Goal: Task Accomplishment & Management: Manage account settings

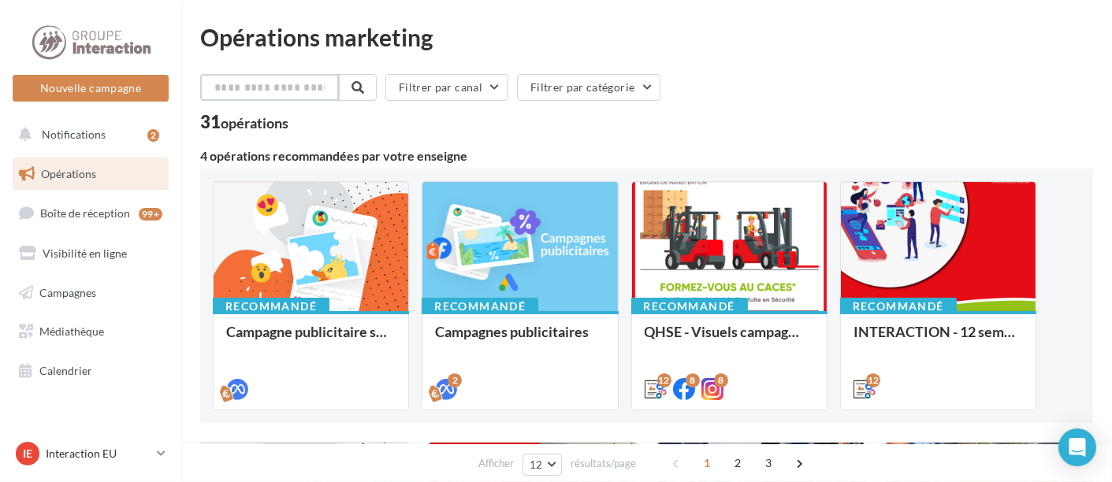
click at [292, 89] on input "text" at bounding box center [269, 87] width 139 height 27
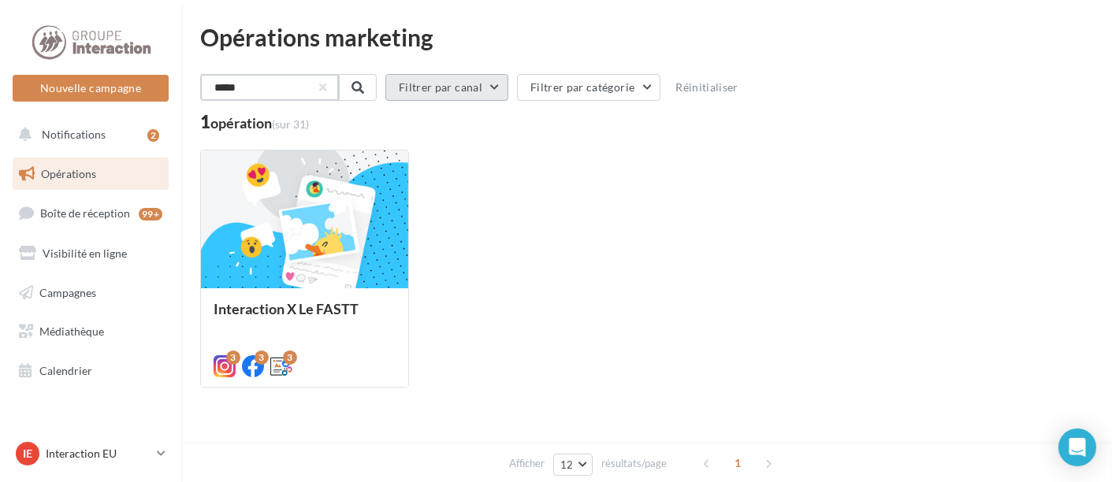
type input "*****"
click at [497, 88] on button "Filtrer par canal" at bounding box center [445, 87] width 123 height 27
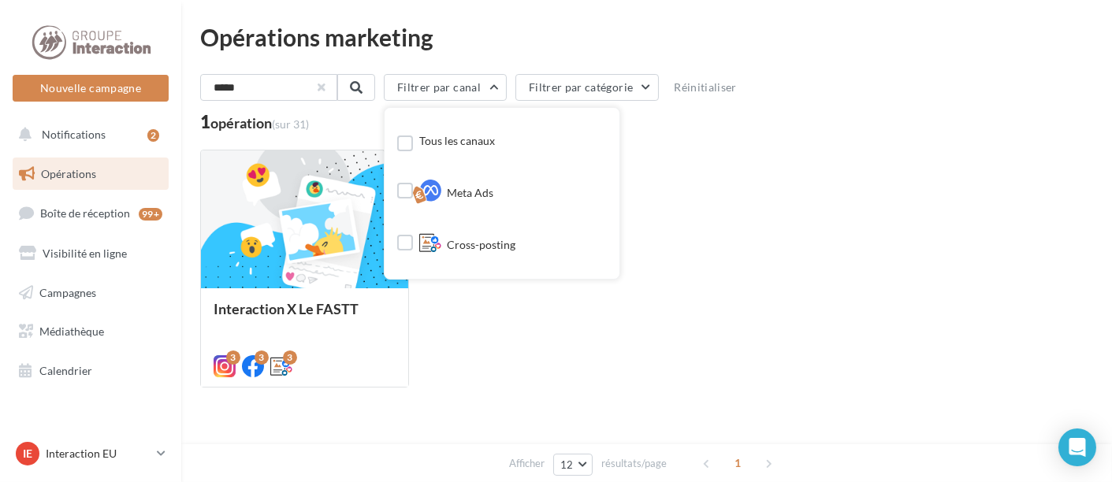
click at [325, 88] on button "button" at bounding box center [321, 87] width 6 height 6
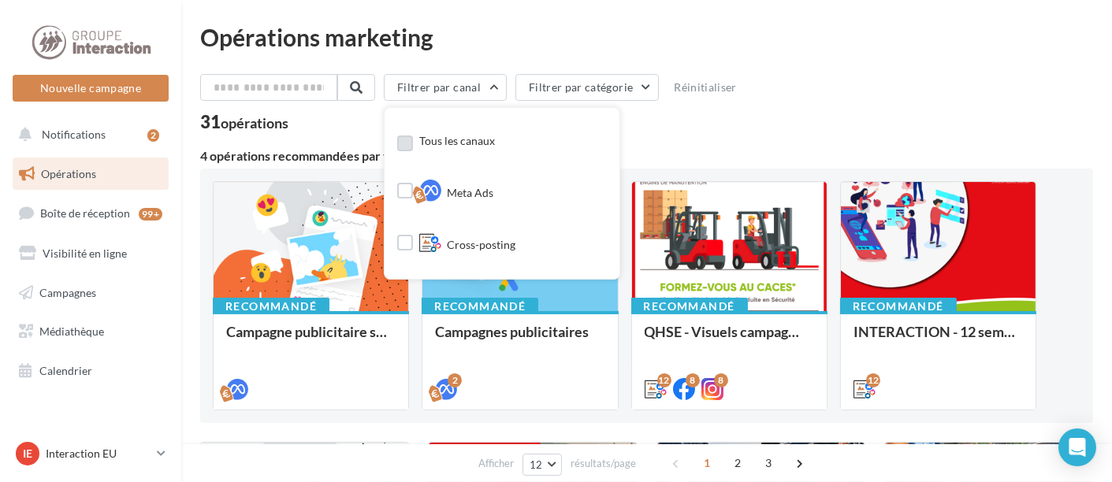
click at [425, 145] on div "Tous les canaux" at bounding box center [446, 143] width 98 height 23
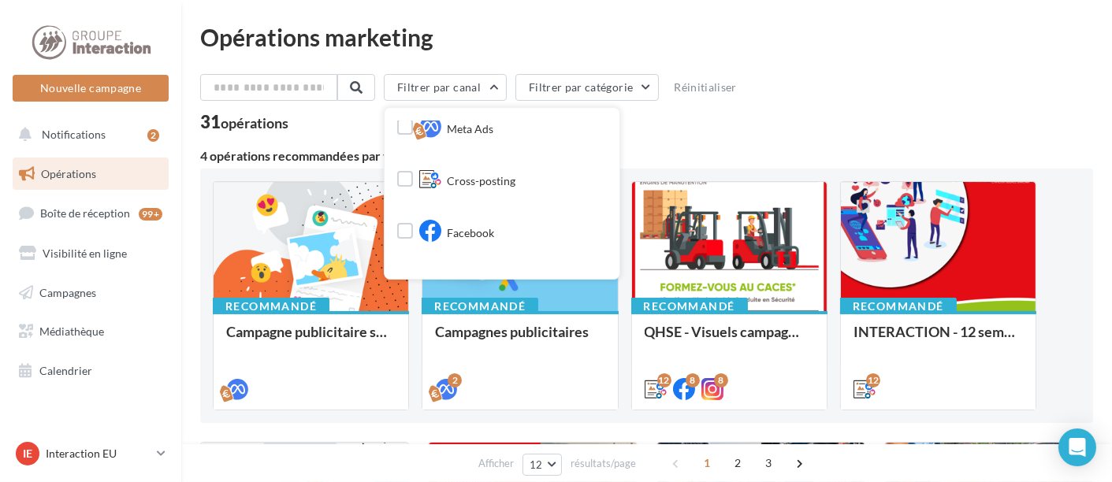
scroll to position [58, 0]
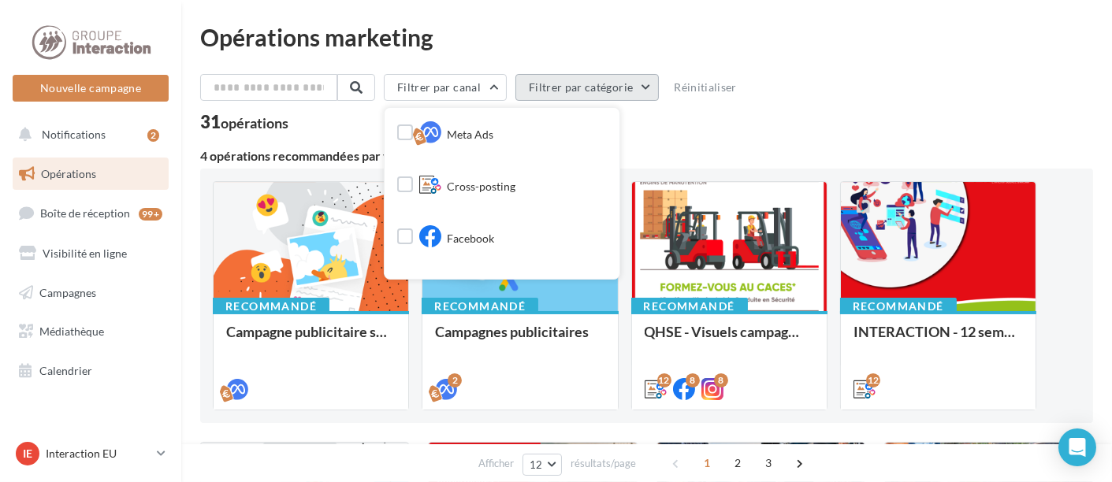
click at [650, 82] on button "Filtrer par catégorie" at bounding box center [586, 87] width 143 height 27
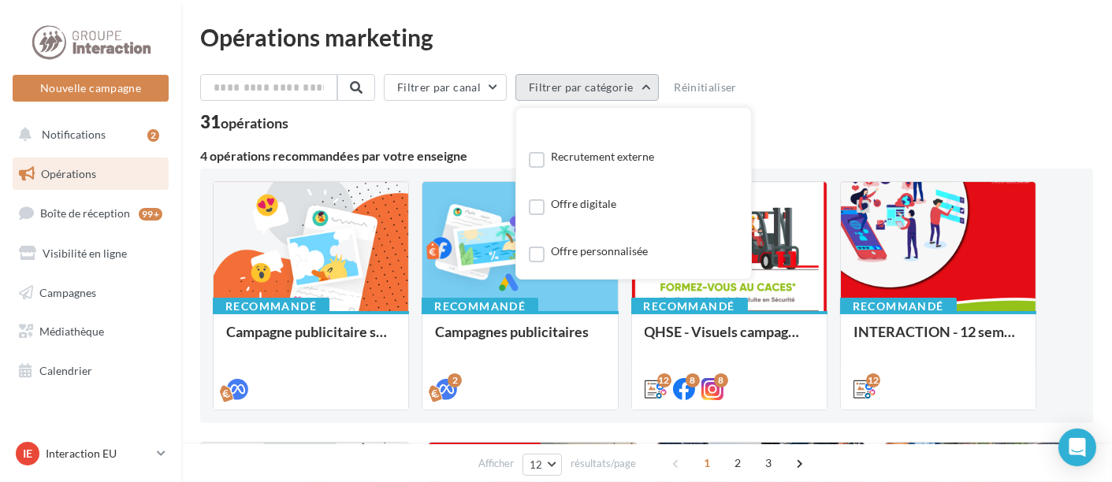
scroll to position [141, 0]
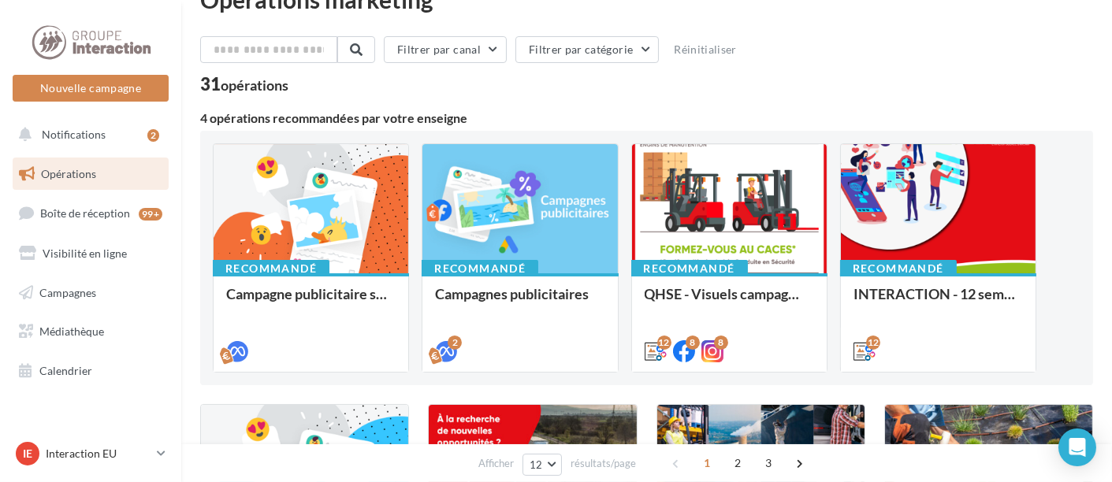
scroll to position [43, 0]
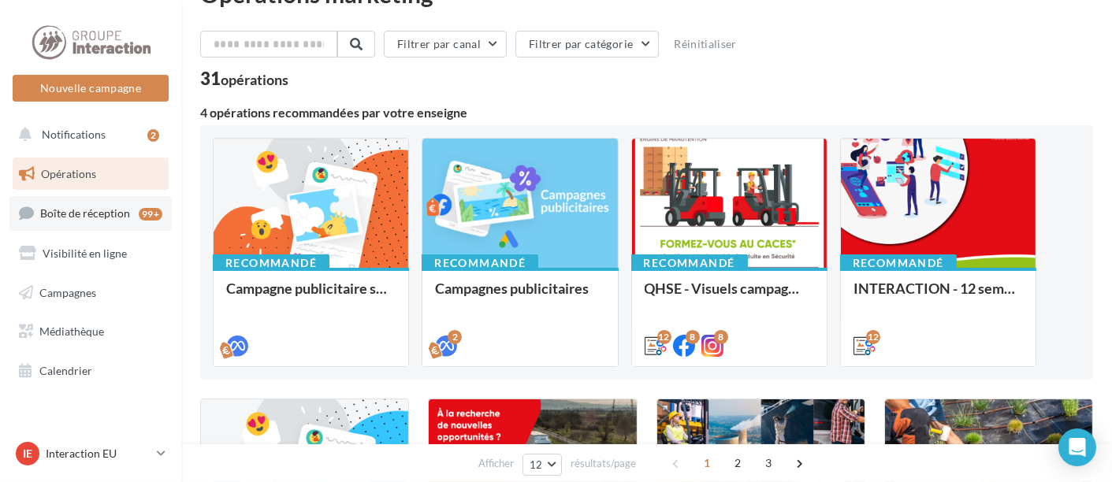
click at [111, 215] on span "Boîte de réception" at bounding box center [85, 212] width 90 height 13
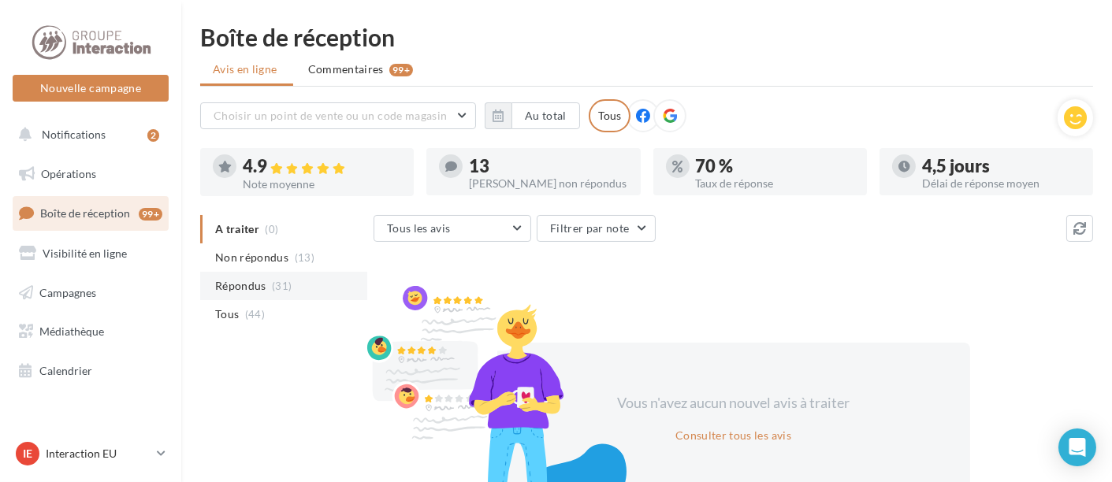
click at [292, 289] on li "Répondus (31)" at bounding box center [283, 286] width 167 height 28
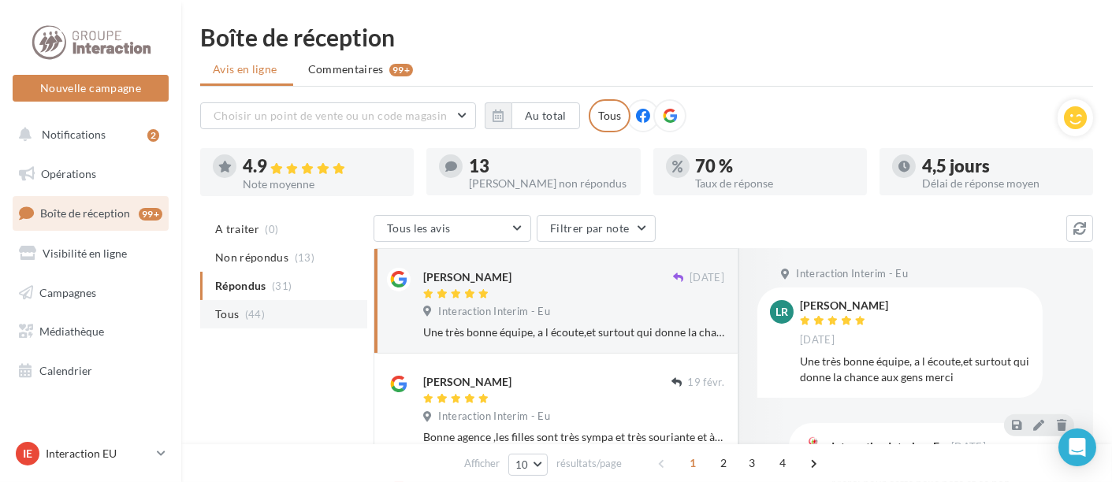
click at [263, 315] on li "Tous (44)" at bounding box center [283, 314] width 167 height 28
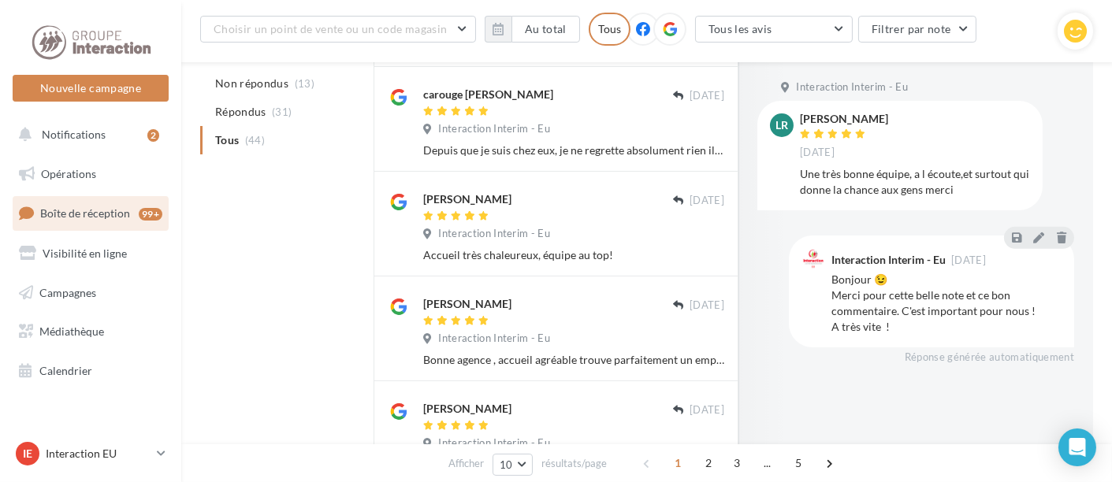
scroll to position [623, 0]
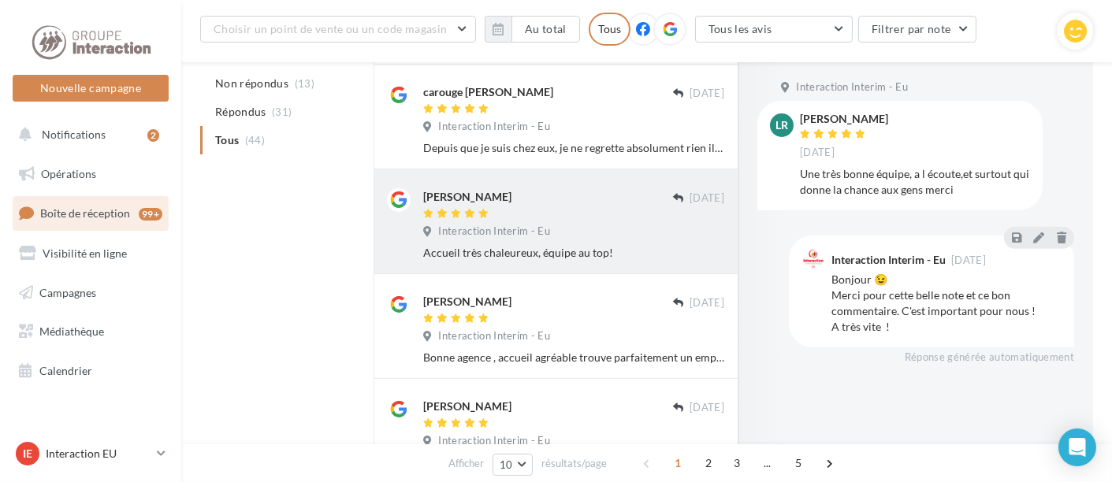
click at [484, 224] on div "Mathias C 25/06/2024 Interaction Interim - Eu Accueil très chaleureux, équipe a…" at bounding box center [573, 224] width 301 height 72
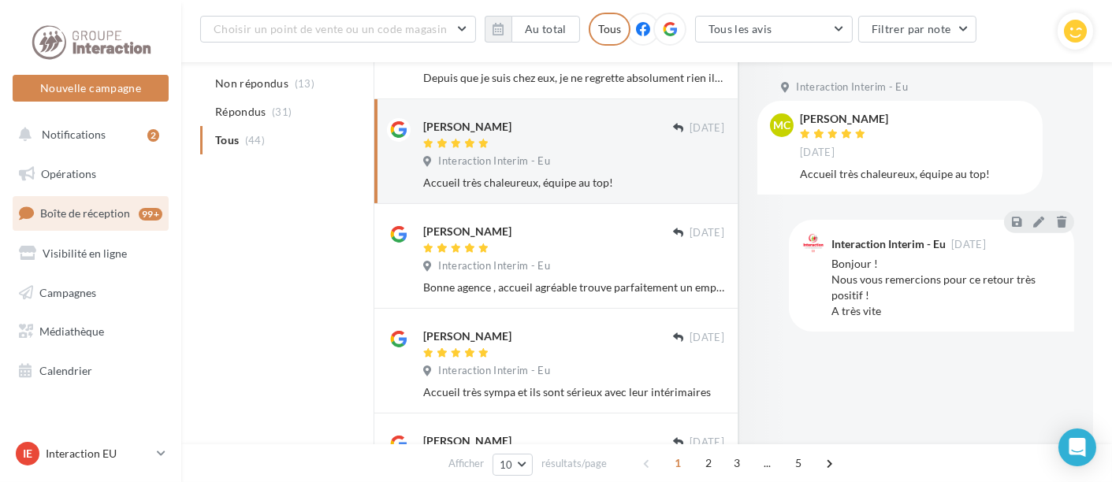
scroll to position [689, 0]
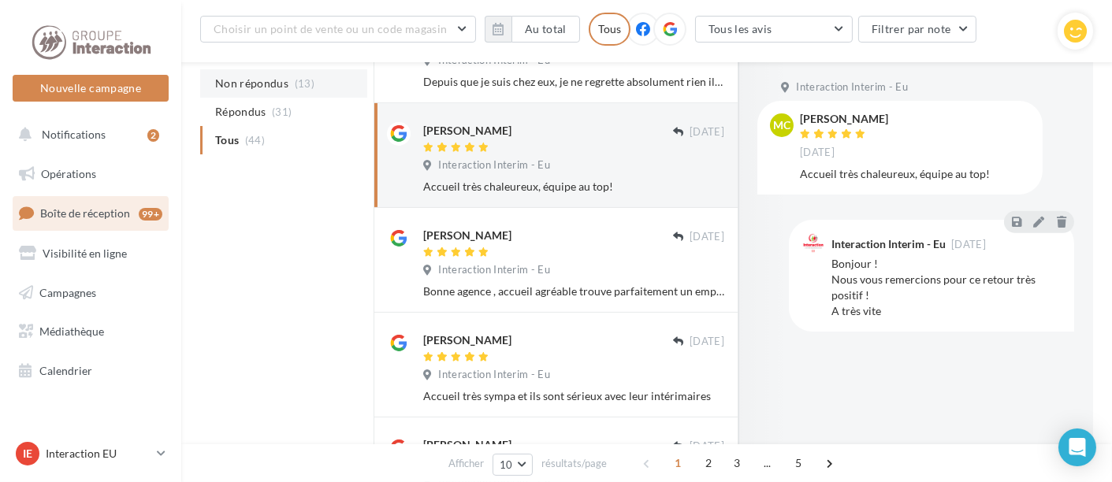
click at [254, 82] on span "Non répondus" at bounding box center [251, 84] width 73 height 16
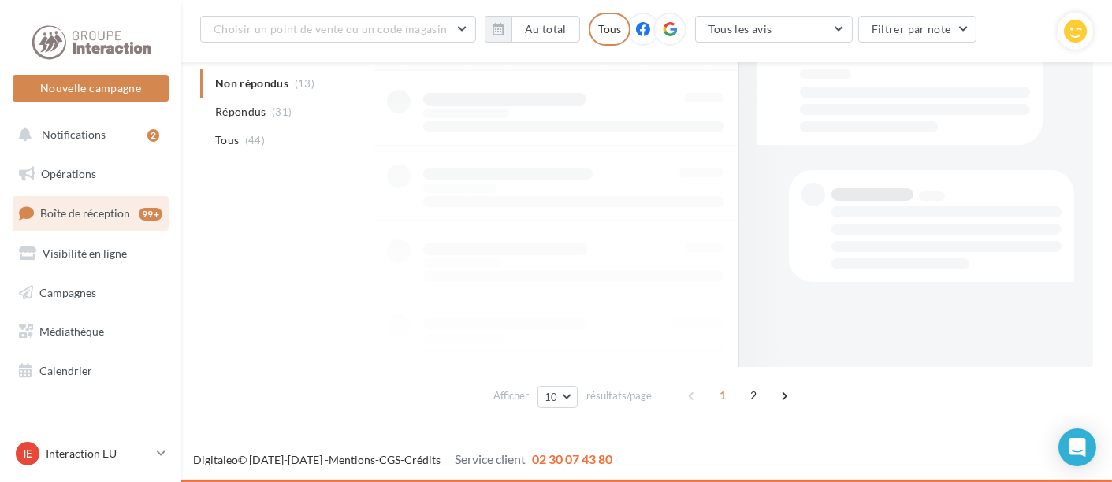
scroll to position [637, 0]
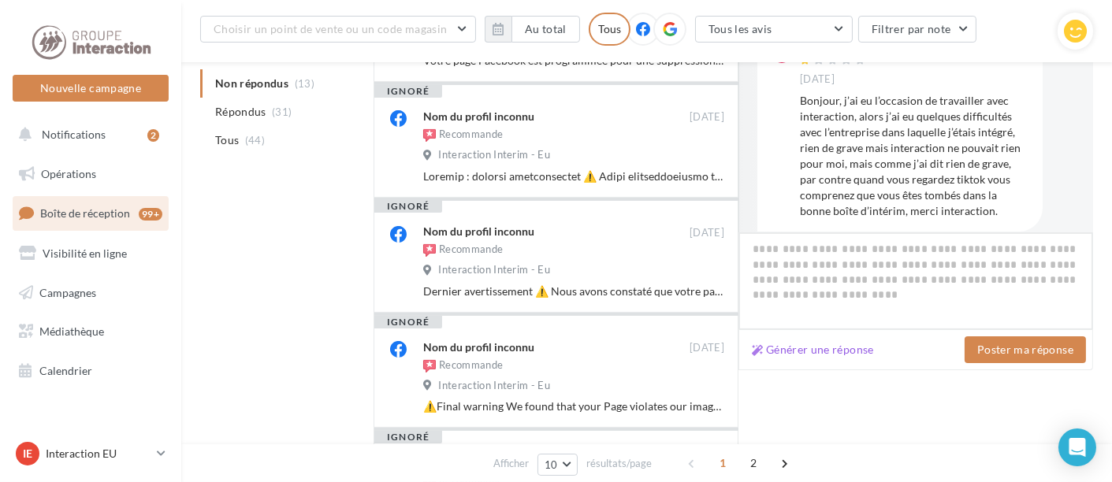
click at [788, 235] on textarea at bounding box center [915, 281] width 355 height 98
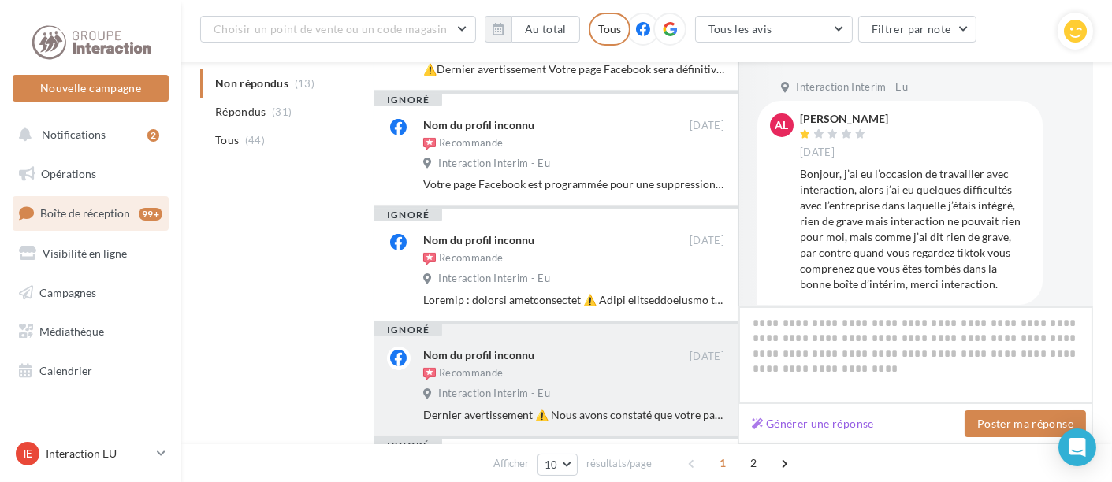
scroll to position [512, 0]
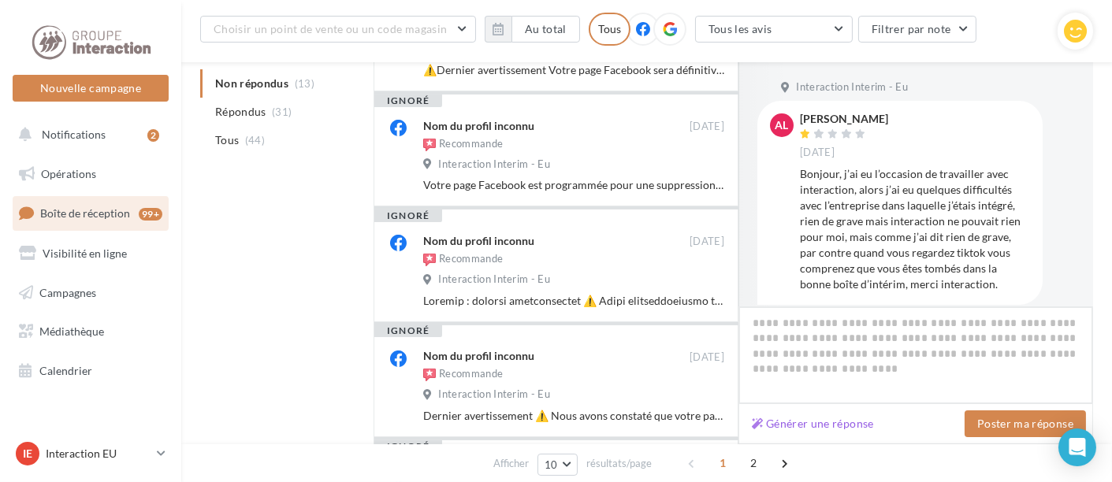
click at [817, 350] on textarea at bounding box center [915, 355] width 355 height 98
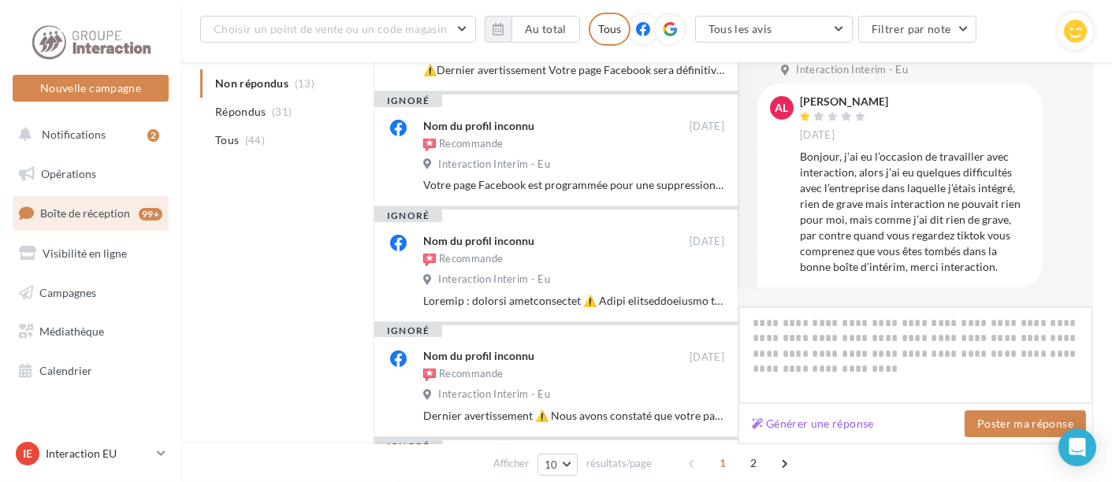
click at [909, 340] on textarea at bounding box center [915, 355] width 355 height 98
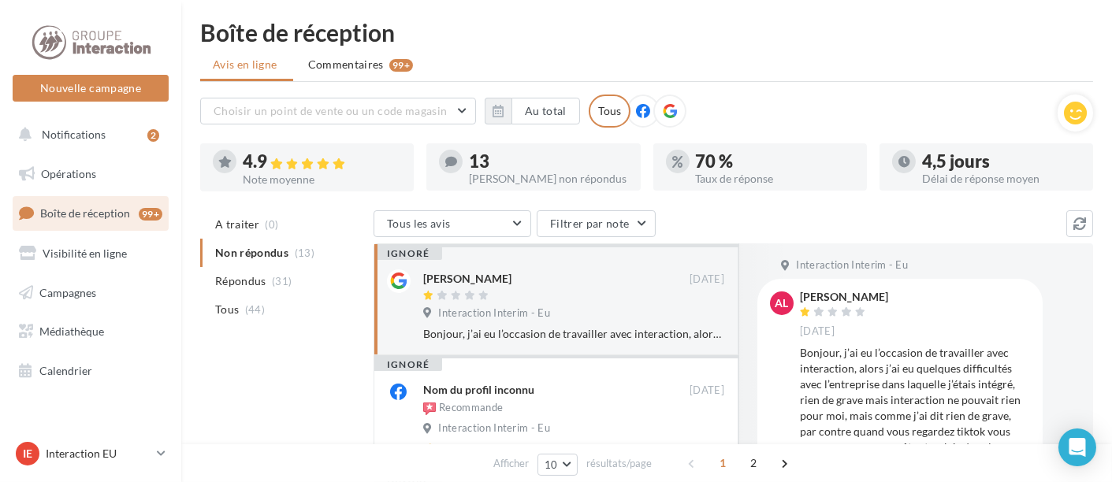
scroll to position [3, 0]
click at [1071, 110] on icon at bounding box center [1075, 115] width 23 height 24
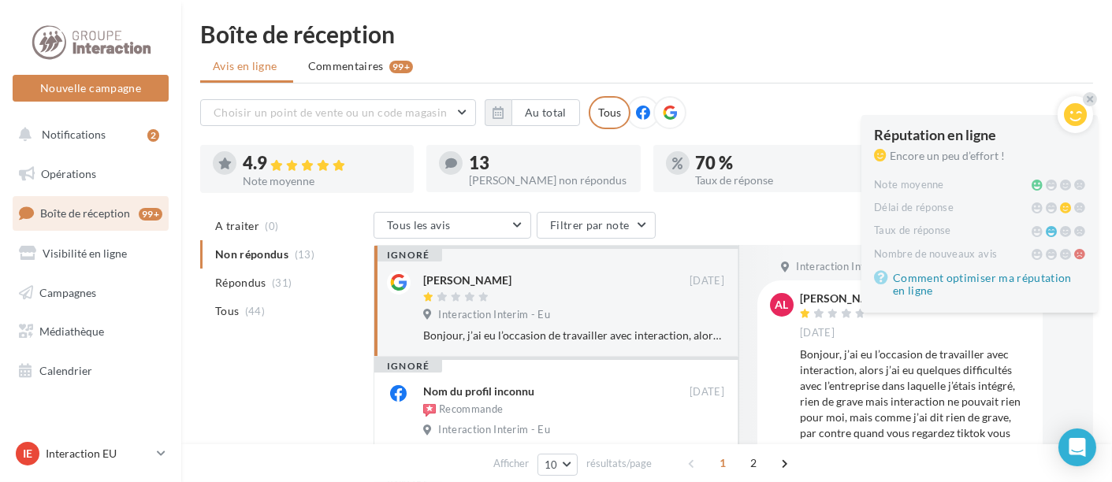
click at [963, 54] on ul "Avis en ligne Commentaires 99+" at bounding box center [646, 68] width 893 height 32
click at [945, 56] on ul "Avis en ligne Commentaires 99+" at bounding box center [646, 68] width 893 height 32
click at [1094, 97] on div at bounding box center [1089, 99] width 14 height 14
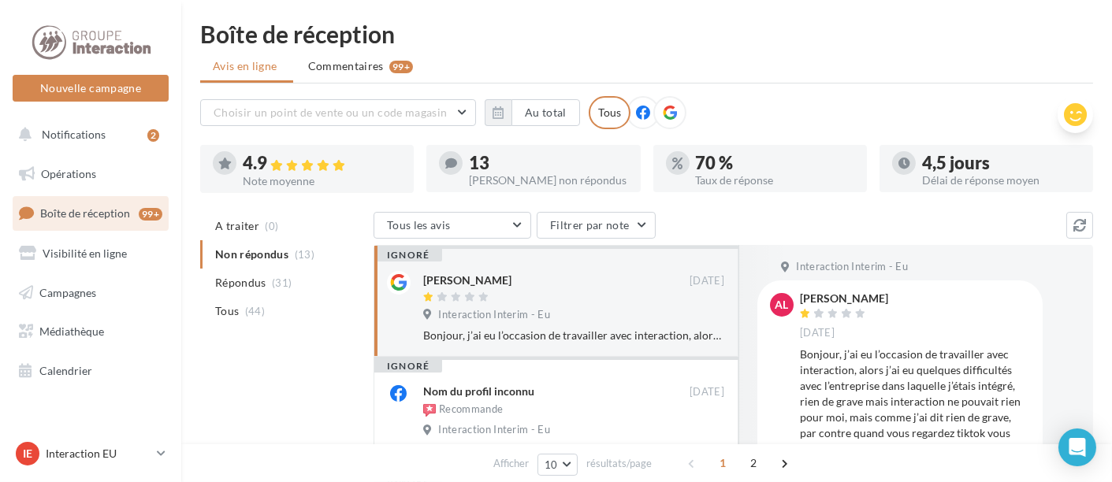
click at [636, 109] on icon at bounding box center [643, 113] width 14 height 14
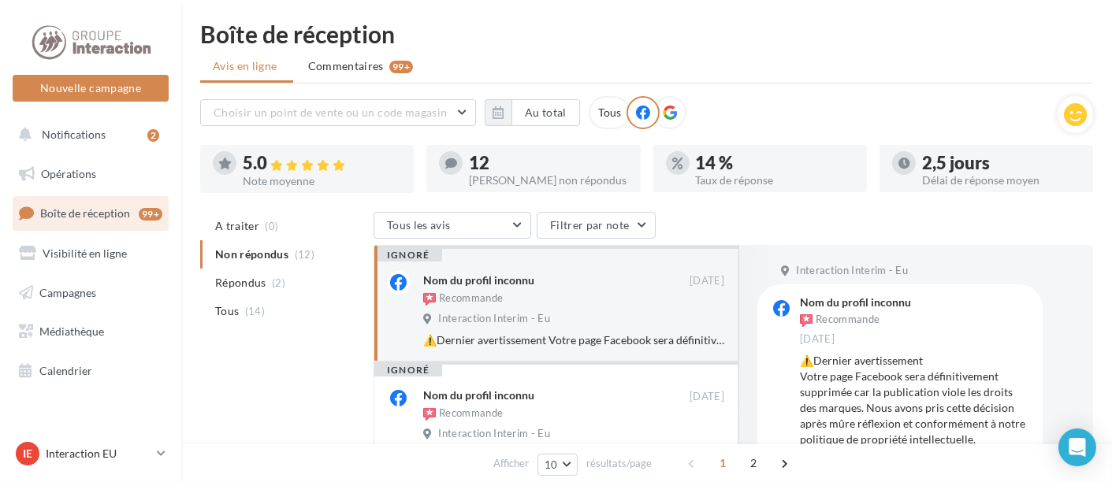
click at [663, 109] on icon at bounding box center [670, 113] width 14 height 14
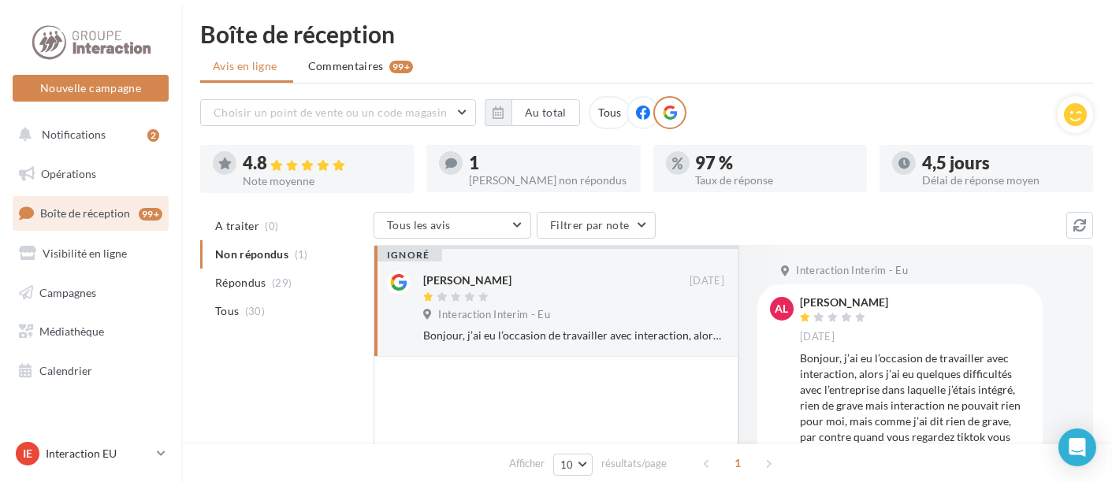
click at [641, 114] on icon at bounding box center [643, 113] width 14 height 14
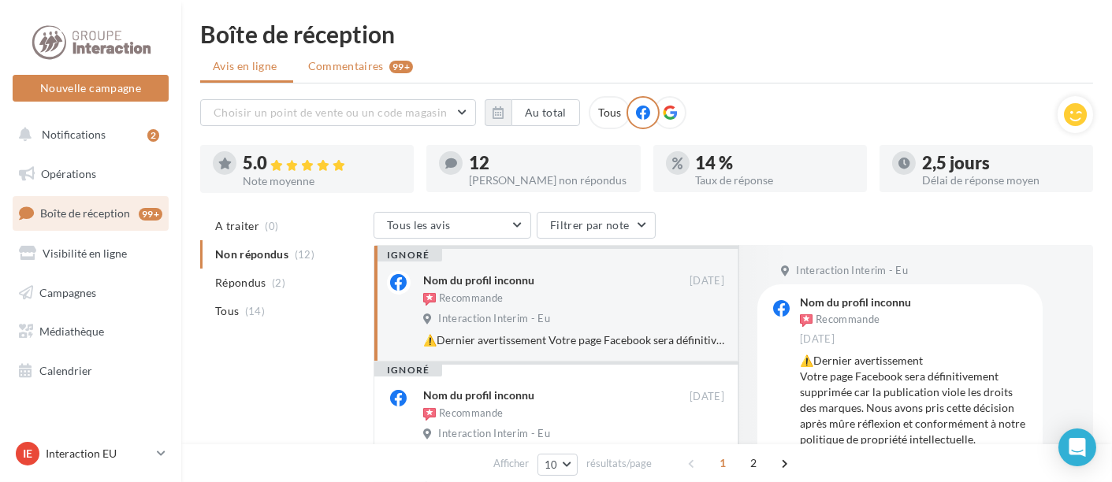
click at [358, 65] on span "Commentaires" at bounding box center [346, 66] width 76 height 16
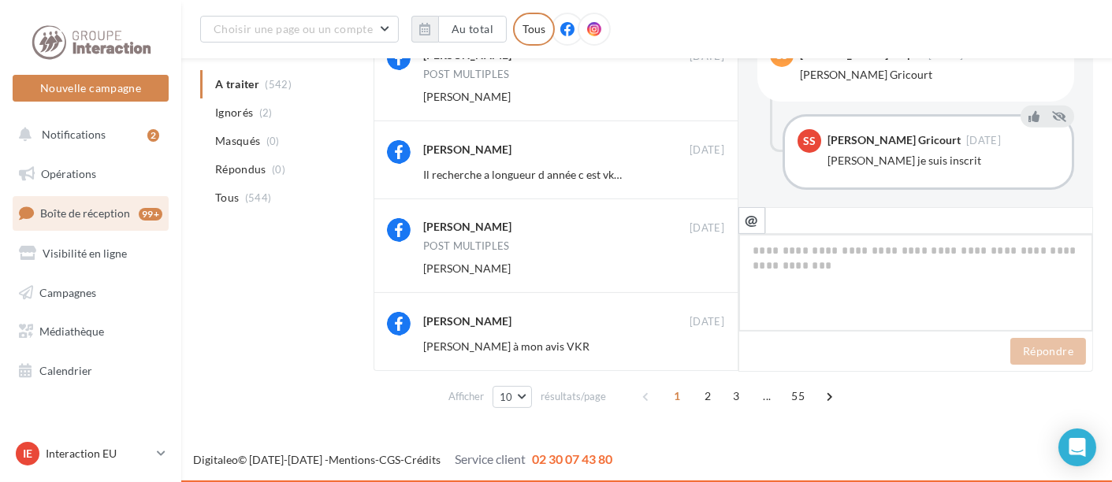
scroll to position [657, 0]
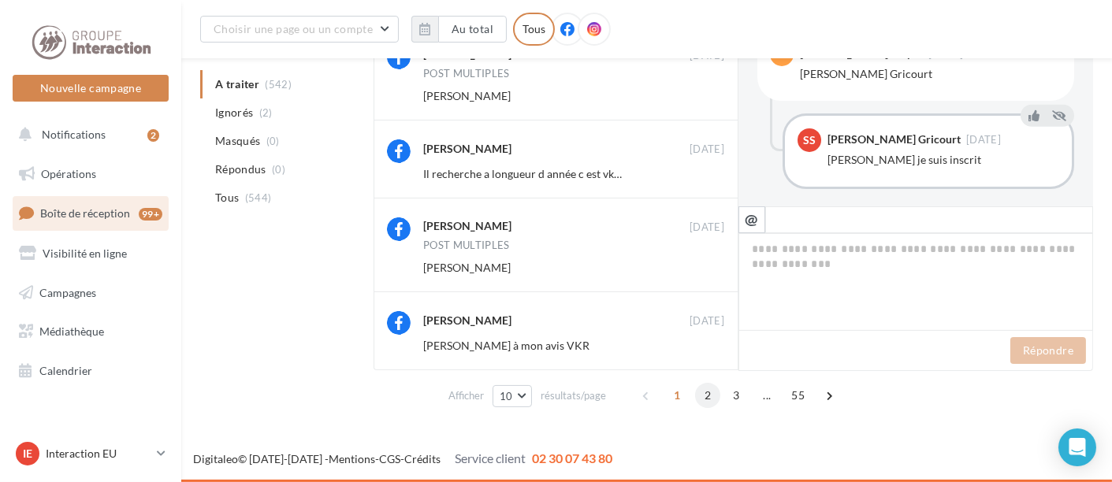
click at [716, 392] on span "2" at bounding box center [707, 395] width 25 height 25
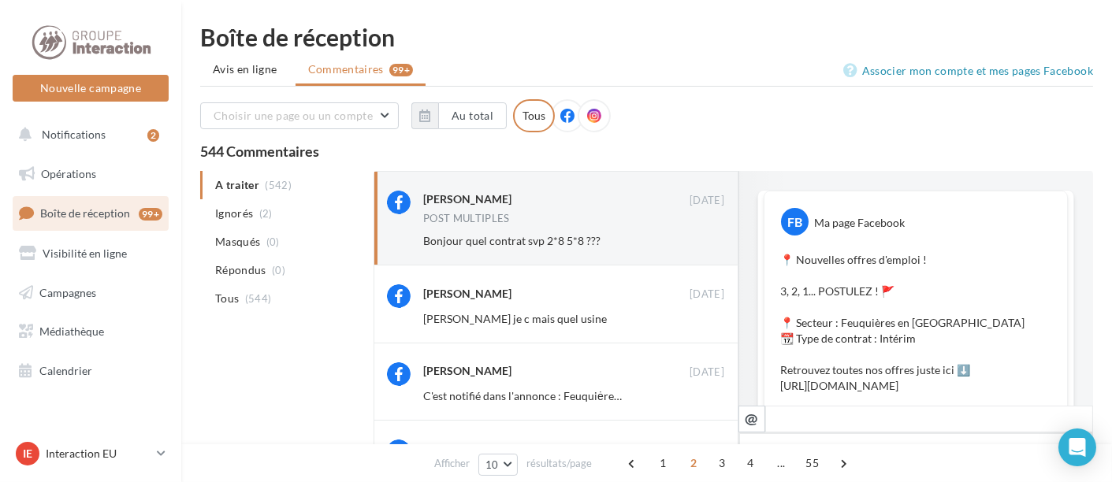
scroll to position [262, 0]
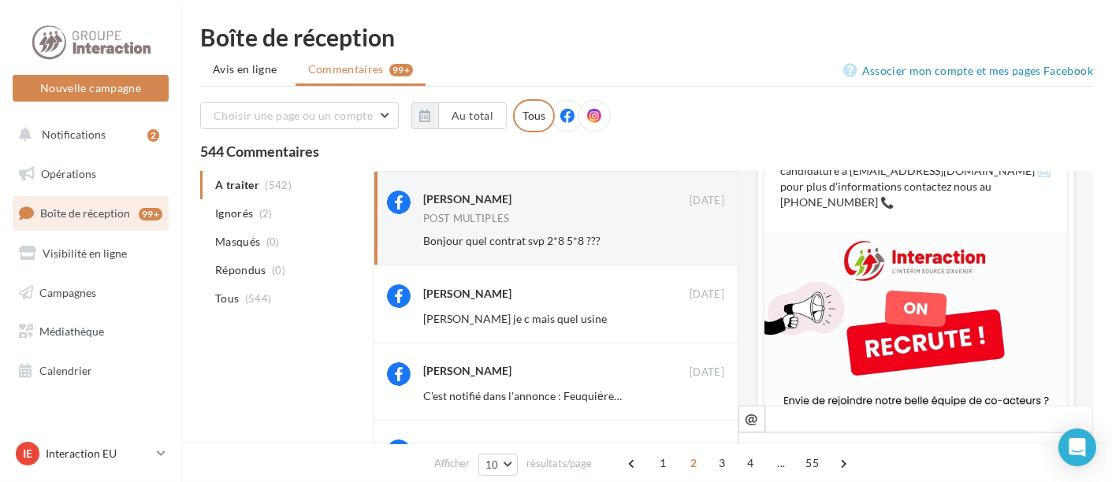
click at [603, 60] on ul "Avis en ligne Commentaires 99+" at bounding box center [646, 71] width 893 height 32
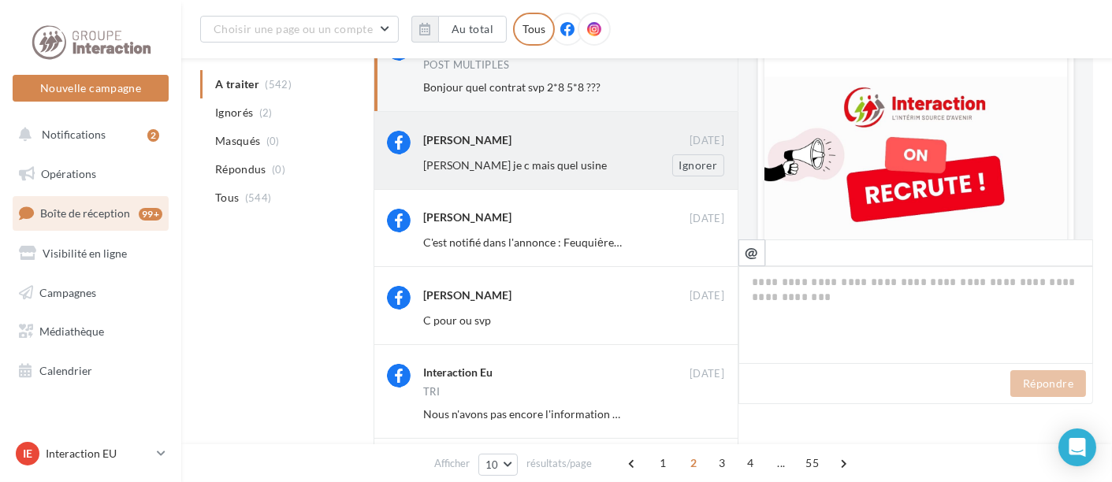
scroll to position [0, 0]
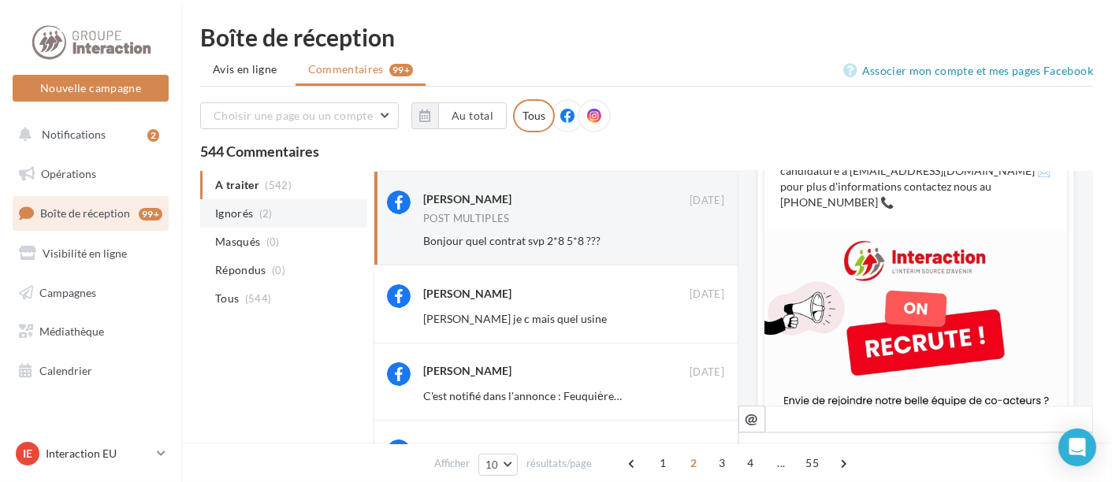
click at [244, 213] on span "Ignorés" at bounding box center [234, 214] width 38 height 16
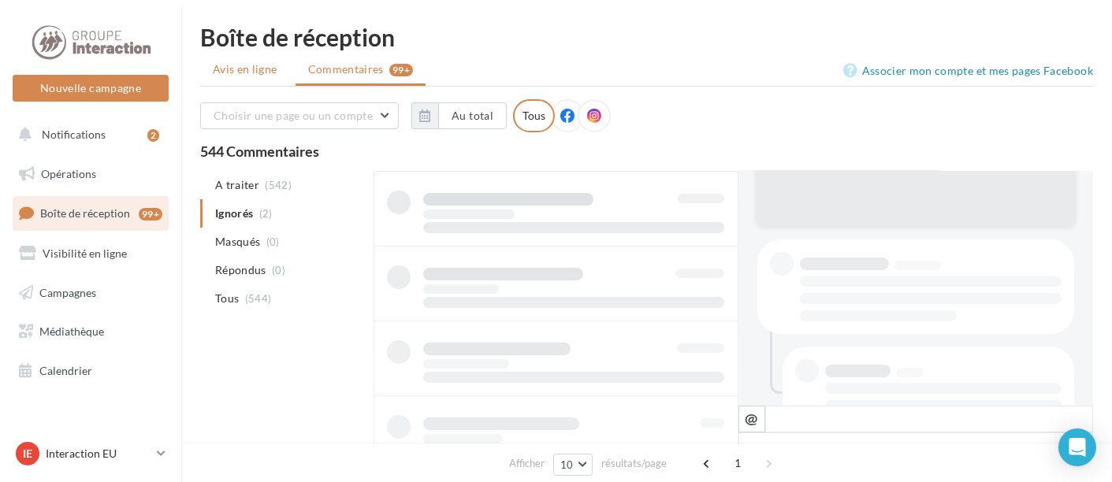
click at [224, 82] on li "Avis en ligne" at bounding box center [246, 69] width 93 height 28
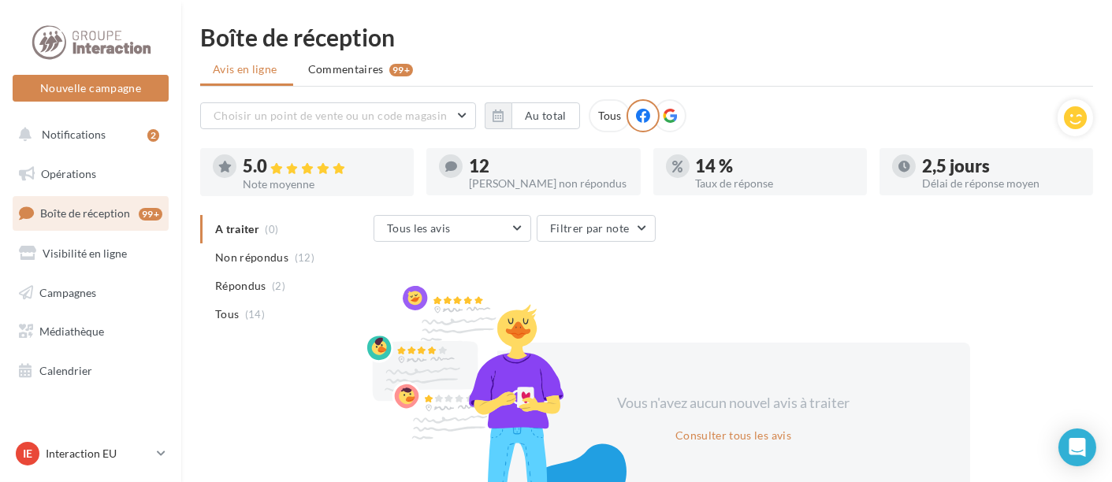
click at [256, 231] on ul "A traiter (0) Non répondus (12) Répondus (2) Tous (14)" at bounding box center [283, 271] width 167 height 113
click at [256, 253] on span "Non répondus" at bounding box center [251, 258] width 73 height 16
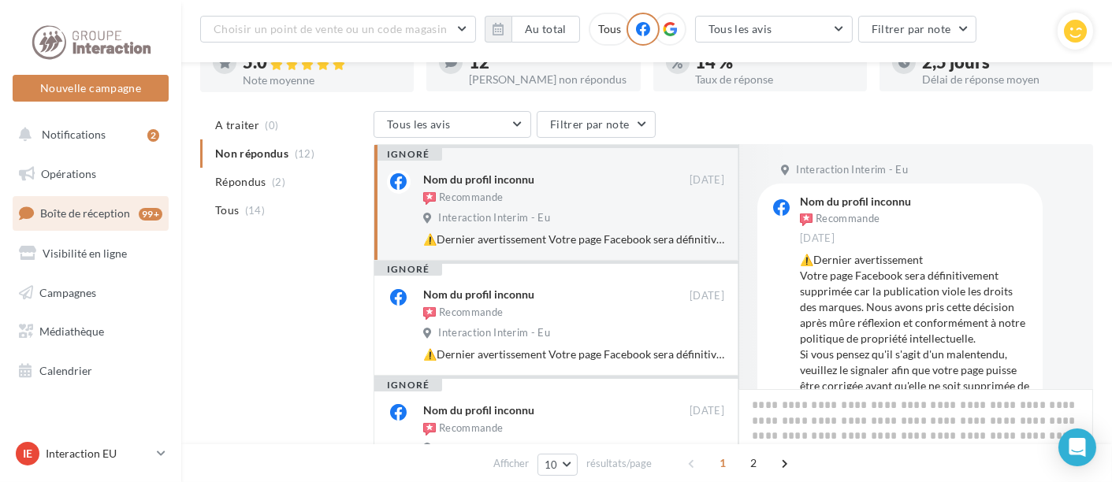
scroll to position [112, 0]
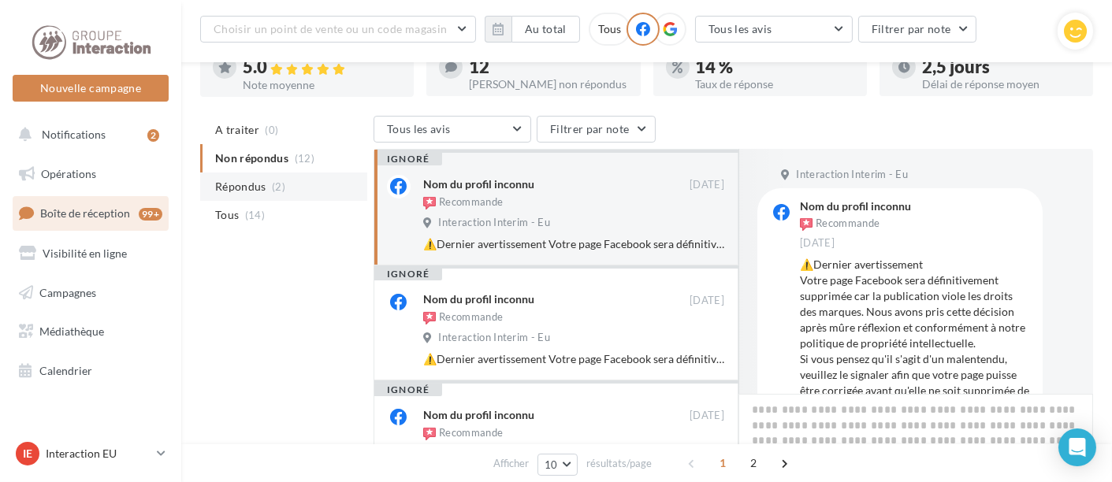
click at [264, 183] on span "Répondus" at bounding box center [240, 187] width 51 height 16
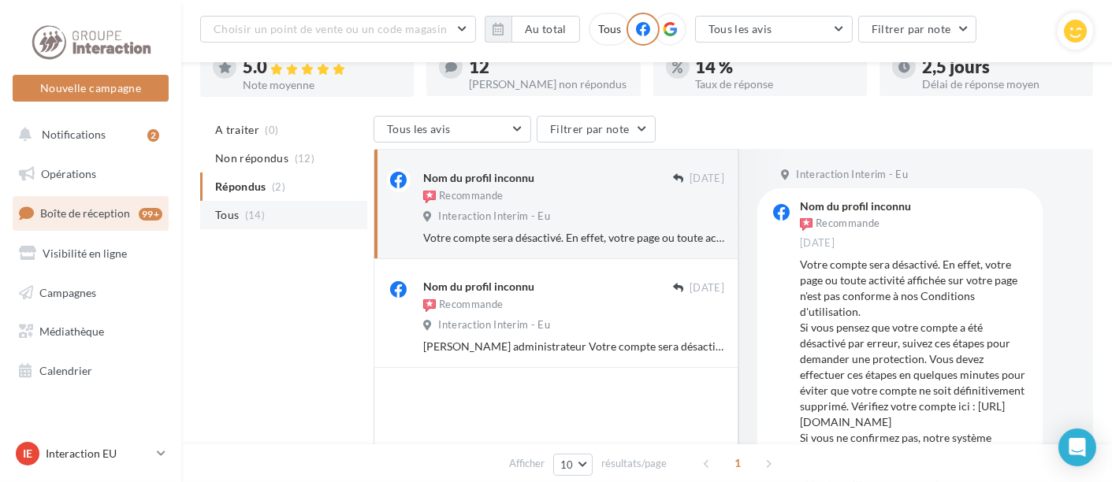
click at [237, 221] on span "Tous" at bounding box center [227, 215] width 24 height 16
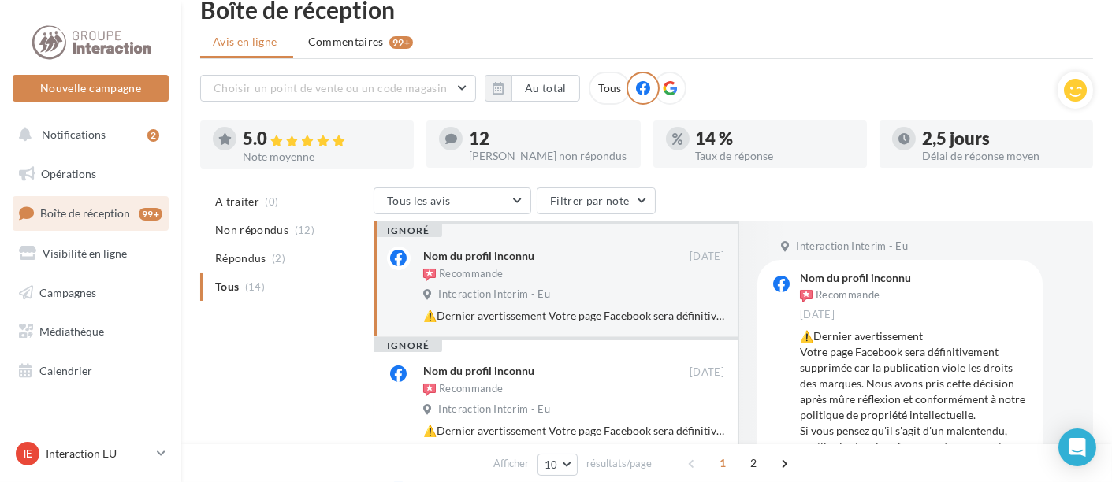
scroll to position [9, 0]
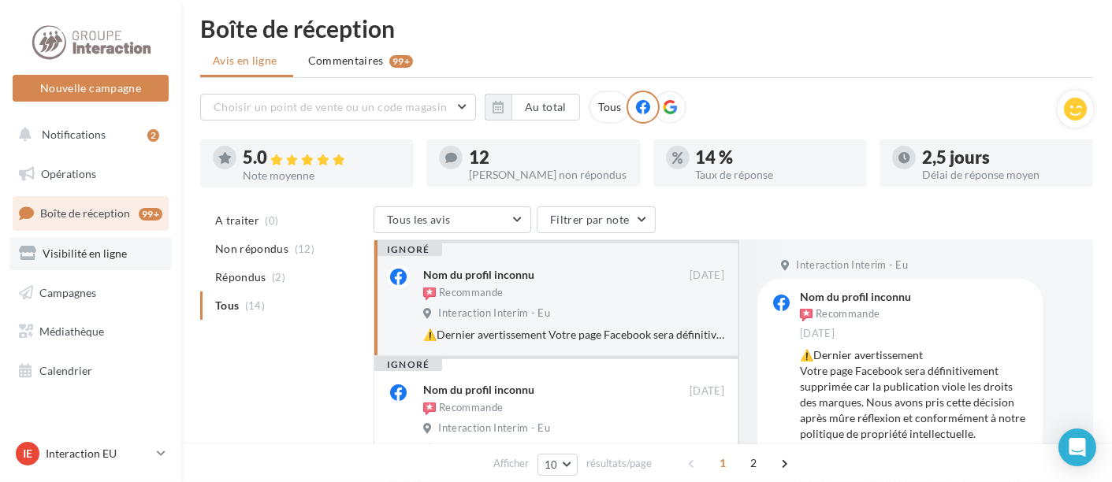
click at [62, 268] on link "Visibilité en ligne" at bounding box center [90, 253] width 162 height 33
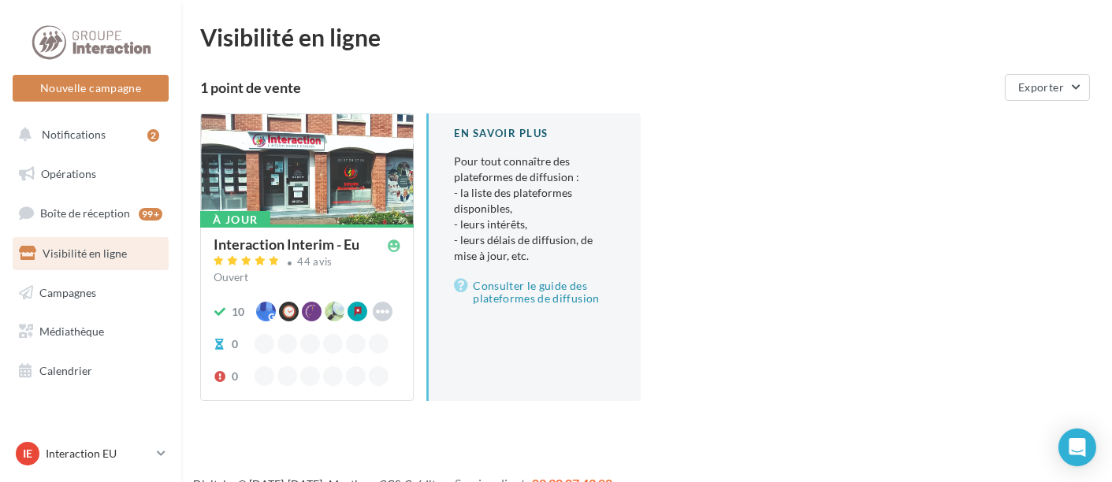
click at [284, 163] on div at bounding box center [307, 170] width 212 height 112
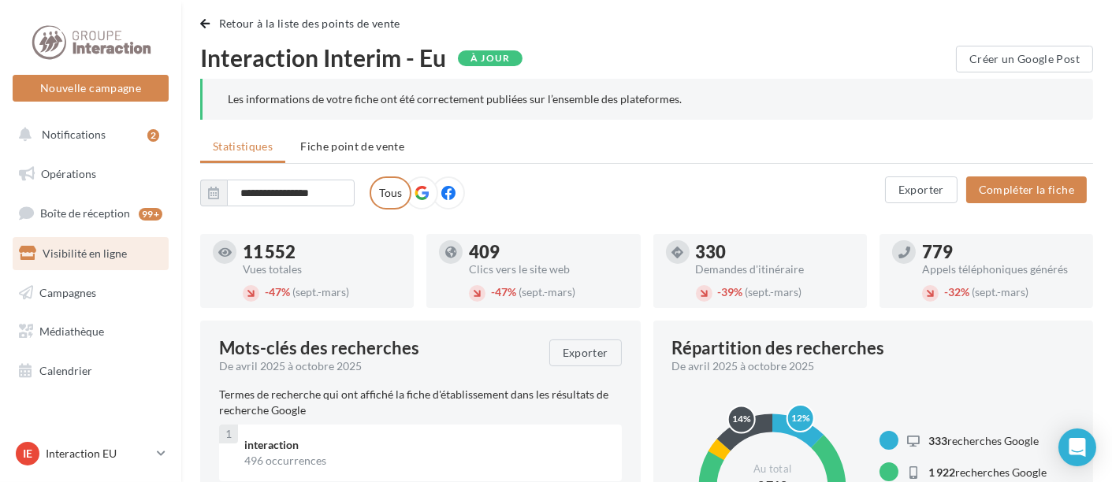
scroll to position [10, 0]
click at [213, 195] on icon "button" at bounding box center [213, 193] width 11 height 13
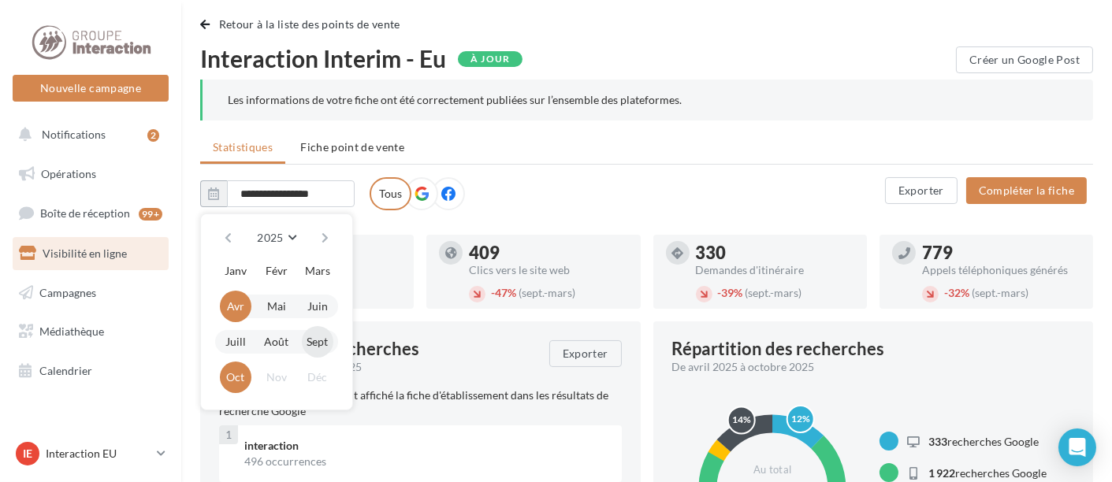
click at [321, 335] on button "Sept" at bounding box center [318, 342] width 32 height 32
click at [229, 384] on button "Oct" at bounding box center [236, 378] width 32 height 32
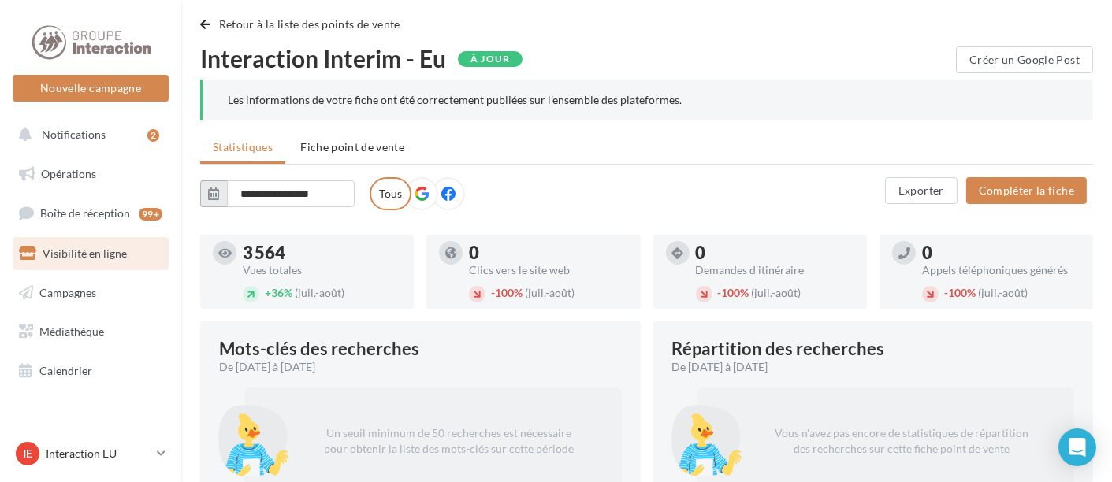
click at [202, 192] on button "button" at bounding box center [213, 193] width 27 height 27
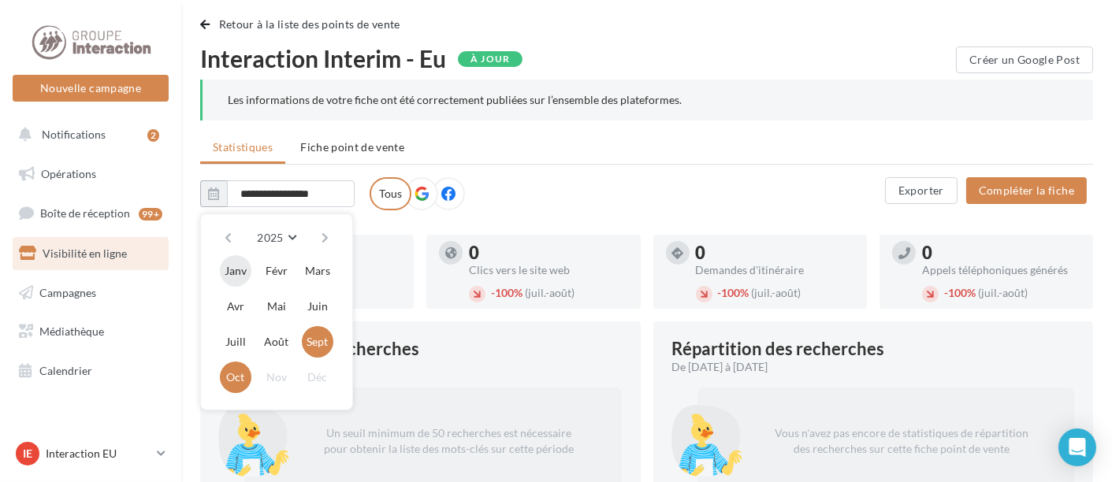
click at [241, 271] on button "Janv" at bounding box center [236, 271] width 32 height 32
click at [239, 383] on button "Oct" at bounding box center [236, 378] width 32 height 32
type input "**********"
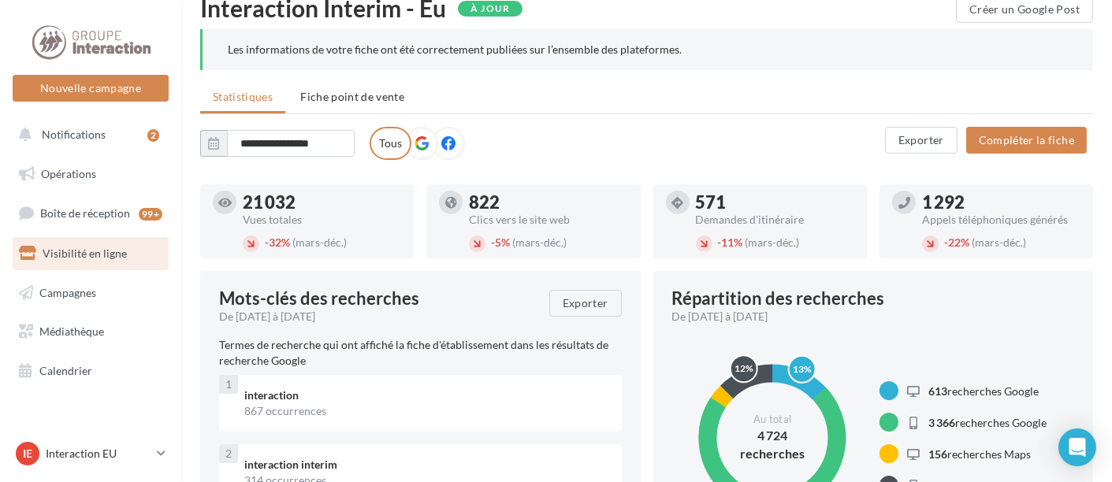
scroll to position [0, 0]
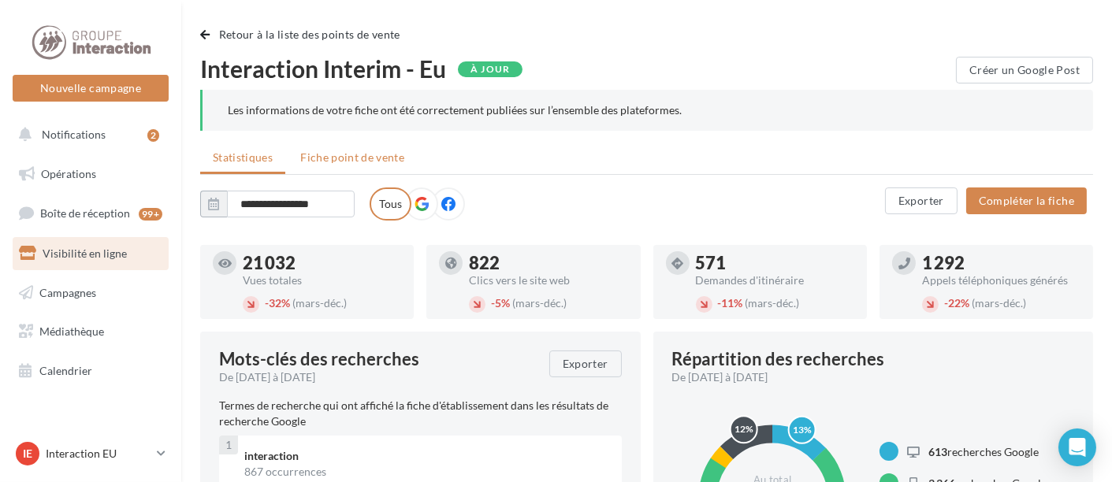
click at [336, 163] on span "Fiche point de vente" at bounding box center [352, 156] width 104 height 13
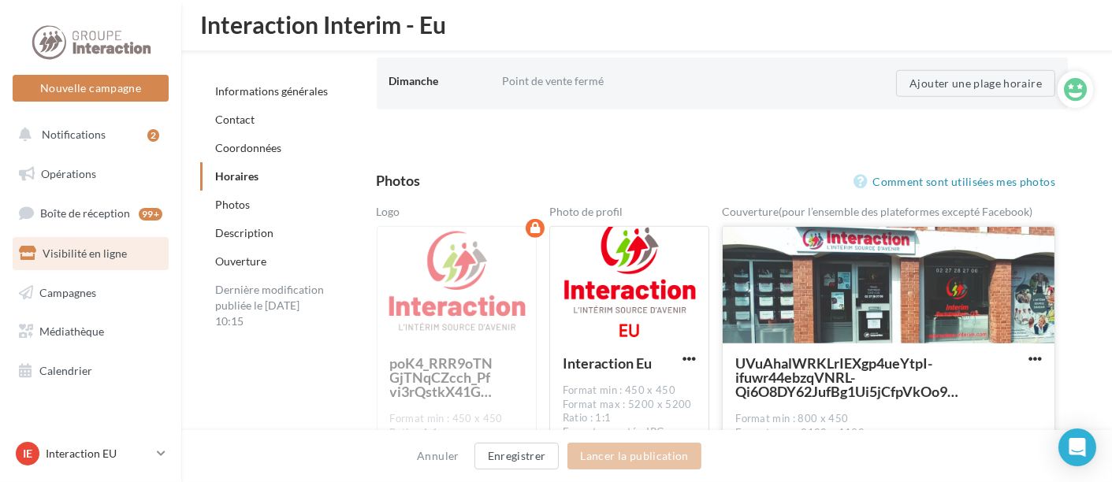
scroll to position [2257, 0]
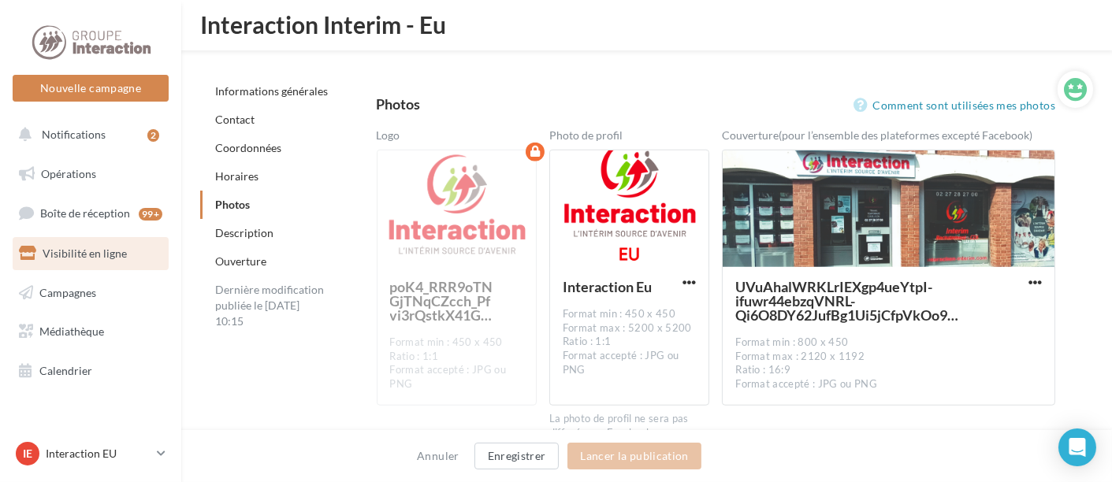
click at [233, 264] on link "Ouverture" at bounding box center [240, 260] width 51 height 13
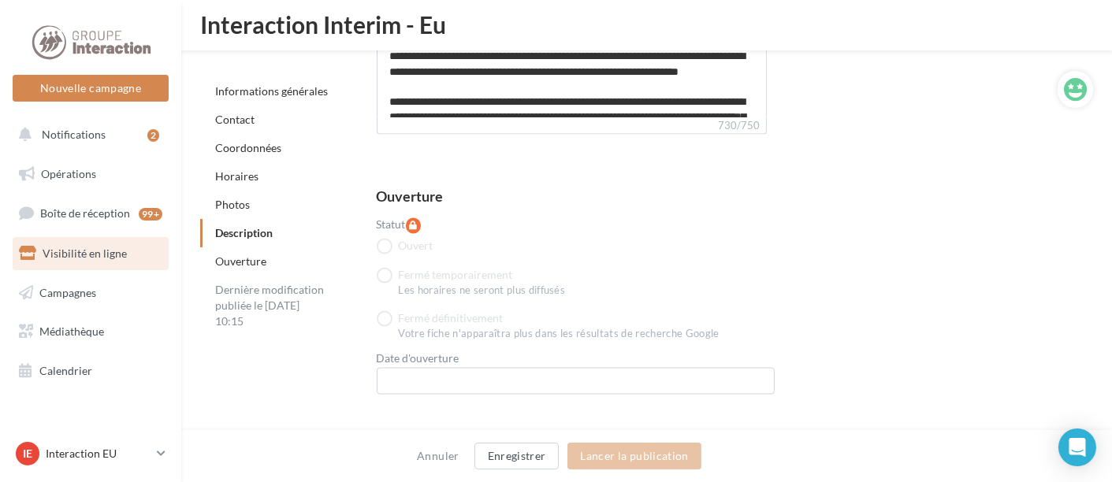
click at [231, 203] on link "Photos" at bounding box center [232, 204] width 35 height 13
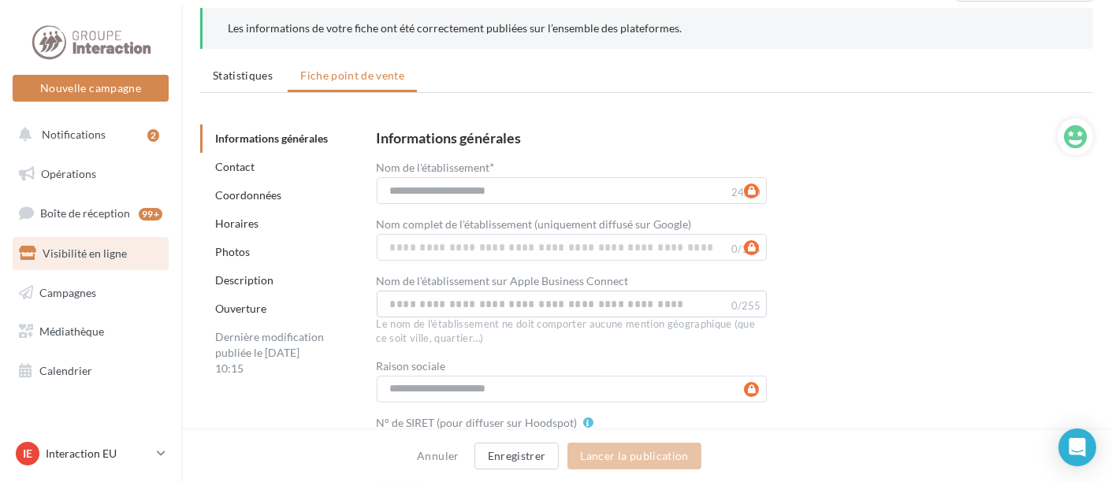
scroll to position [90, 0]
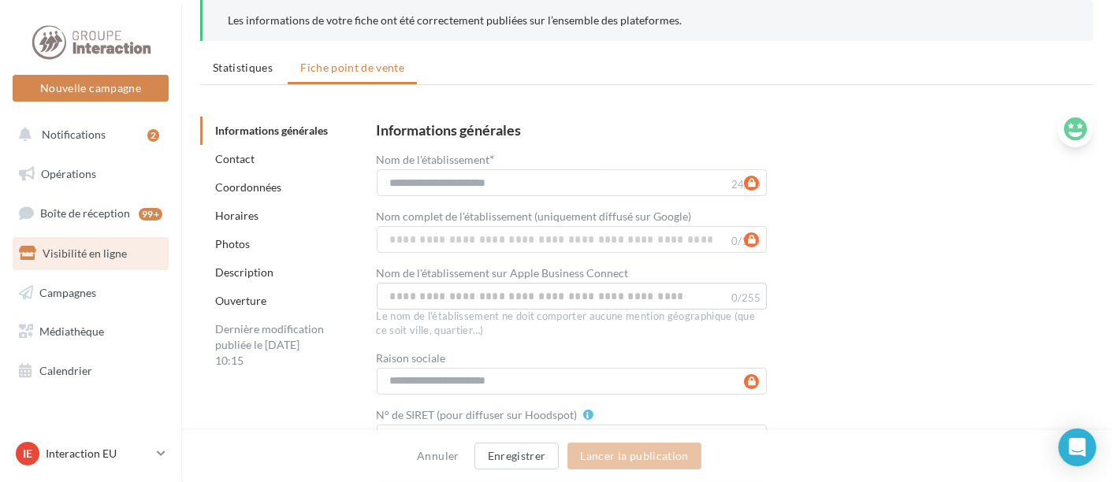
click at [1074, 134] on icon at bounding box center [1075, 129] width 23 height 24
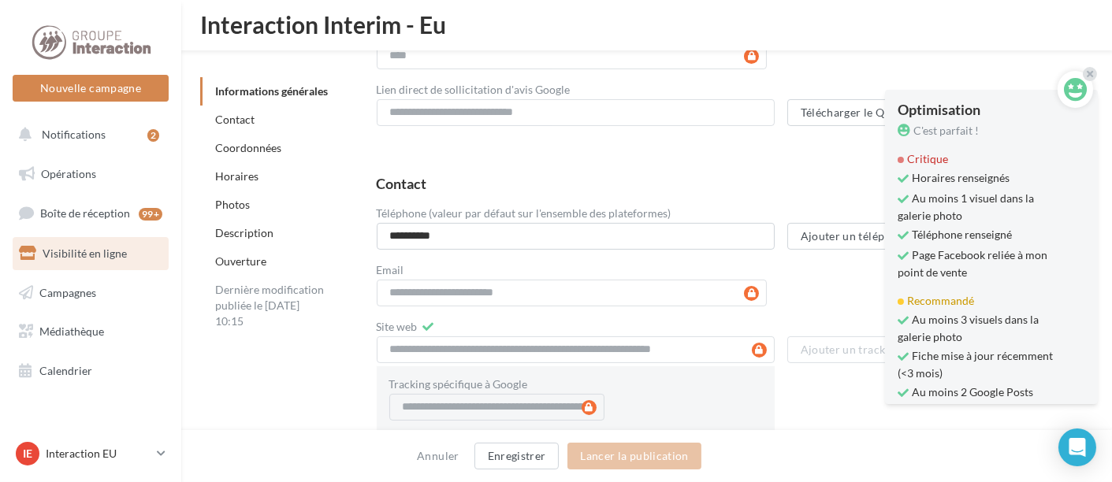
scroll to position [633, 0]
click at [95, 173] on link "Opérations" at bounding box center [90, 174] width 162 height 33
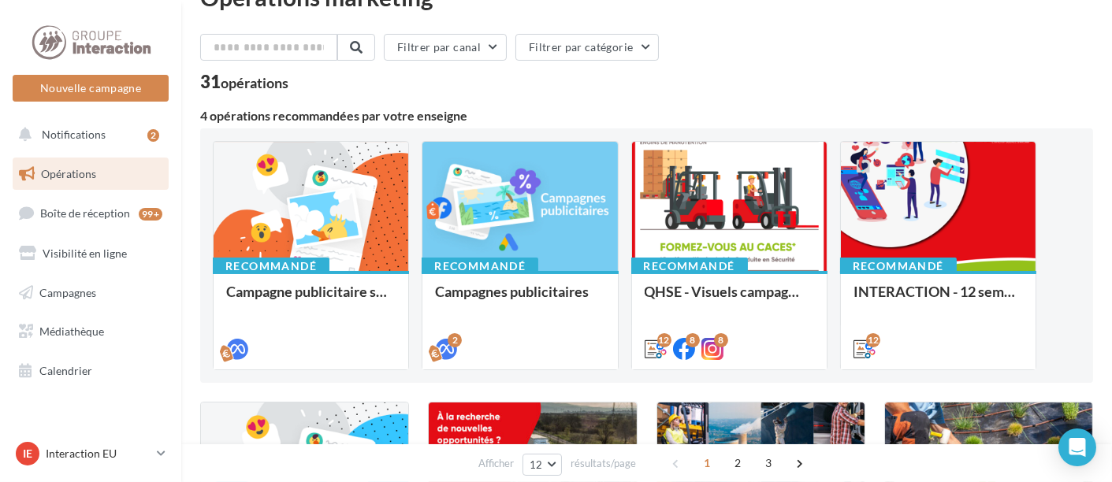
scroll to position [42, 0]
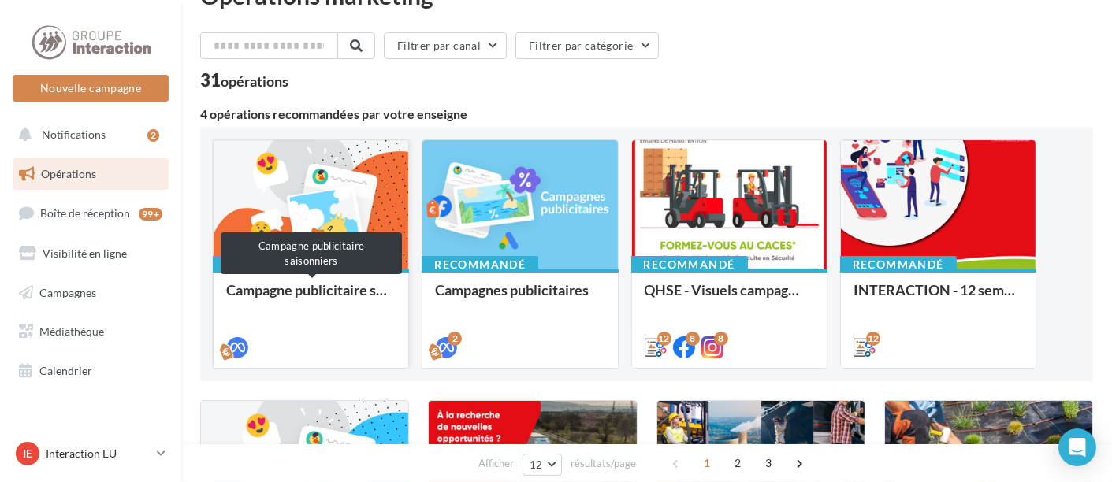
click at [319, 282] on div "Campagne publicitaire saisonniers" at bounding box center [310, 298] width 169 height 32
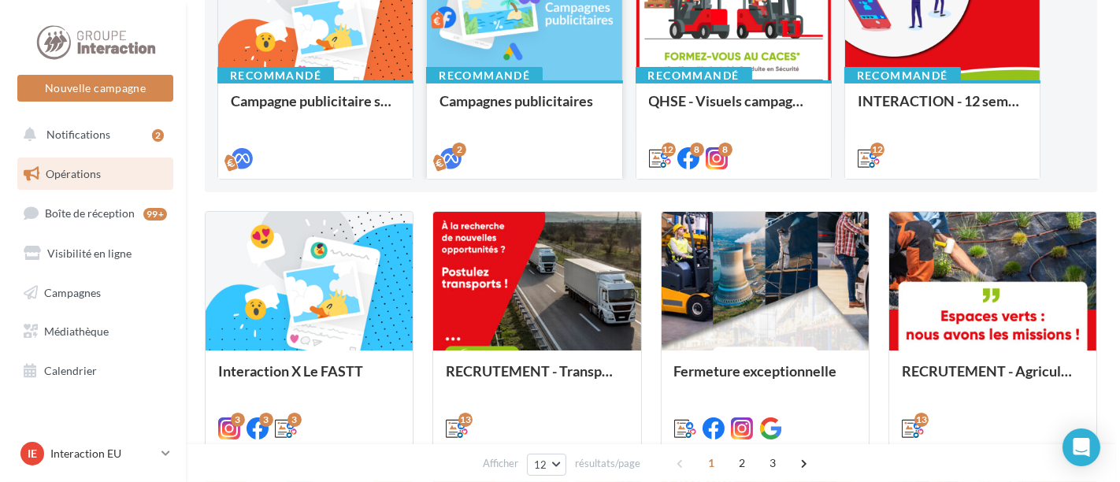
scroll to position [245, 0]
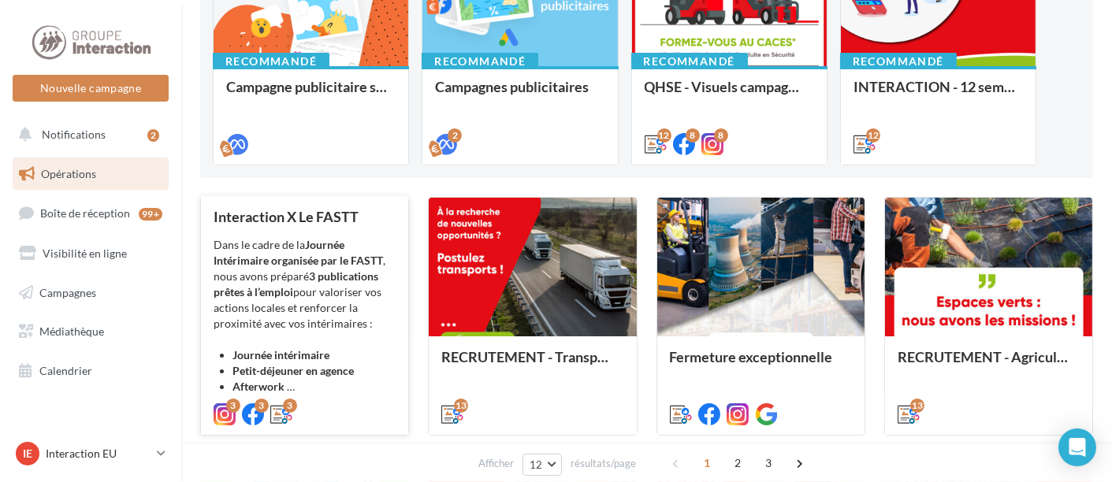
click at [315, 295] on div "Dans le cadre de la Journée Intérimaire organisée par le FASTT , nous avons pré…" at bounding box center [304, 316] width 182 height 158
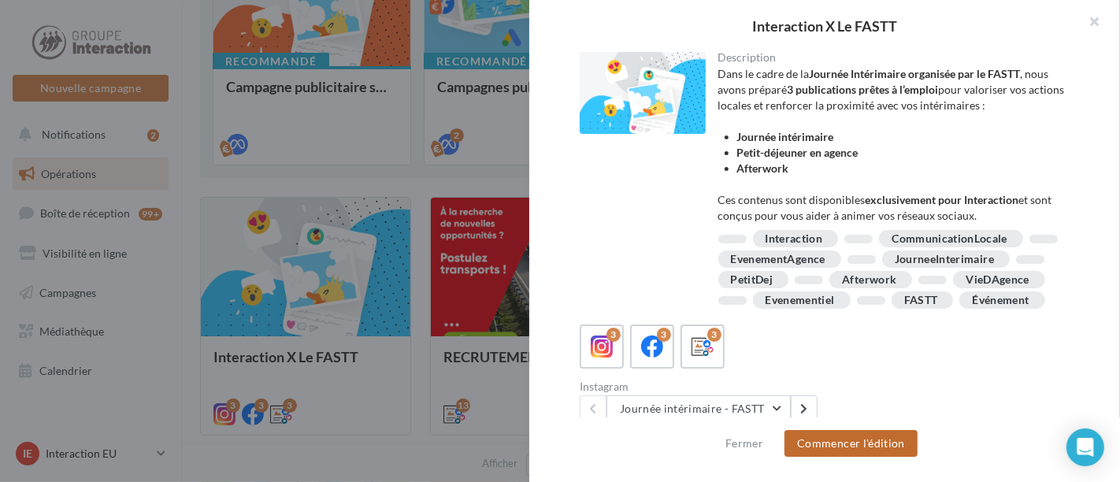
click at [815, 445] on button "Commencer l'édition" at bounding box center [851, 443] width 133 height 27
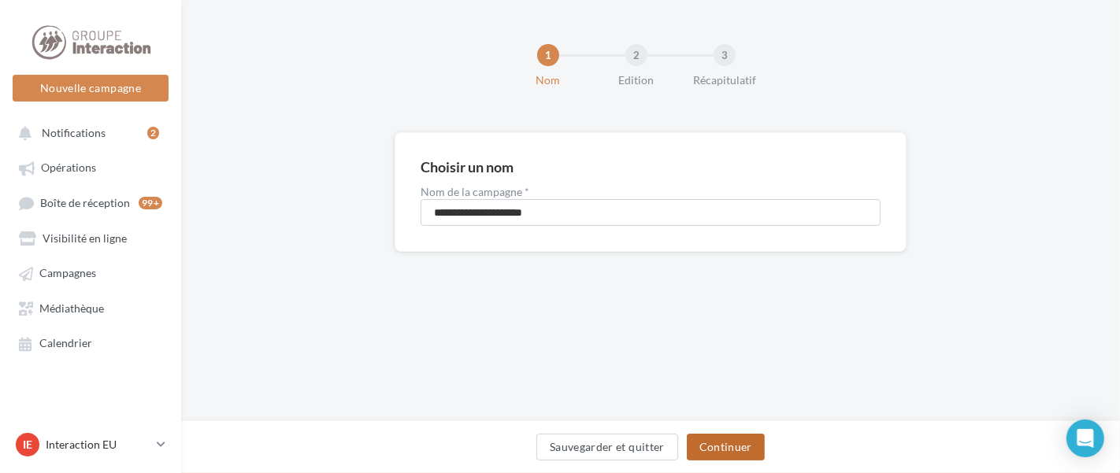
click at [718, 442] on button "Continuer" at bounding box center [726, 447] width 78 height 27
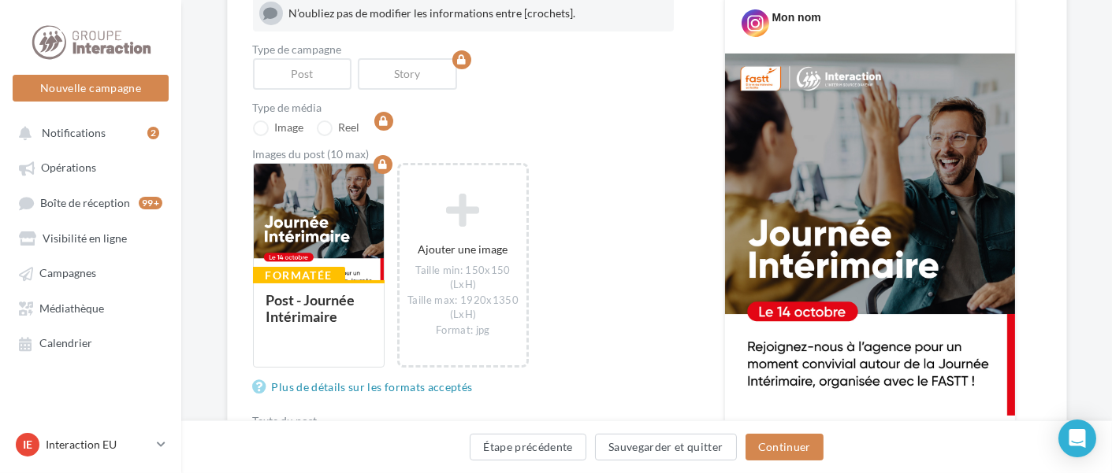
scroll to position [208, 0]
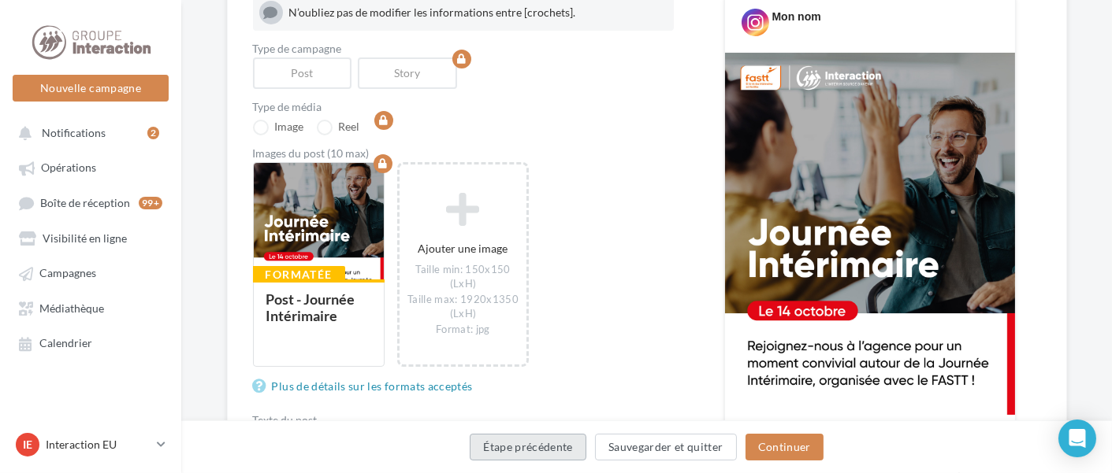
click at [547, 444] on button "Étape précédente" at bounding box center [528, 447] width 117 height 27
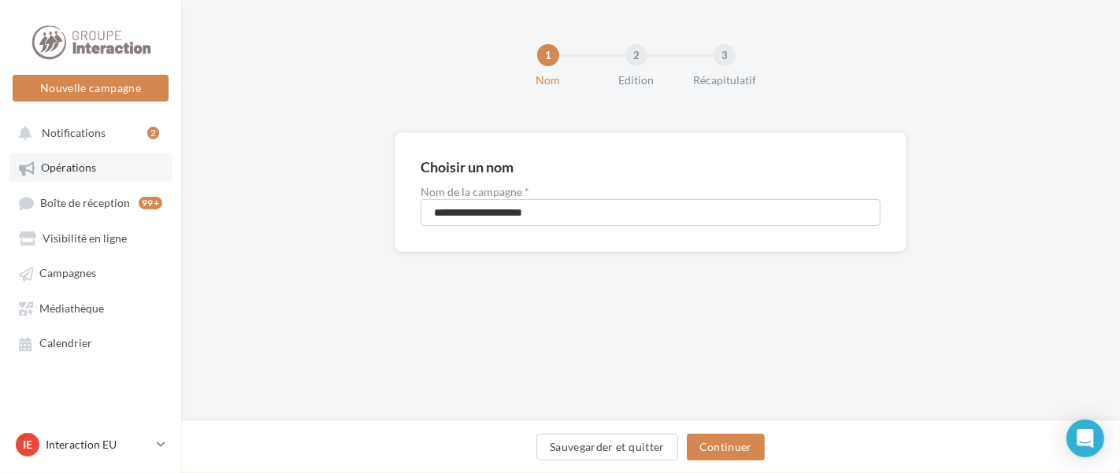
click at [63, 179] on link "Opérations" at bounding box center [90, 167] width 162 height 28
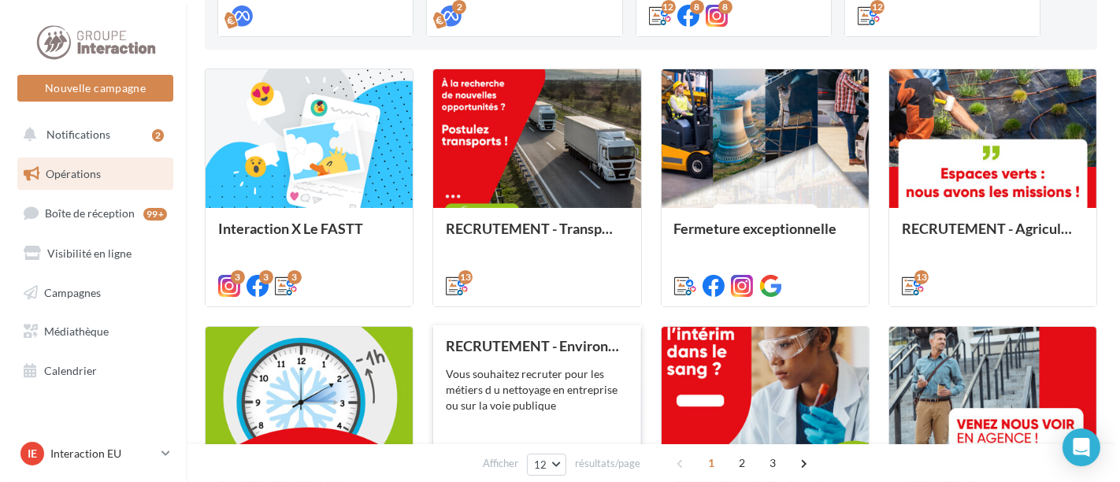
scroll to position [373, 0]
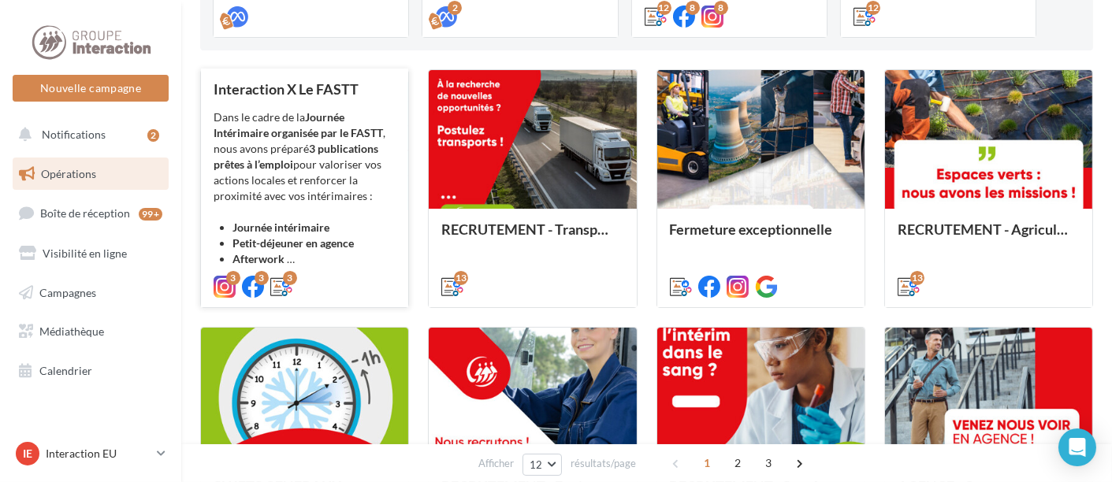
click at [364, 287] on div "3 3 3" at bounding box center [304, 285] width 182 height 19
click at [290, 173] on div "Dans le cadre de la Journée Intérimaire organisée par le FASTT , nous avons pré…" at bounding box center [304, 189] width 182 height 158
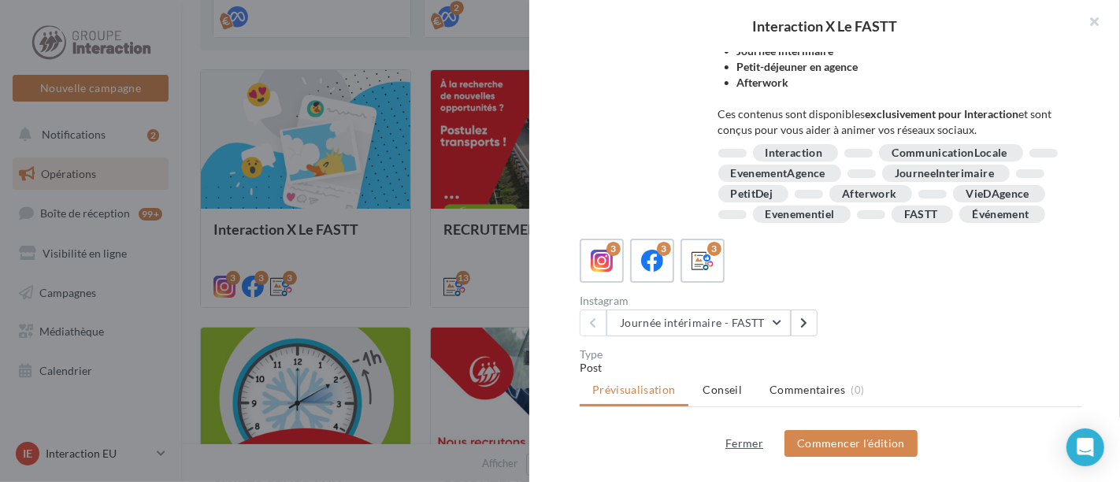
scroll to position [85, 0]
click at [809, 440] on button "Commencer l'édition" at bounding box center [851, 443] width 133 height 27
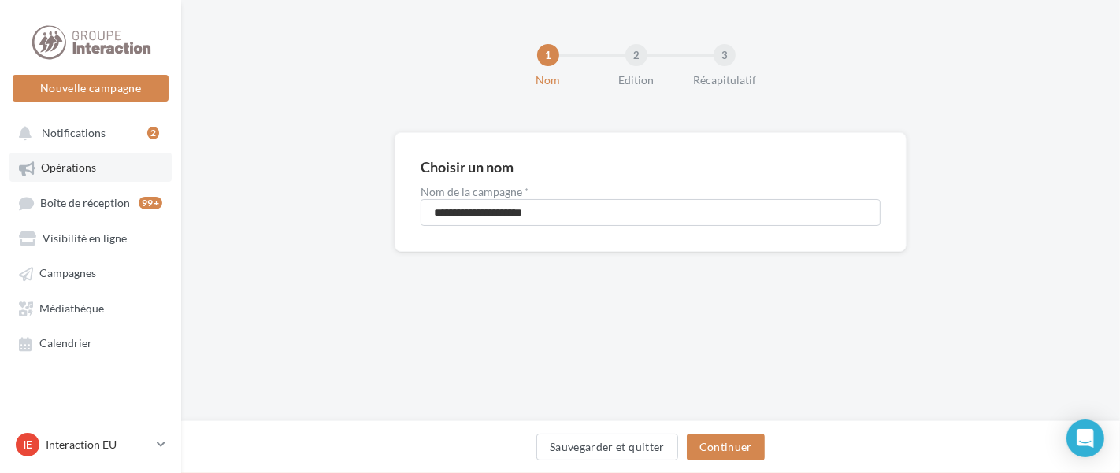
click at [80, 165] on span "Opérations" at bounding box center [68, 167] width 55 height 13
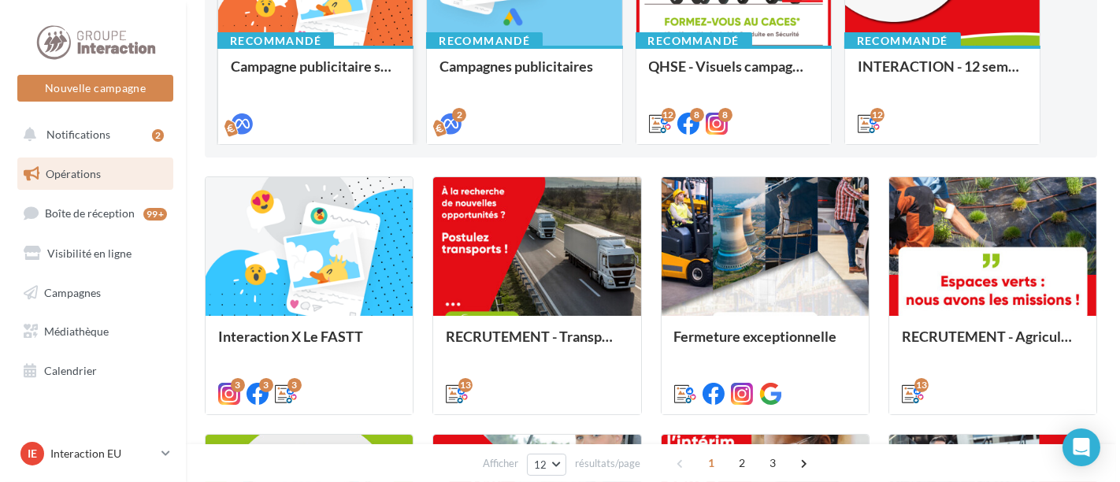
scroll to position [269, 0]
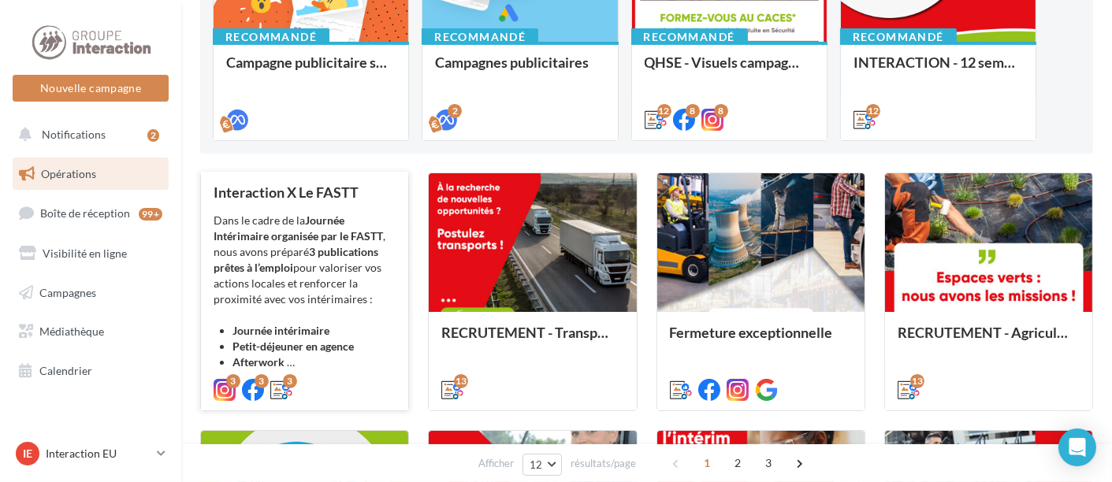
click at [300, 278] on div "Dans le cadre de la Journée Intérimaire organisée par le FASTT , nous avons pré…" at bounding box center [304, 292] width 182 height 158
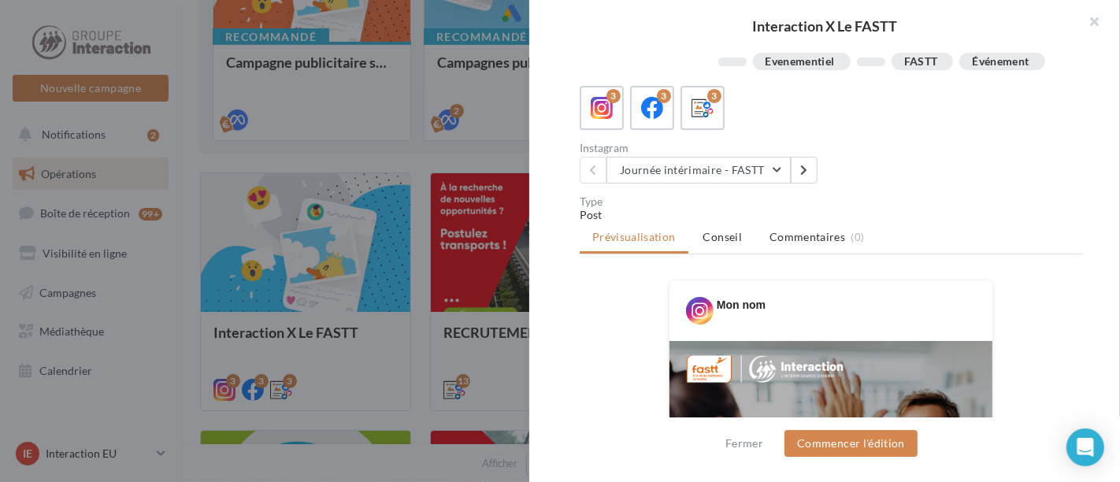
scroll to position [237, 0]
click at [797, 181] on button at bounding box center [804, 171] width 27 height 27
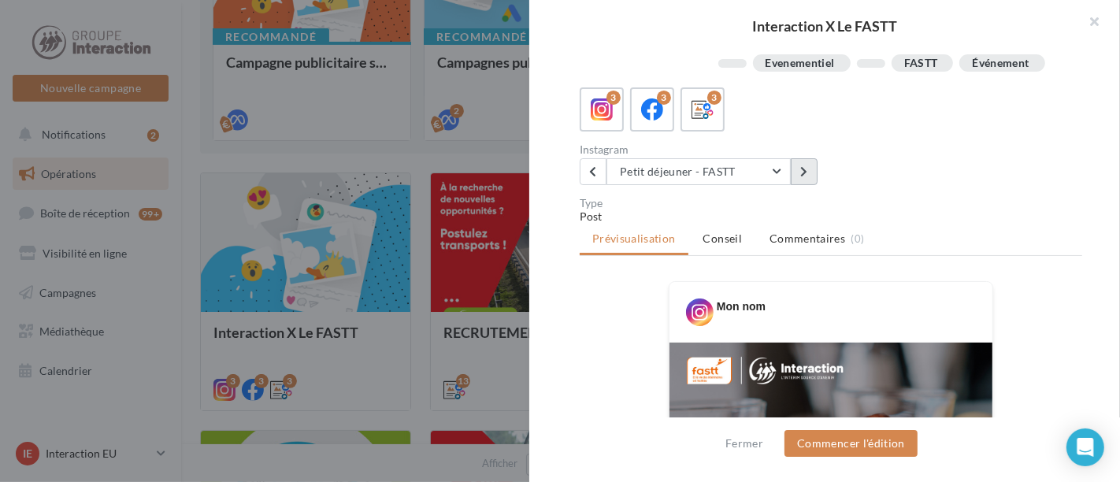
click at [802, 185] on button at bounding box center [804, 171] width 27 height 27
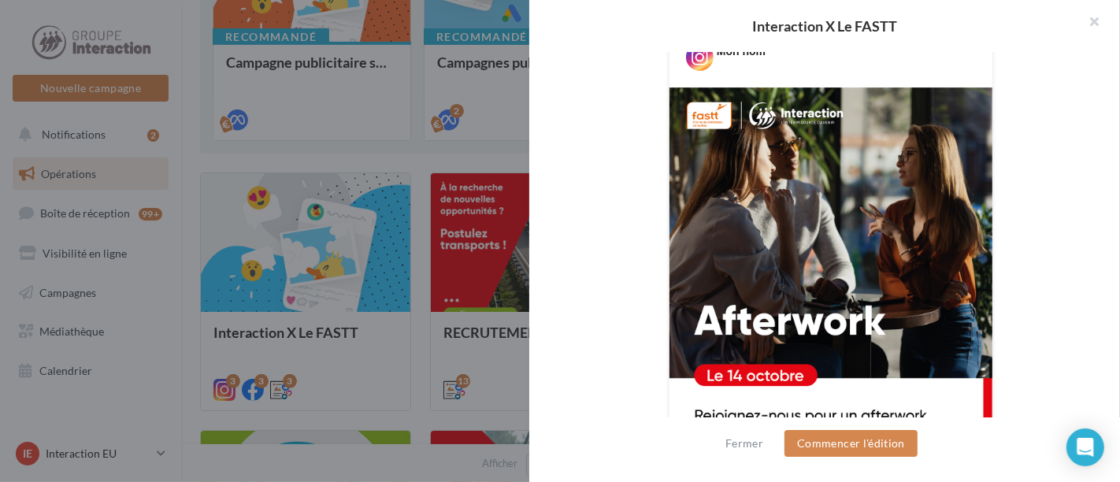
scroll to position [493, 0]
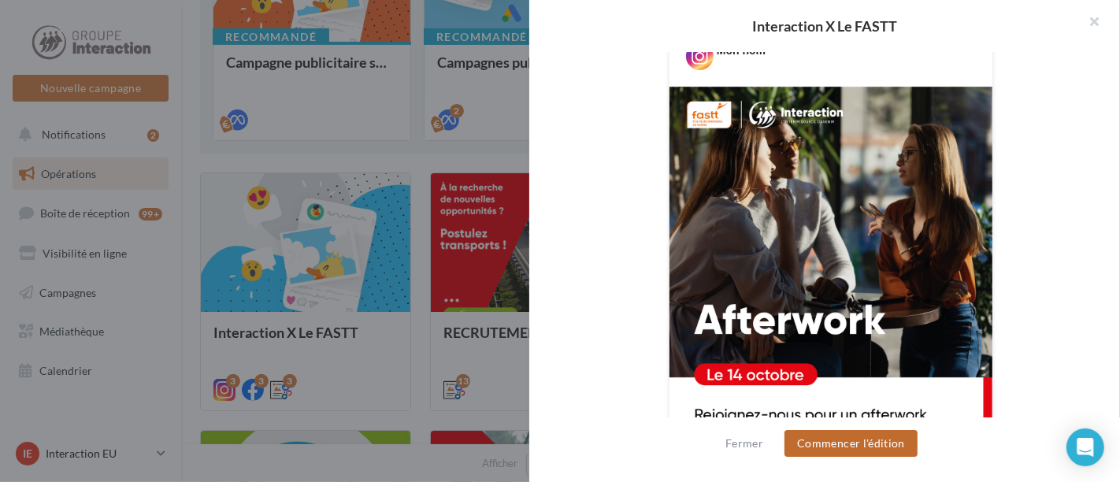
click at [888, 444] on button "Commencer l'édition" at bounding box center [851, 443] width 133 height 27
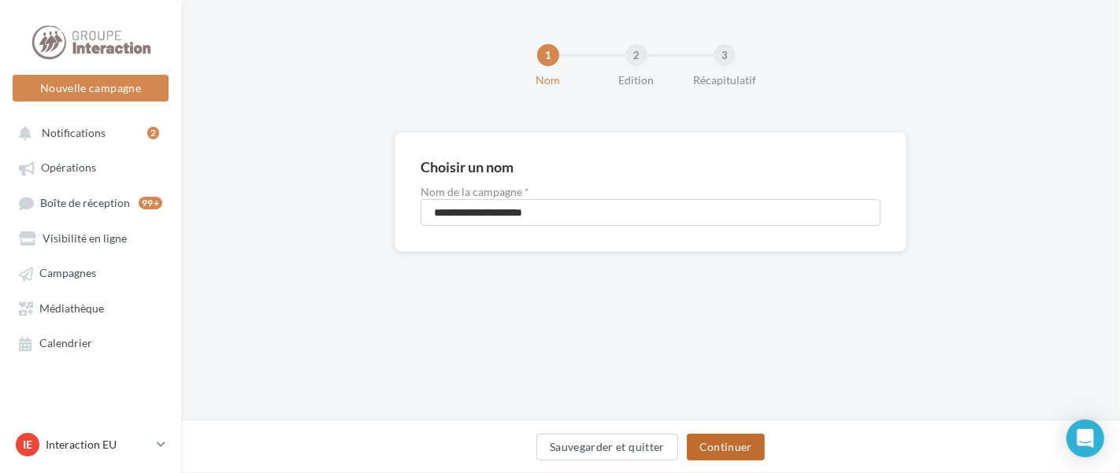
click at [723, 440] on button "Continuer" at bounding box center [726, 447] width 78 height 27
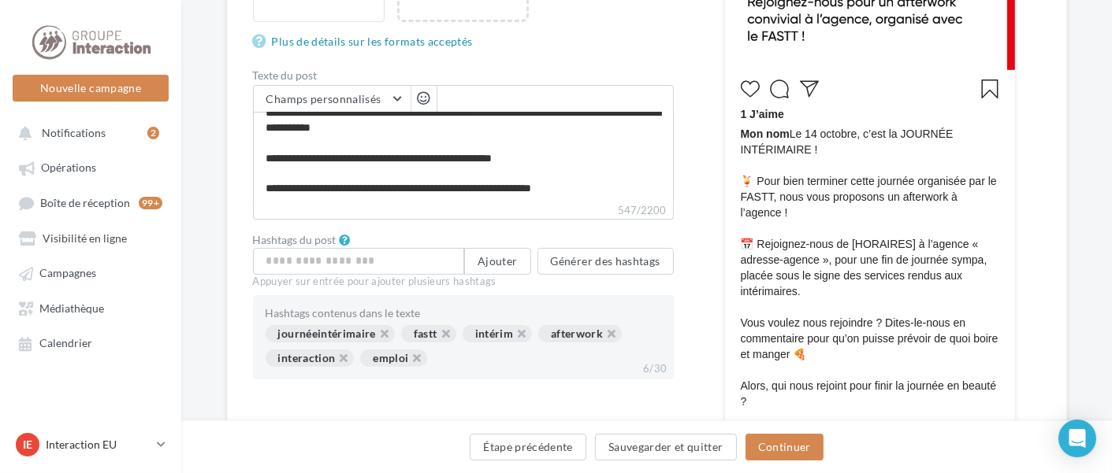
scroll to position [554, 0]
click at [763, 449] on button "Continuer" at bounding box center [784, 447] width 78 height 27
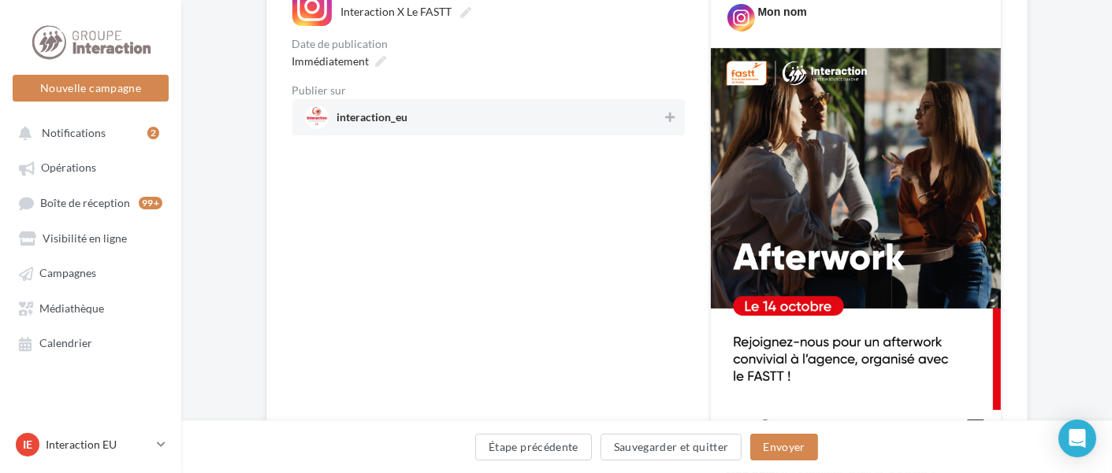
scroll to position [111, 0]
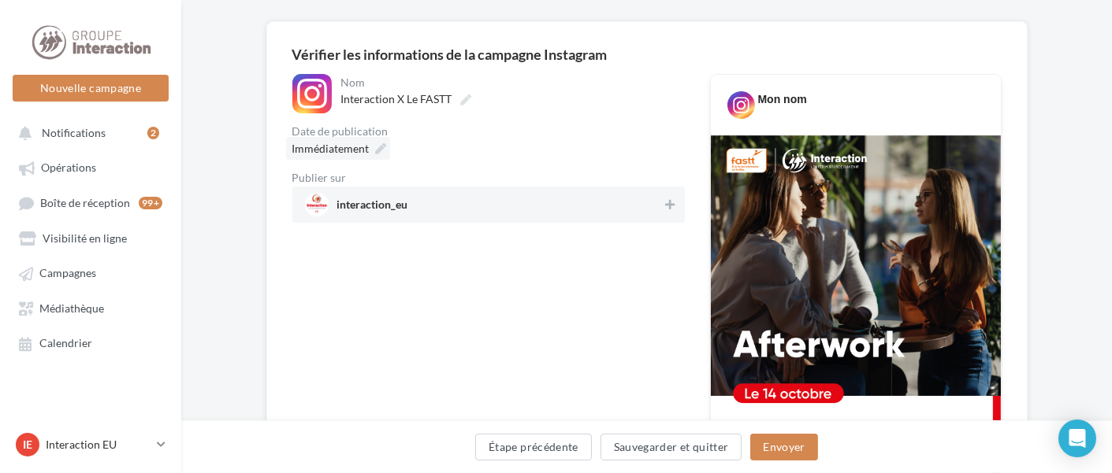
click at [329, 149] on span "Immédiatement" at bounding box center [330, 148] width 77 height 13
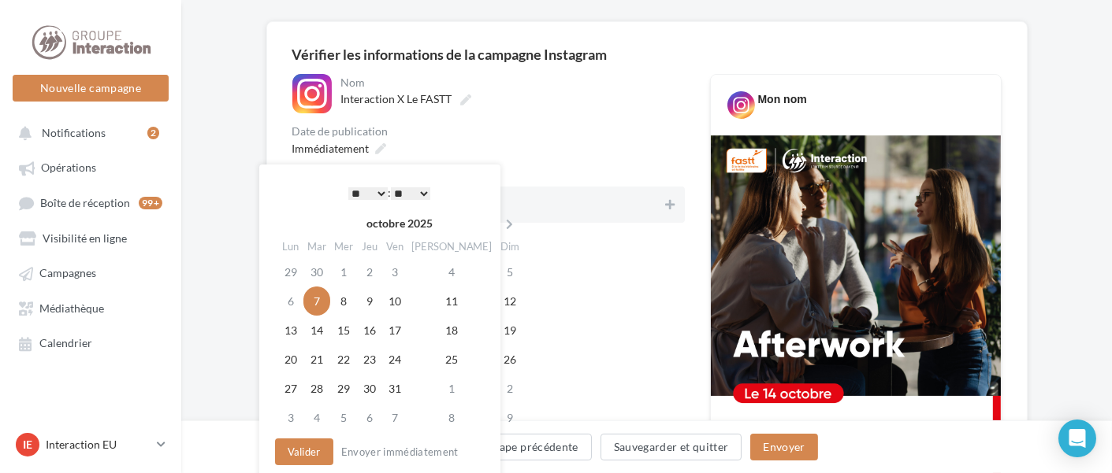
click at [373, 192] on select "* * * * * * * * * * ** ** ** ** ** ** ** ** ** ** ** ** ** **" at bounding box center [367, 193] width 39 height 13
click at [65, 166] on span "Opérations" at bounding box center [68, 167] width 55 height 13
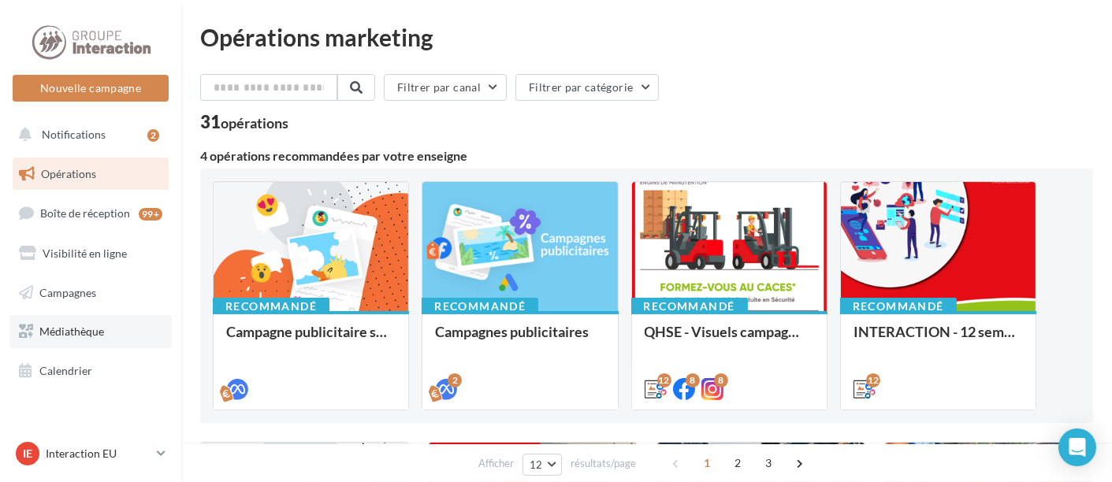
click at [79, 343] on link "Médiathèque" at bounding box center [90, 331] width 162 height 33
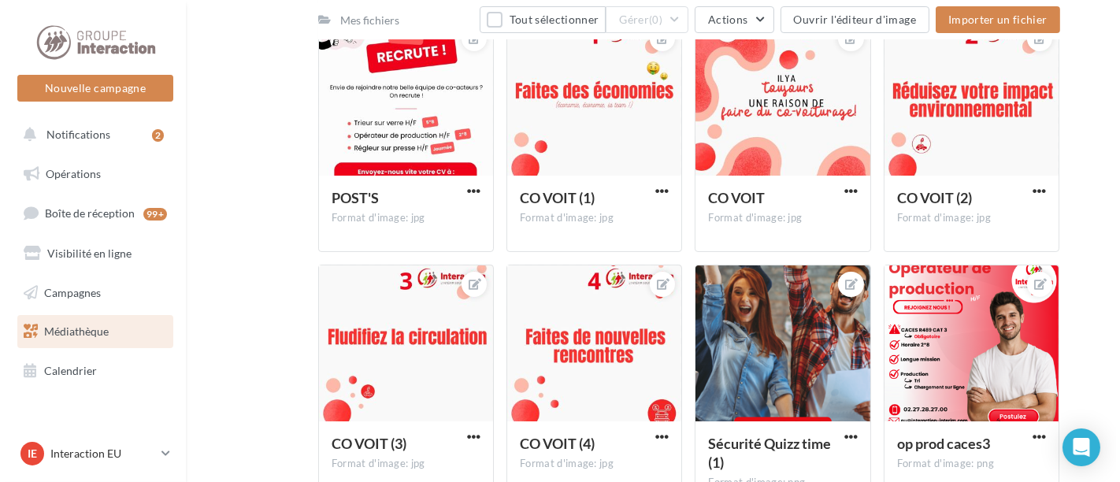
scroll to position [804, 0]
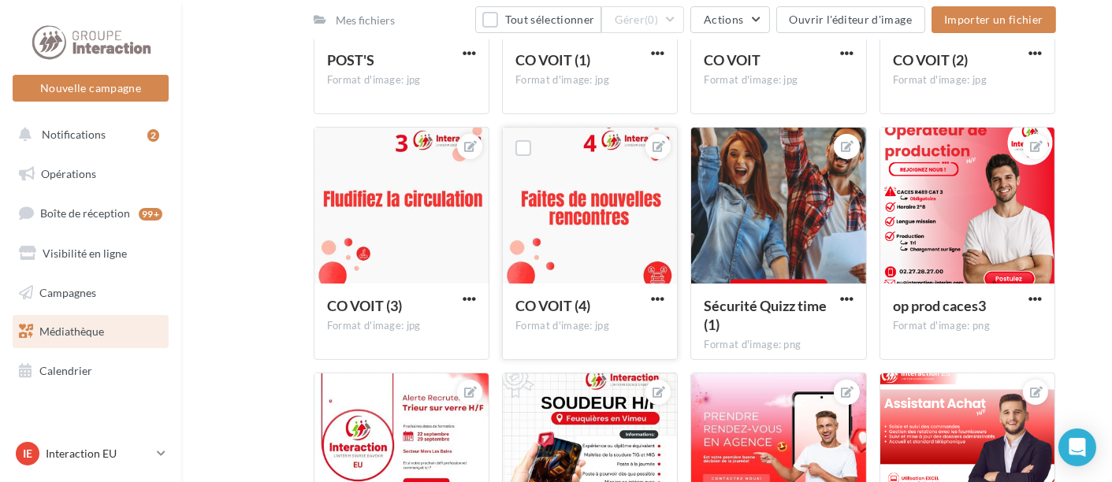
click at [559, 223] on div at bounding box center [590, 207] width 174 height 158
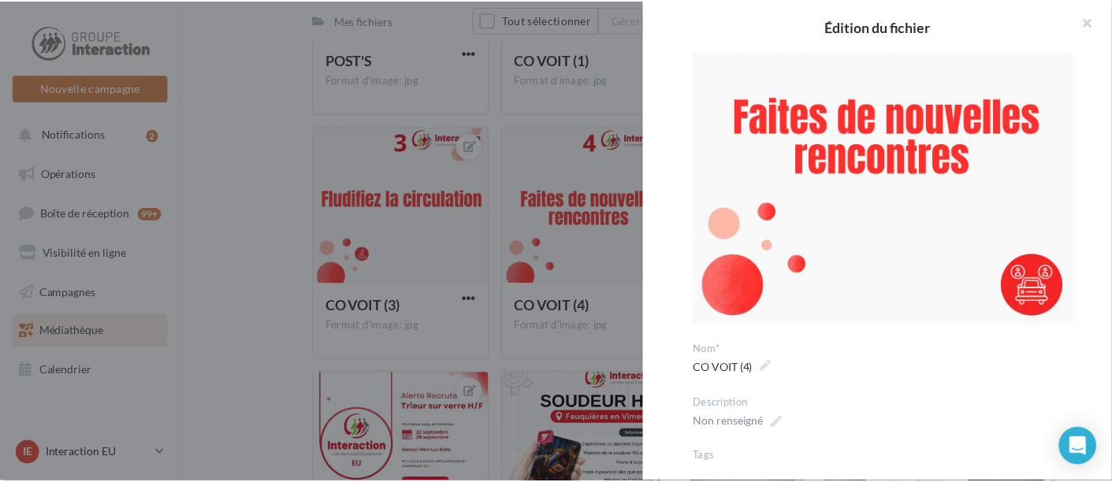
scroll to position [0, 0]
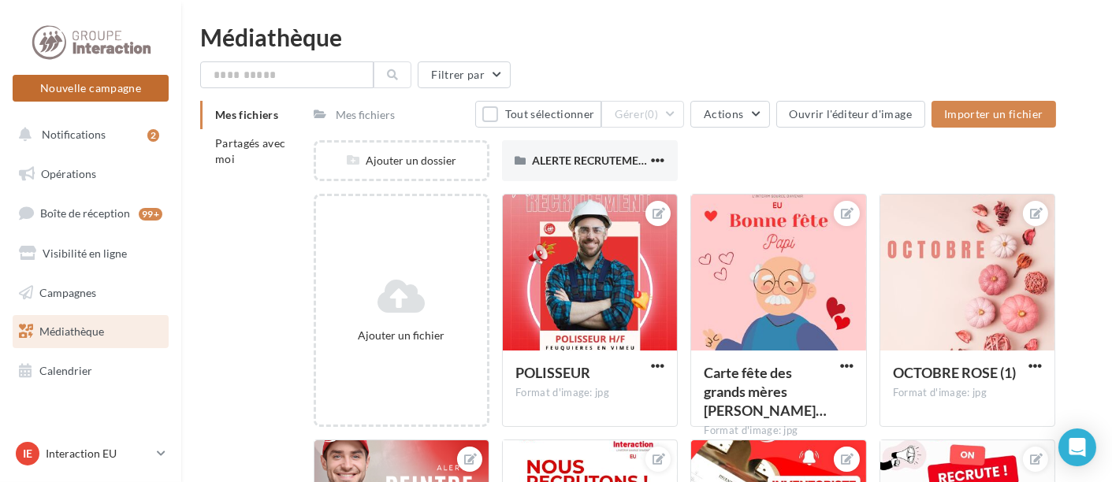
click at [95, 81] on button "Nouvelle campagne" at bounding box center [91, 88] width 156 height 27
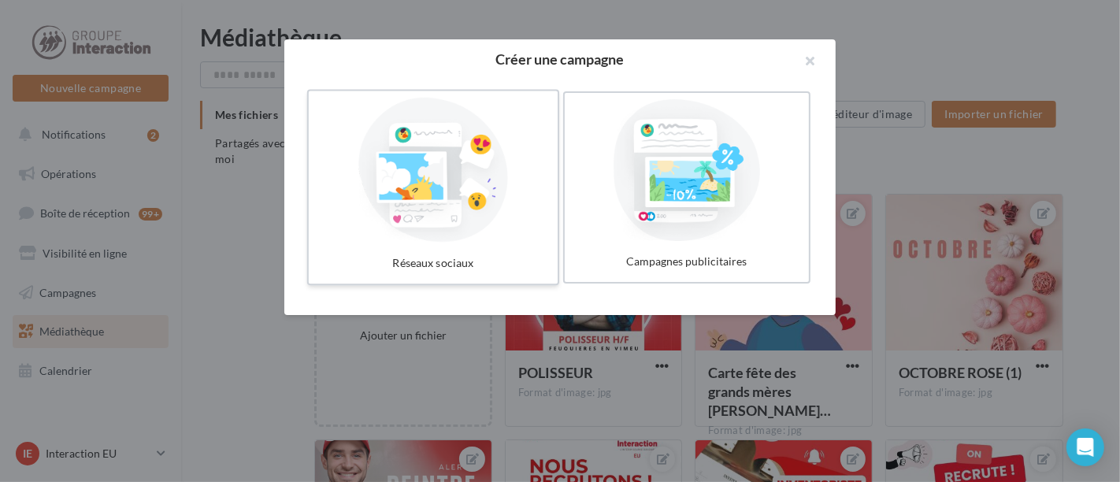
click at [425, 229] on div at bounding box center [433, 170] width 236 height 145
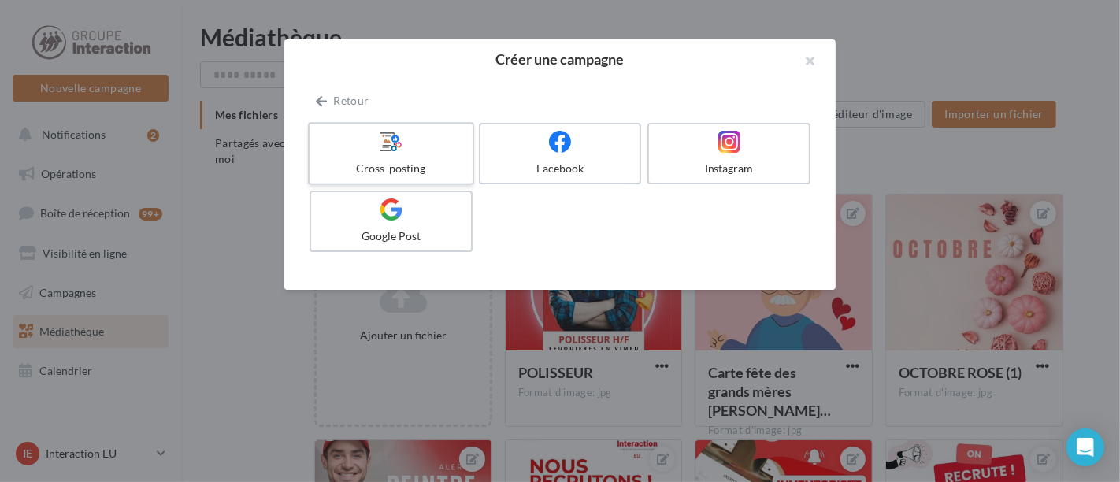
click at [415, 154] on div at bounding box center [391, 142] width 150 height 24
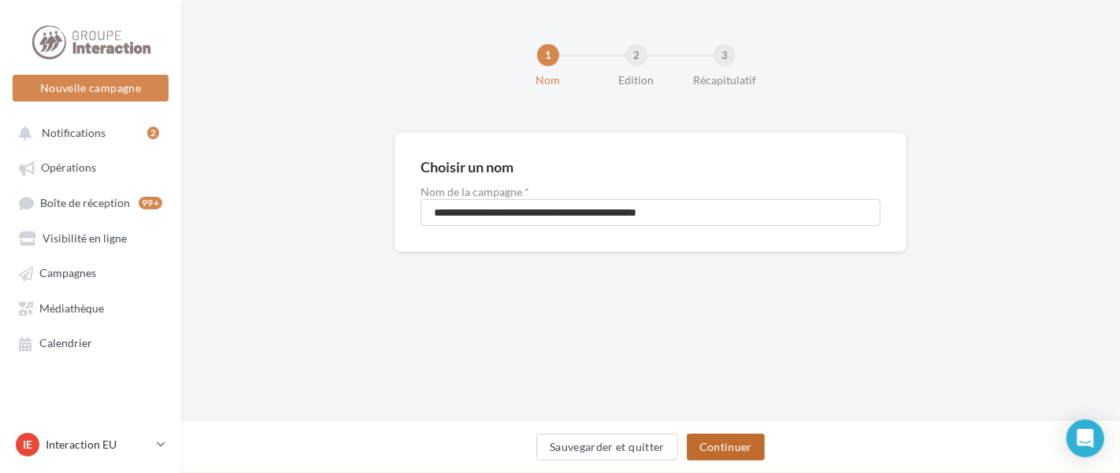
click at [740, 443] on button "Continuer" at bounding box center [726, 447] width 78 height 27
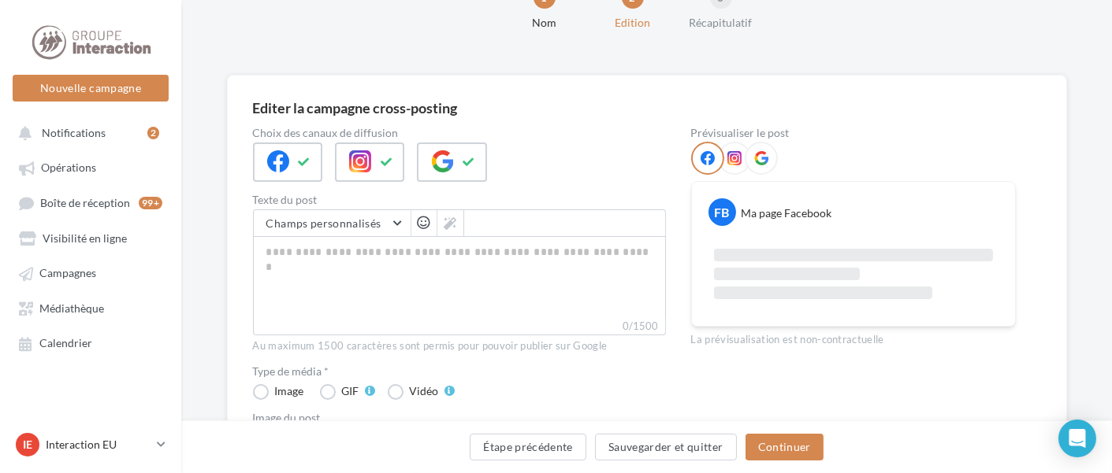
scroll to position [63, 0]
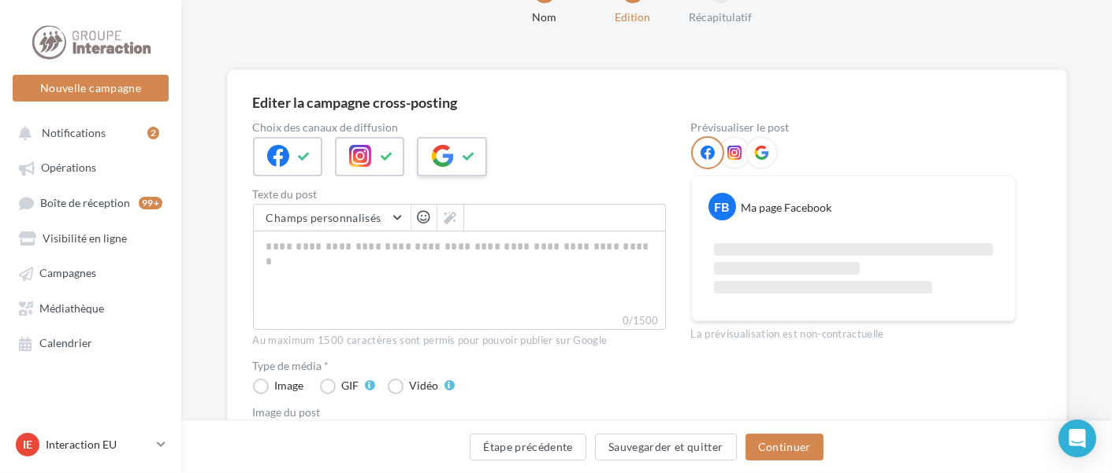
click at [470, 154] on icon at bounding box center [468, 156] width 13 height 11
click at [295, 161] on button at bounding box center [304, 157] width 19 height 24
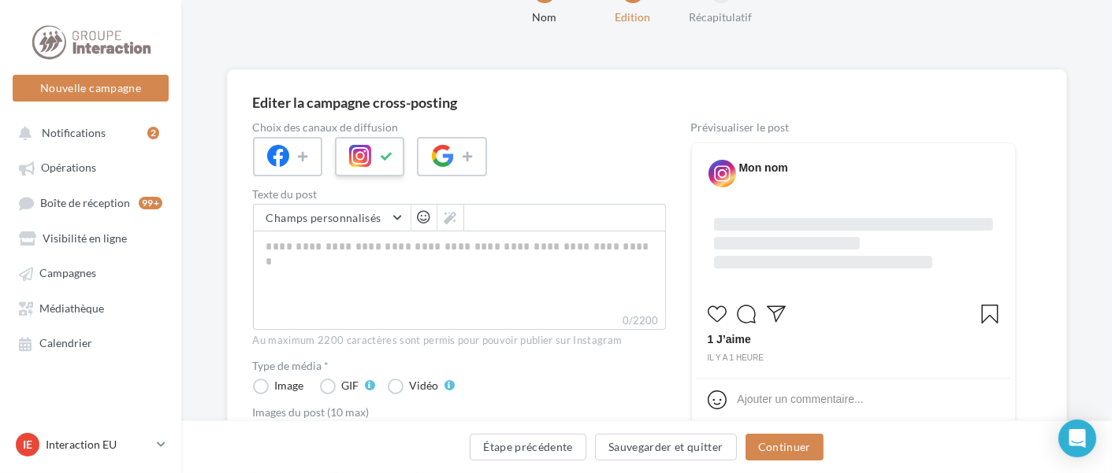
click at [354, 156] on icon at bounding box center [360, 156] width 22 height 22
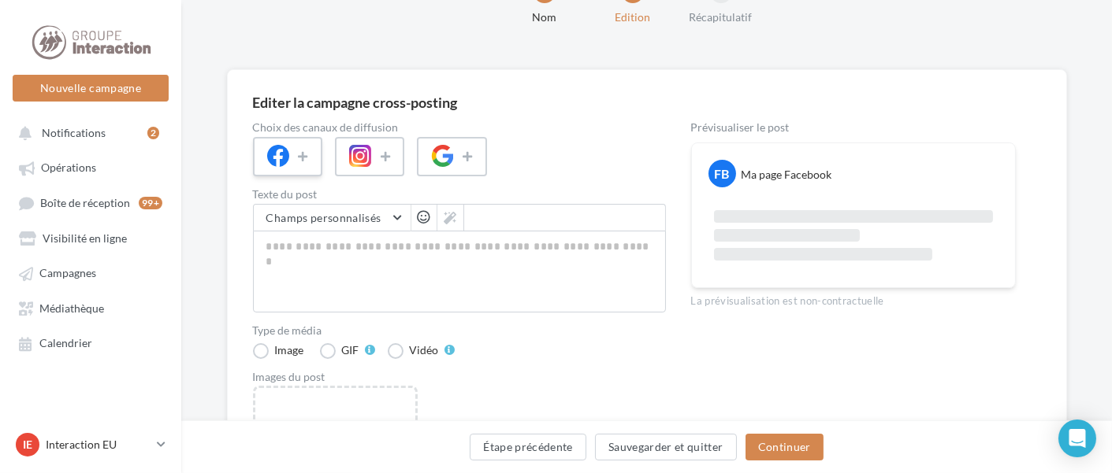
click at [291, 161] on div at bounding box center [287, 156] width 69 height 39
click at [368, 154] on icon at bounding box center [360, 156] width 22 height 22
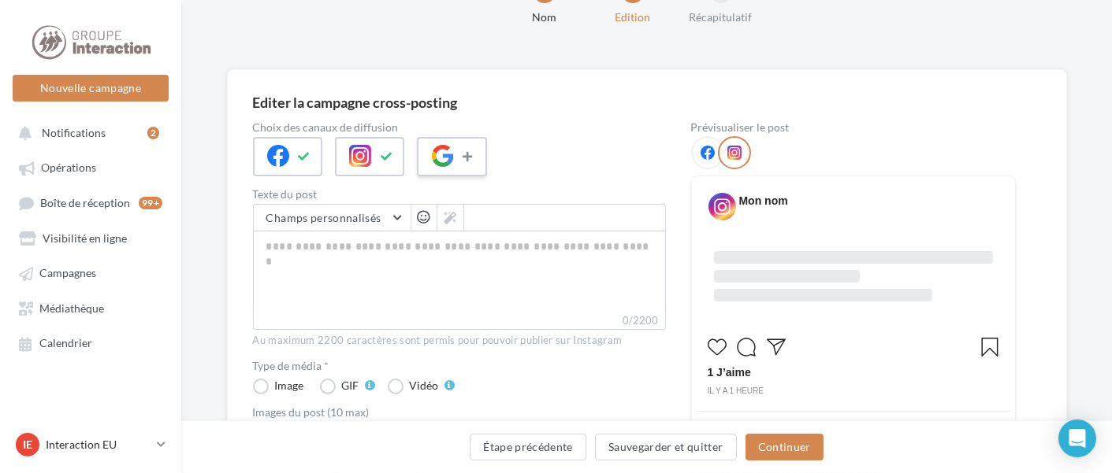
click at [460, 145] on button at bounding box center [468, 157] width 19 height 24
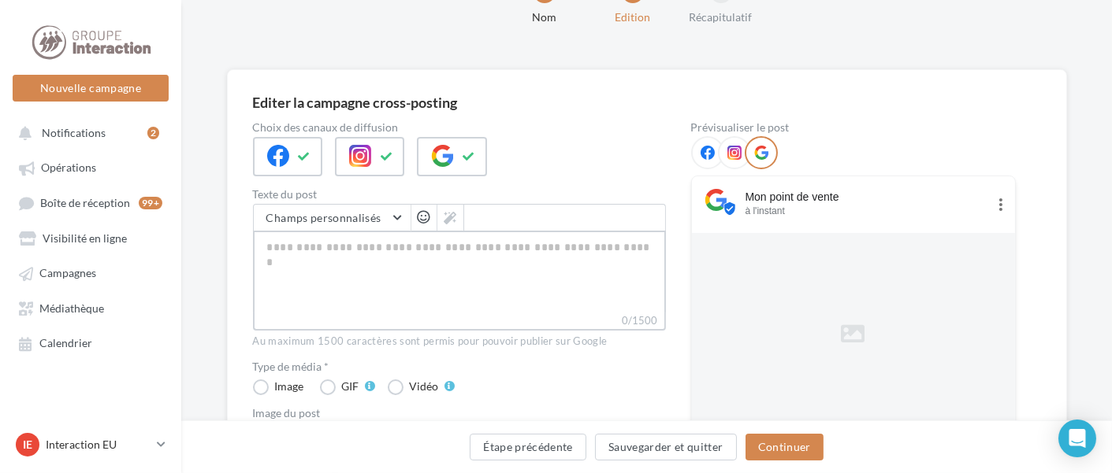
click at [432, 276] on textarea "0/1500" at bounding box center [459, 272] width 413 height 82
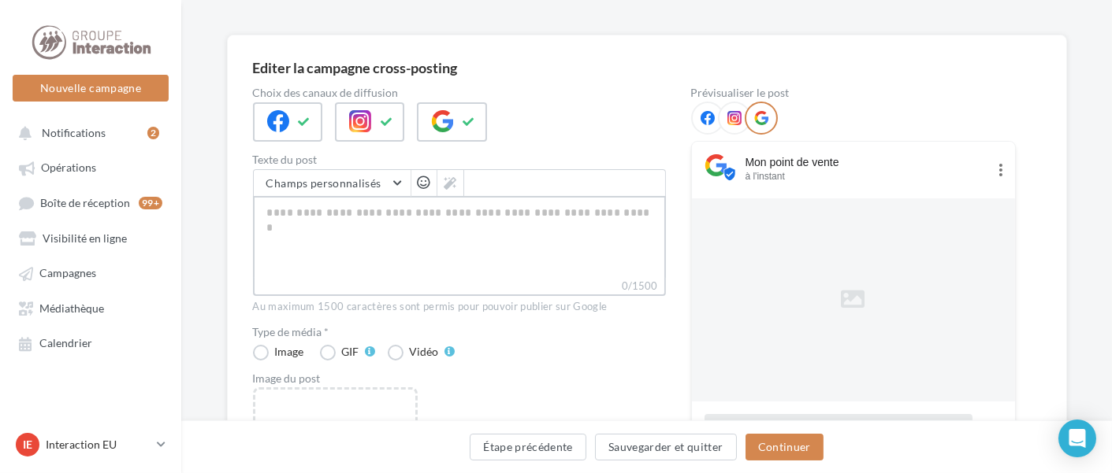
scroll to position [98, 0]
click at [444, 135] on div at bounding box center [451, 121] width 69 height 39
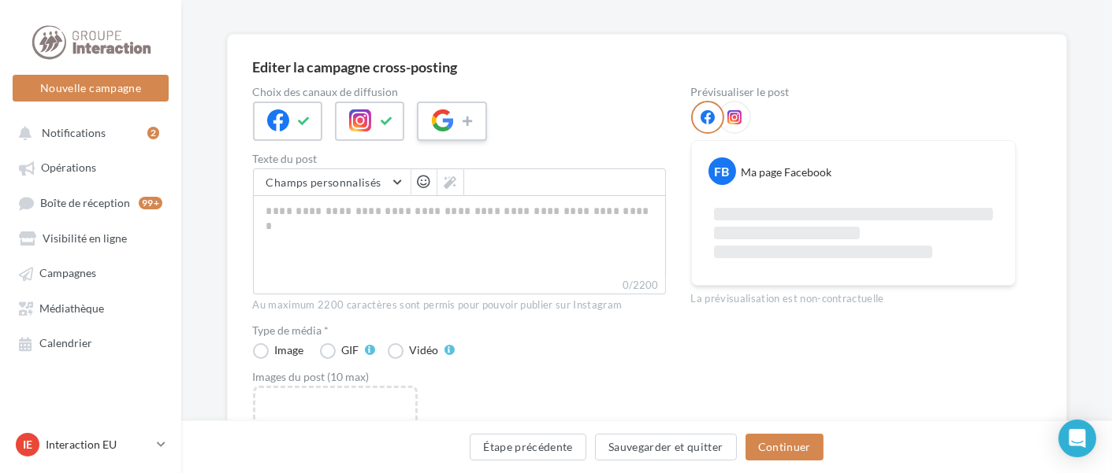
click at [437, 118] on icon at bounding box center [442, 121] width 22 height 22
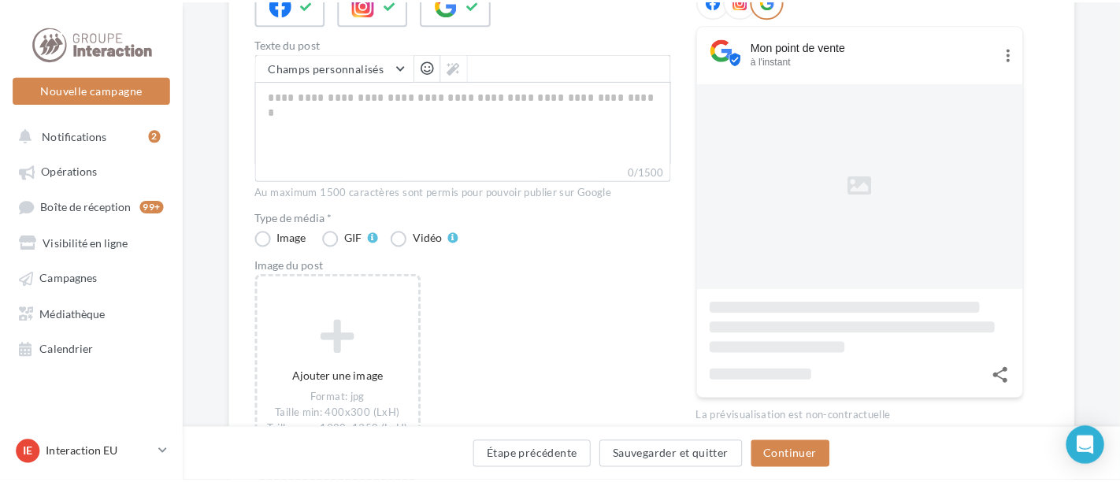
scroll to position [218, 0]
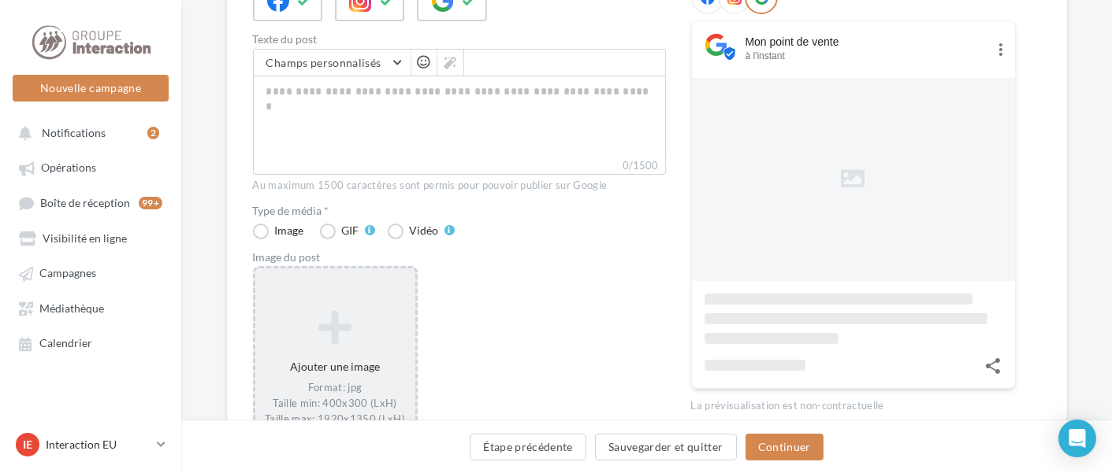
click at [343, 350] on div "Ajouter une image Format: jpg Taille min: 400x300 (LxH) Taille max: 1920x1350 (…" at bounding box center [335, 369] width 160 height 132
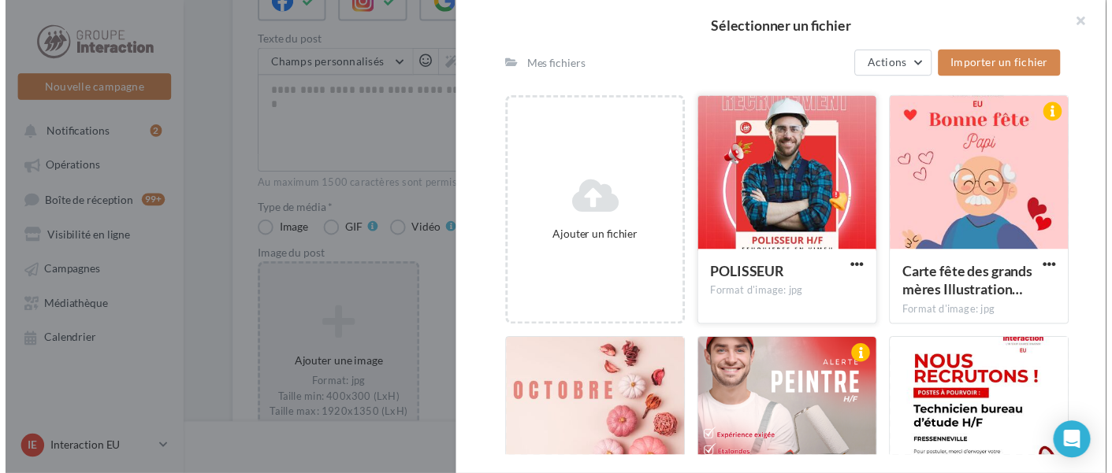
scroll to position [0, 0]
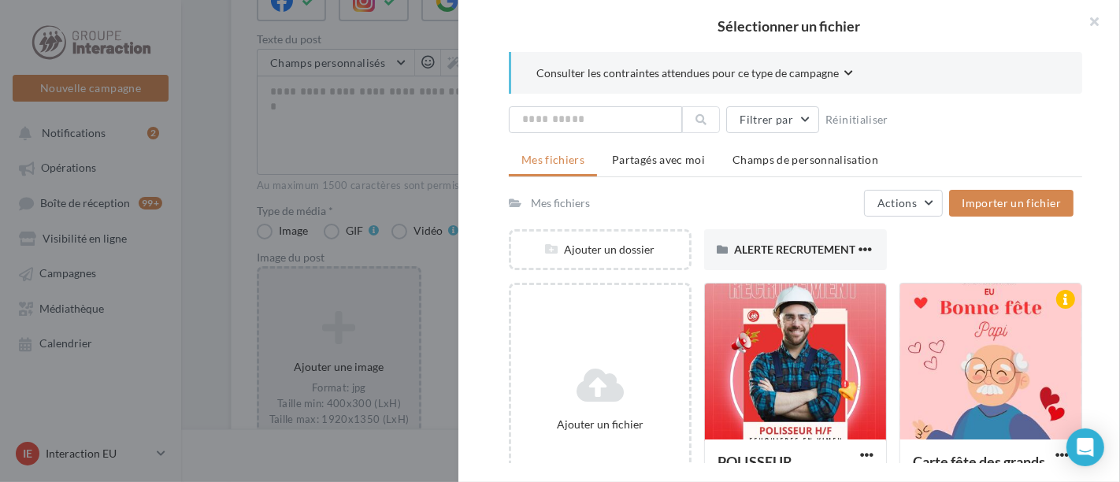
click at [447, 281] on div at bounding box center [560, 241] width 1120 height 482
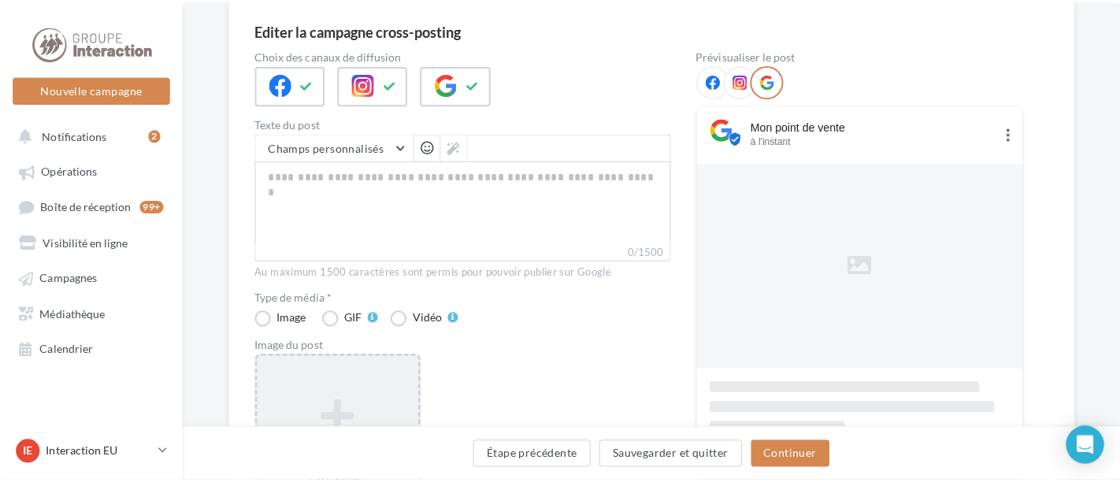
scroll to position [136, 0]
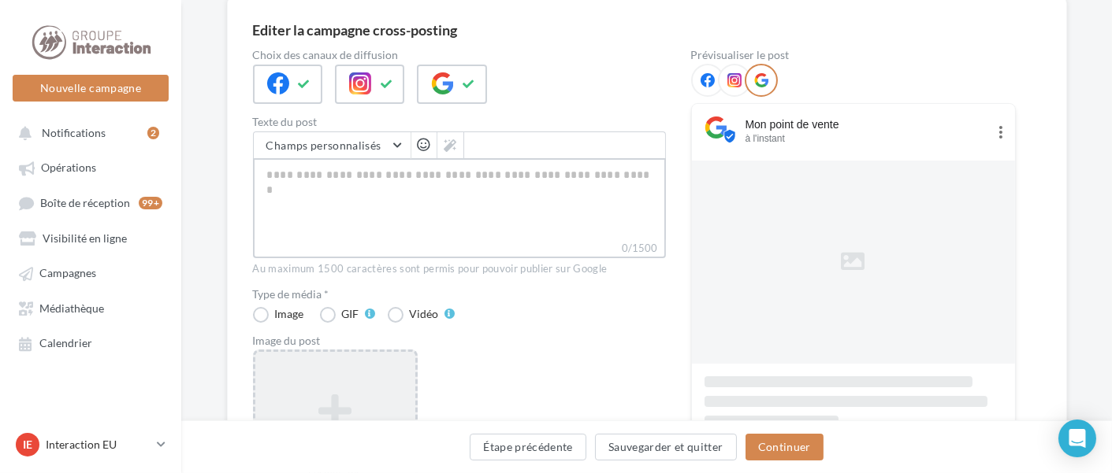
click at [474, 212] on textarea "0/1500" at bounding box center [459, 199] width 413 height 82
type textarea "*"
type textarea "**"
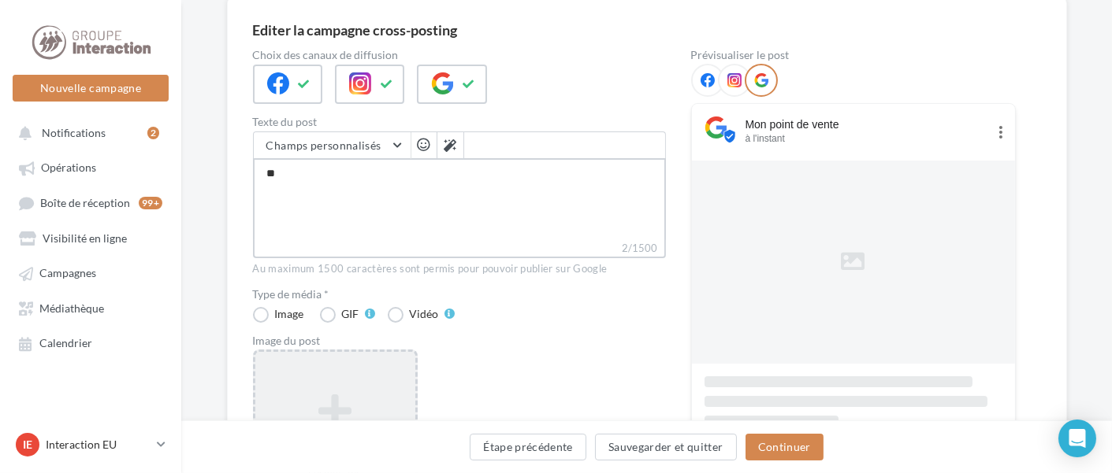
type textarea "*"
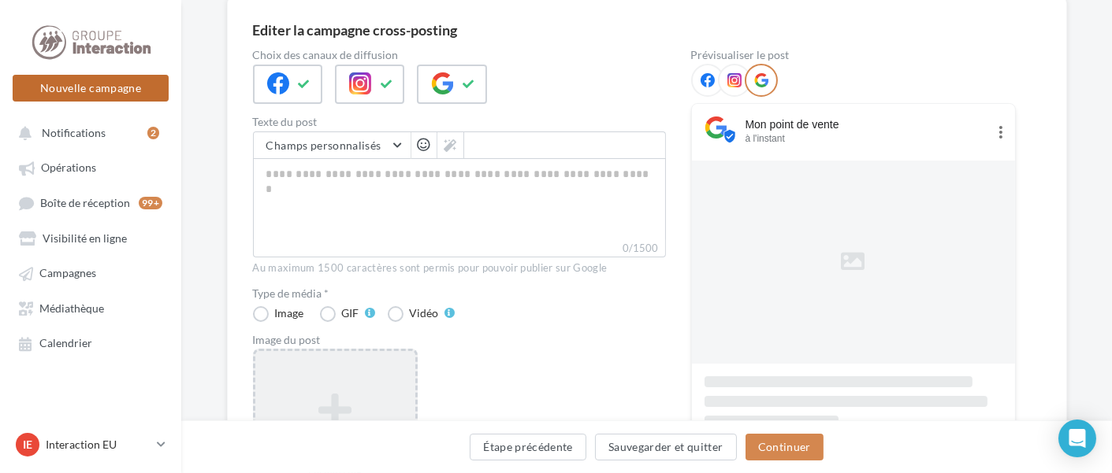
click at [124, 91] on button "Nouvelle campagne" at bounding box center [91, 88] width 156 height 27
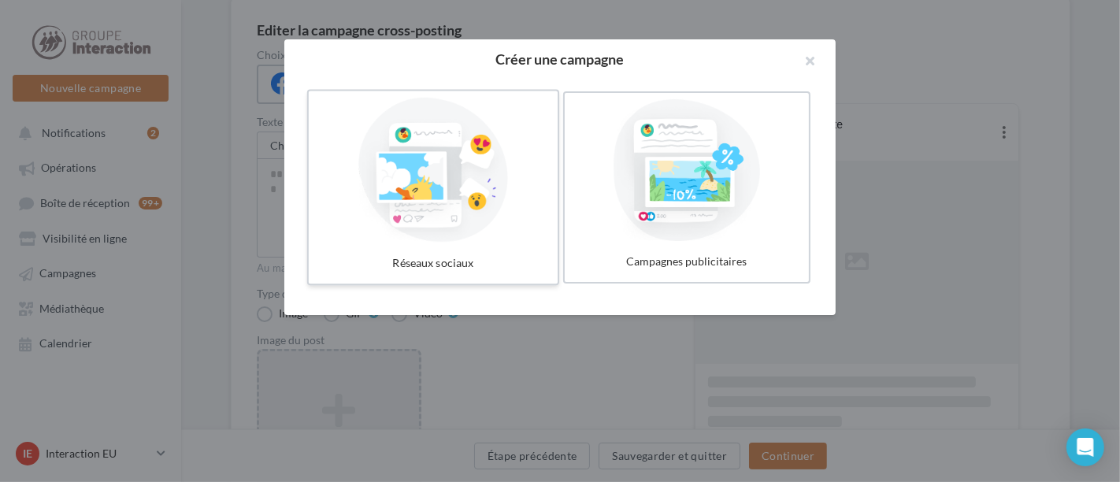
click at [394, 202] on div at bounding box center [433, 170] width 236 height 145
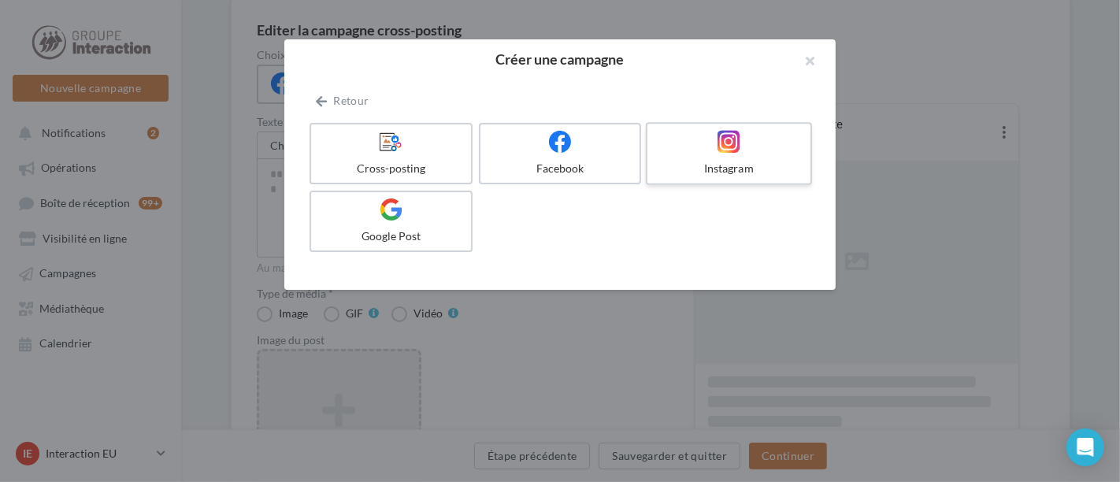
click at [722, 173] on div "Instagram" at bounding box center [729, 169] width 150 height 16
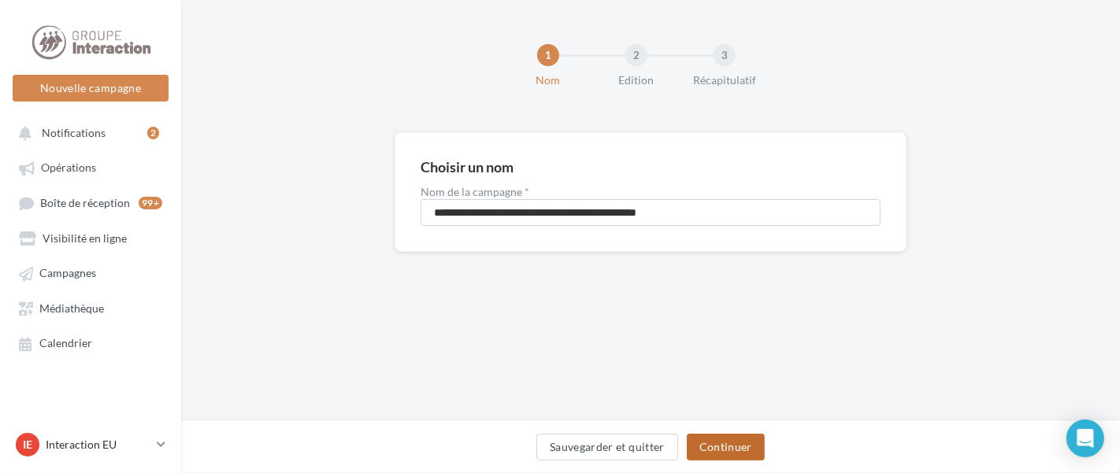
click at [740, 453] on button "Continuer" at bounding box center [726, 447] width 78 height 27
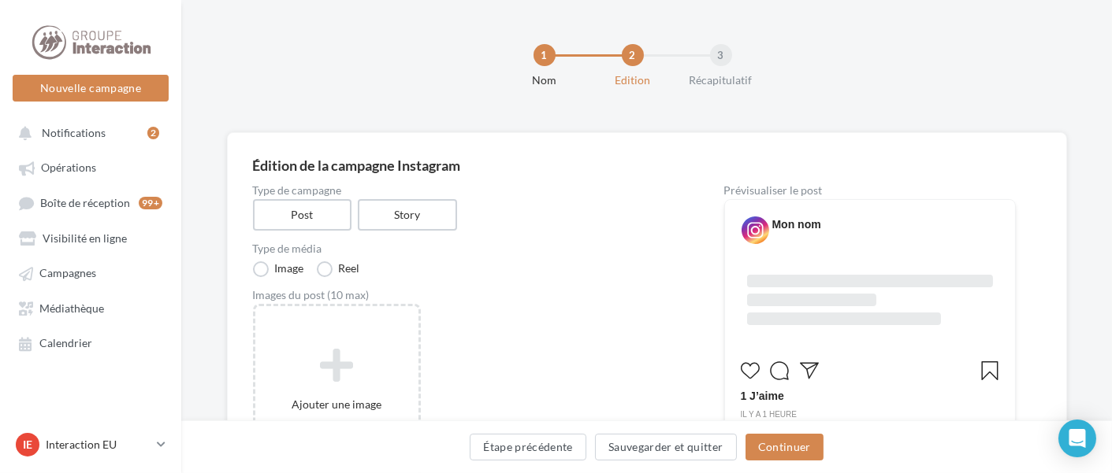
scroll to position [90, 0]
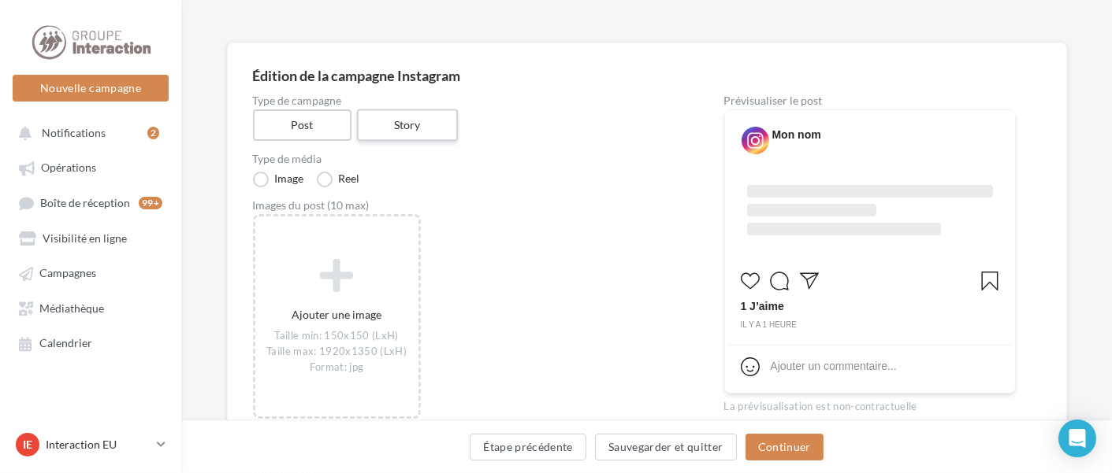
click at [384, 117] on label "Story" at bounding box center [407, 126] width 101 height 32
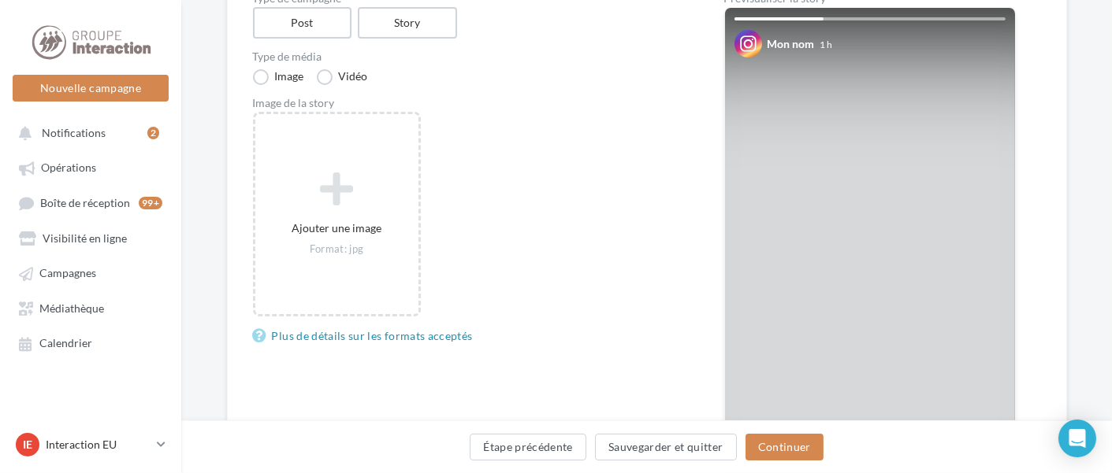
scroll to position [198, 0]
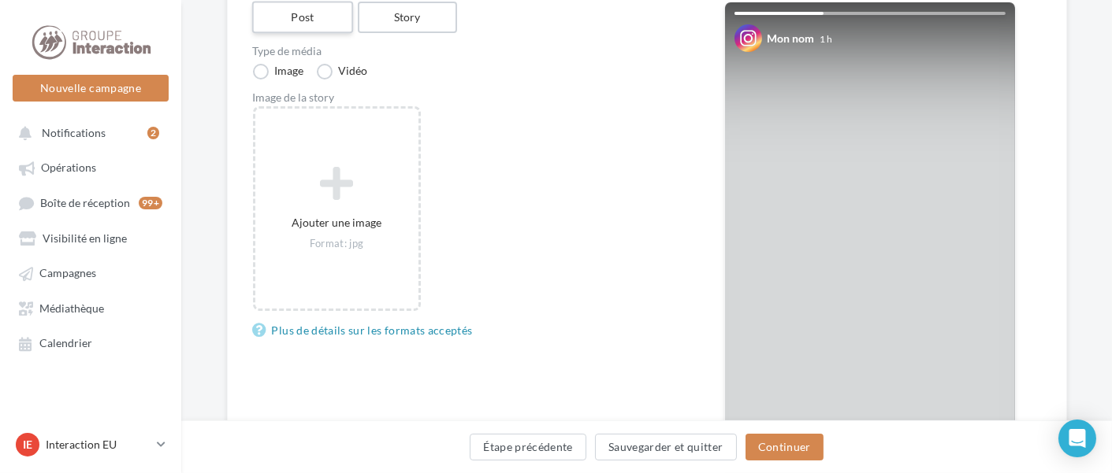
click at [274, 17] on label "Post" at bounding box center [301, 18] width 101 height 32
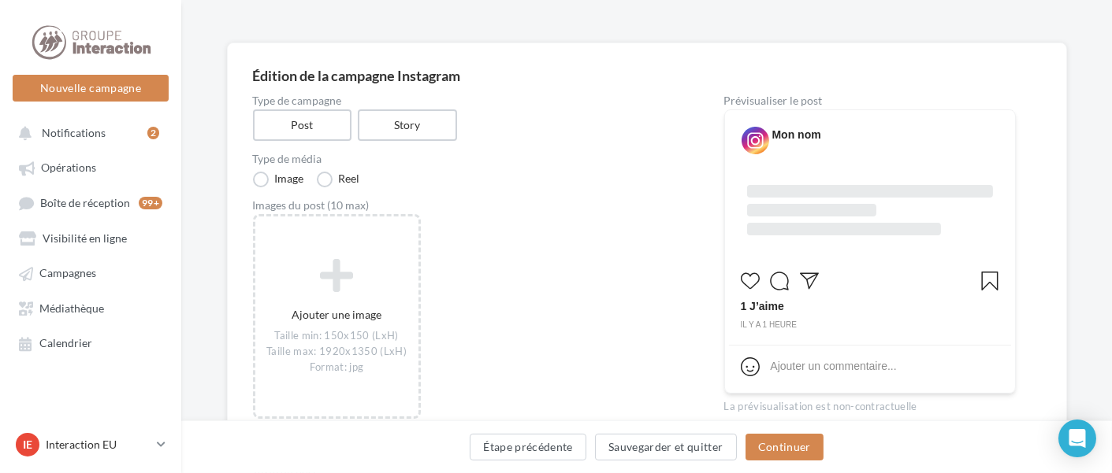
scroll to position [89, 0]
click at [87, 269] on span "Campagnes" at bounding box center [67, 273] width 57 height 13
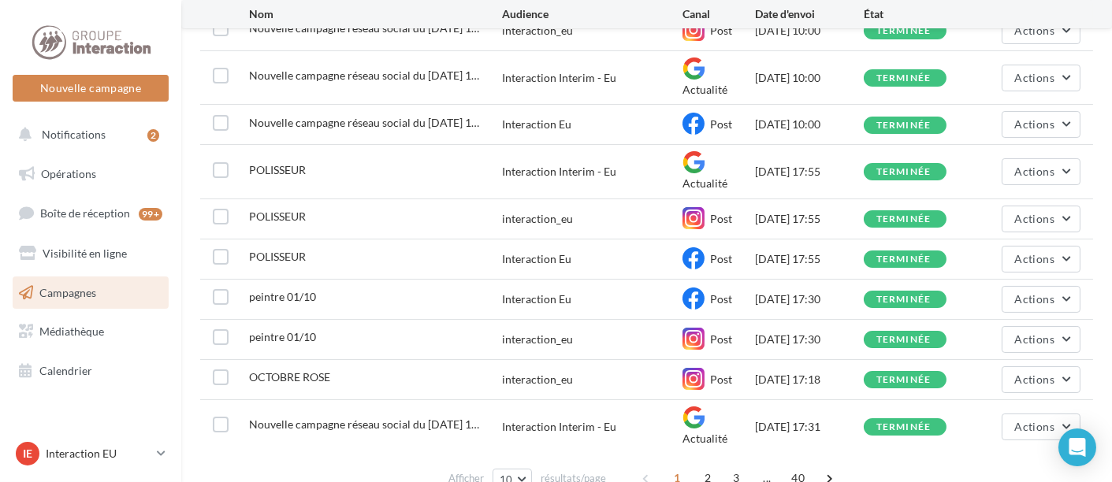
scroll to position [195, 0]
click at [1028, 332] on span "Actions" at bounding box center [1034, 338] width 39 height 13
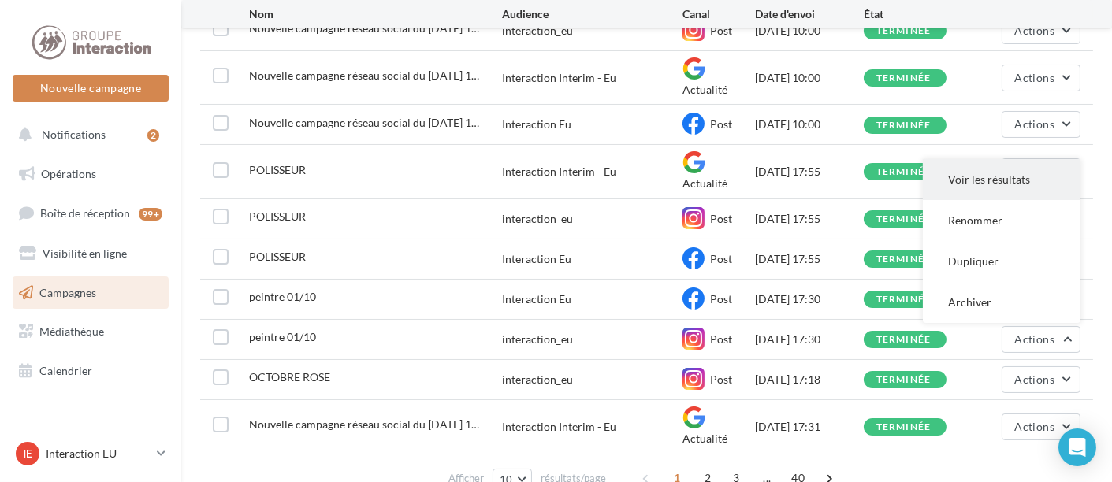
click at [1000, 159] on button "Voir les résultats" at bounding box center [1002, 179] width 158 height 41
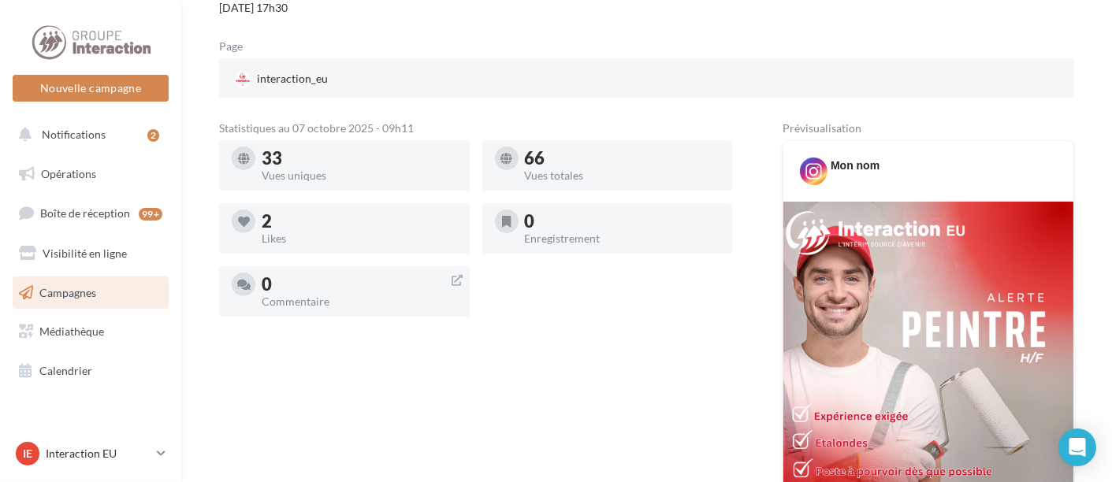
scroll to position [194, 0]
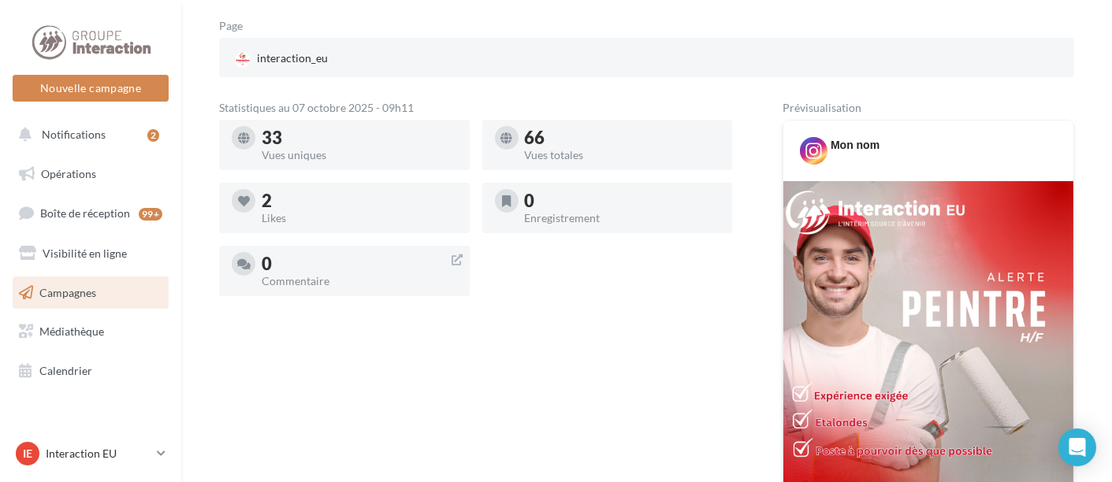
click at [303, 132] on div "33" at bounding box center [359, 137] width 195 height 17
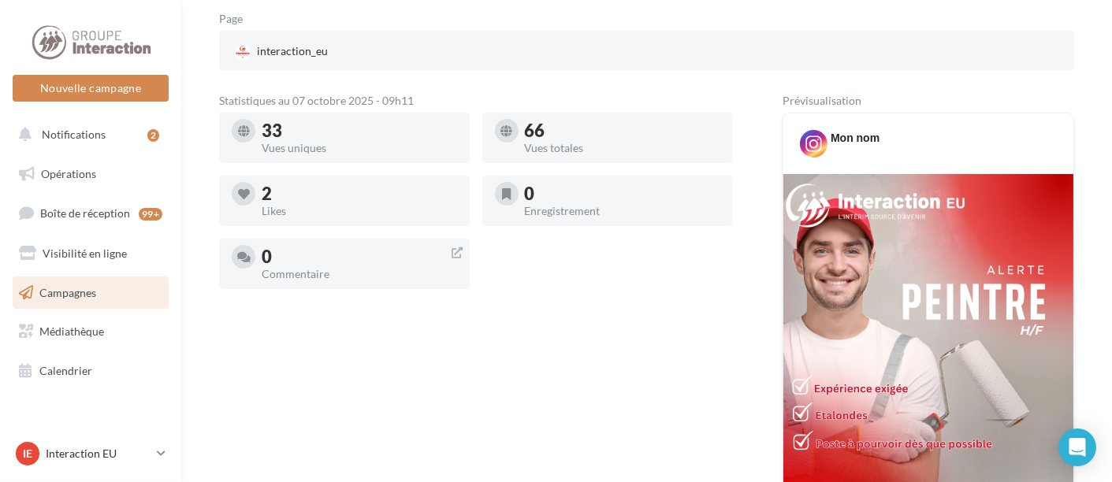
scroll to position [193, 0]
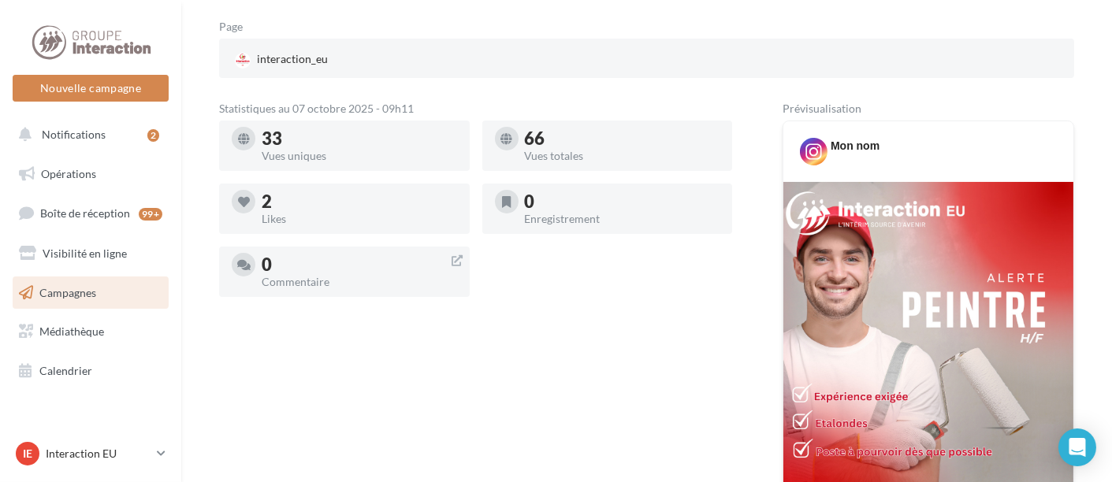
click at [87, 300] on link "Campagnes" at bounding box center [90, 293] width 162 height 33
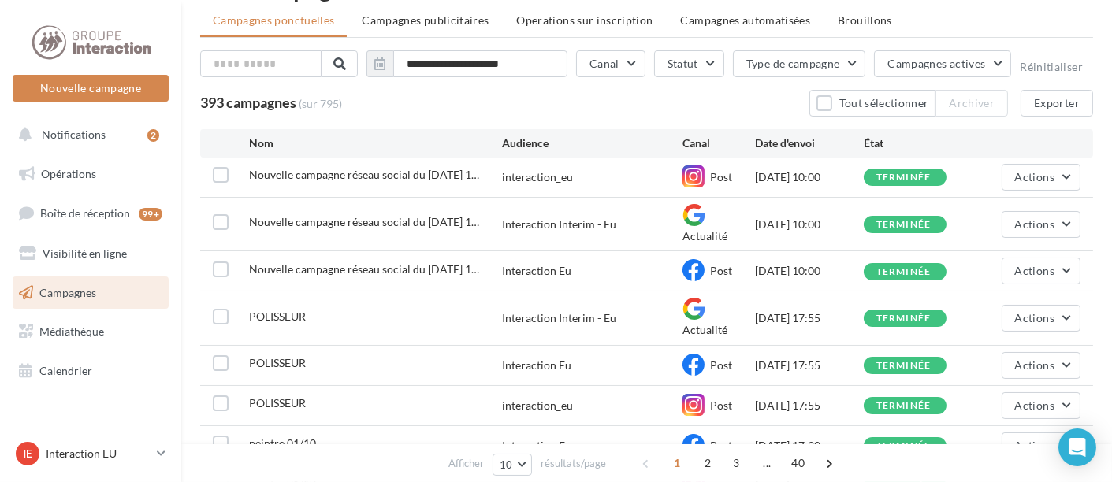
scroll to position [52, 0]
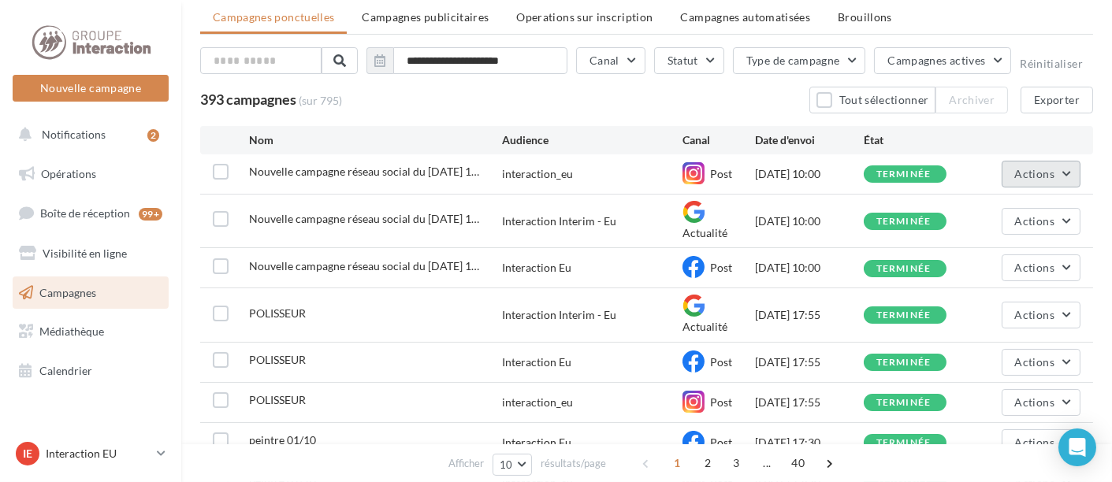
click at [1049, 161] on button "Actions" at bounding box center [1040, 174] width 79 height 27
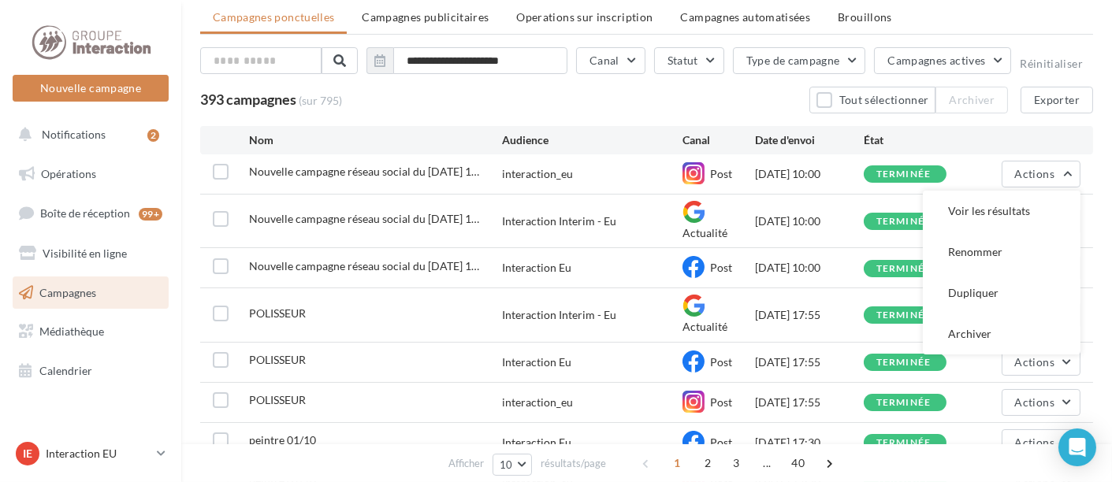
click at [742, 95] on div "393 campagnes (sur 795) Tout sélectionner Archiver Exporter" at bounding box center [646, 100] width 893 height 27
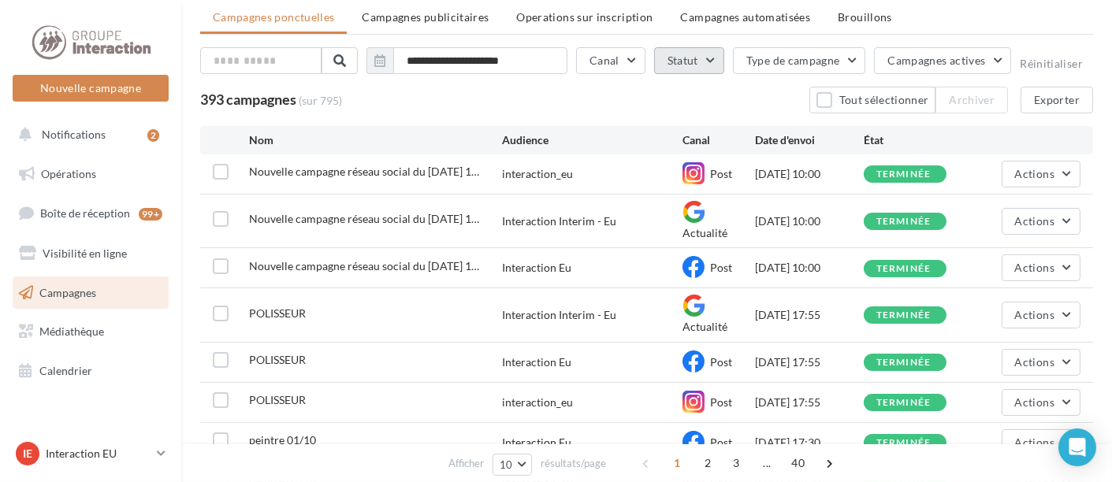
click at [696, 61] on button "Statut" at bounding box center [689, 60] width 70 height 27
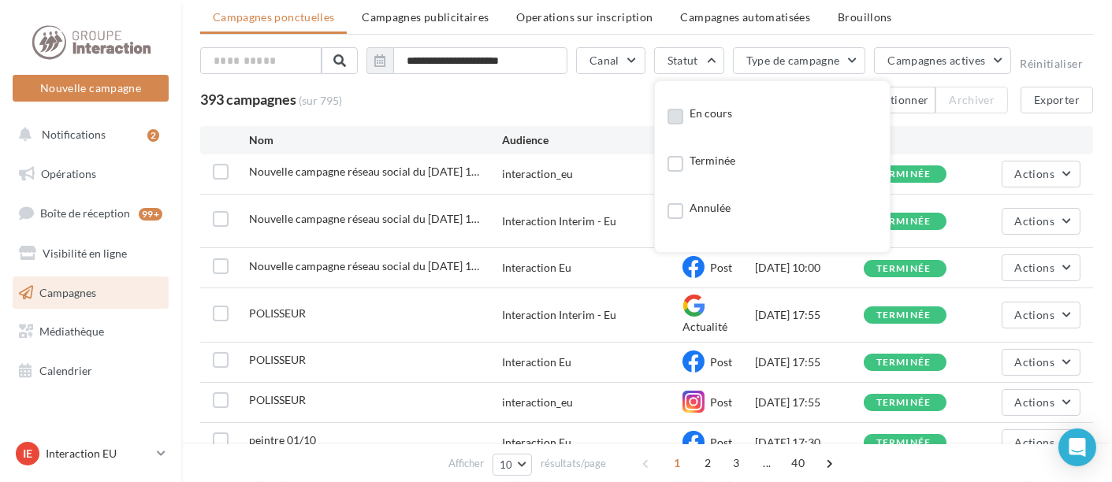
click at [721, 121] on div "En cours" at bounding box center [710, 114] width 43 height 16
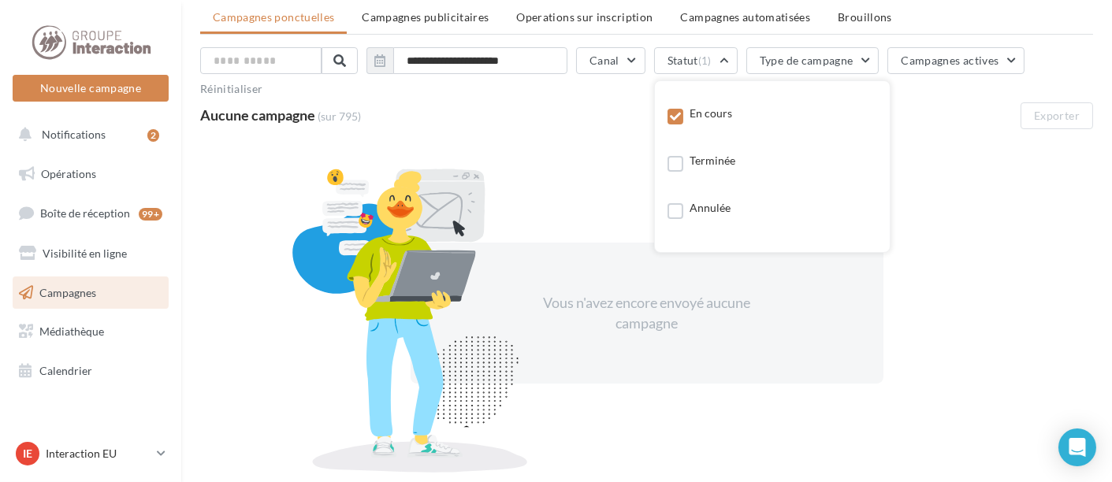
click at [670, 113] on icon at bounding box center [675, 116] width 11 height 11
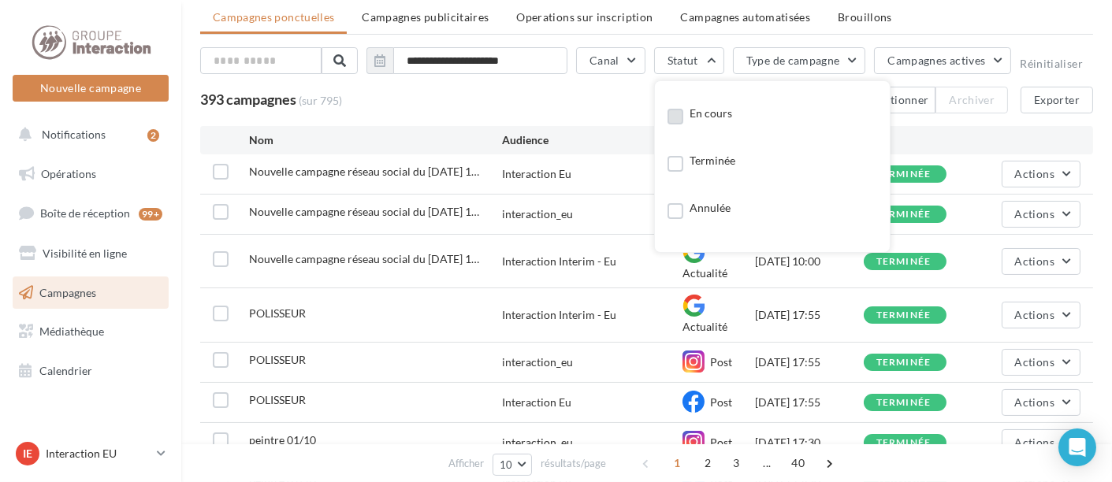
click at [583, 93] on div "393 campagnes (sur 795) Tout sélectionner Archiver Exporter" at bounding box center [646, 100] width 893 height 27
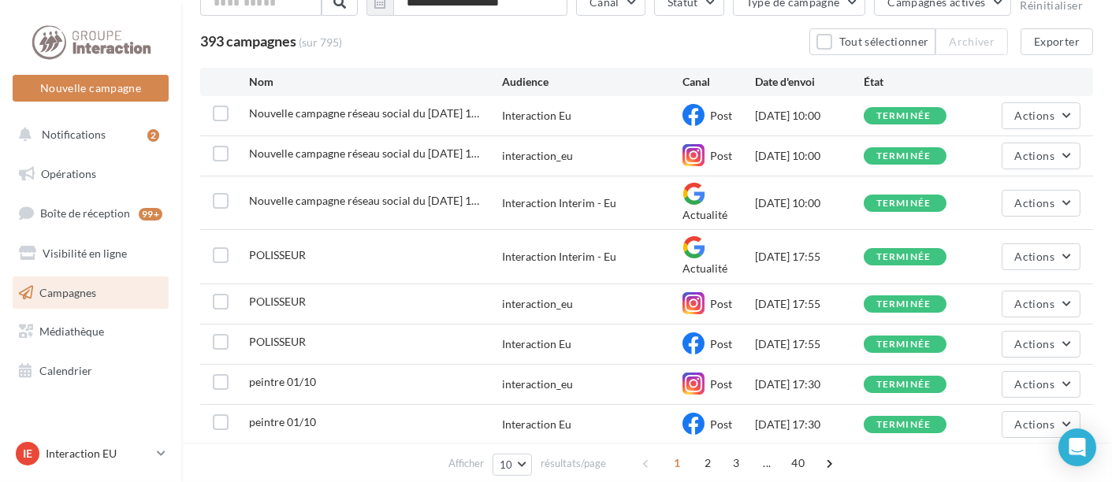
scroll to position [113, 0]
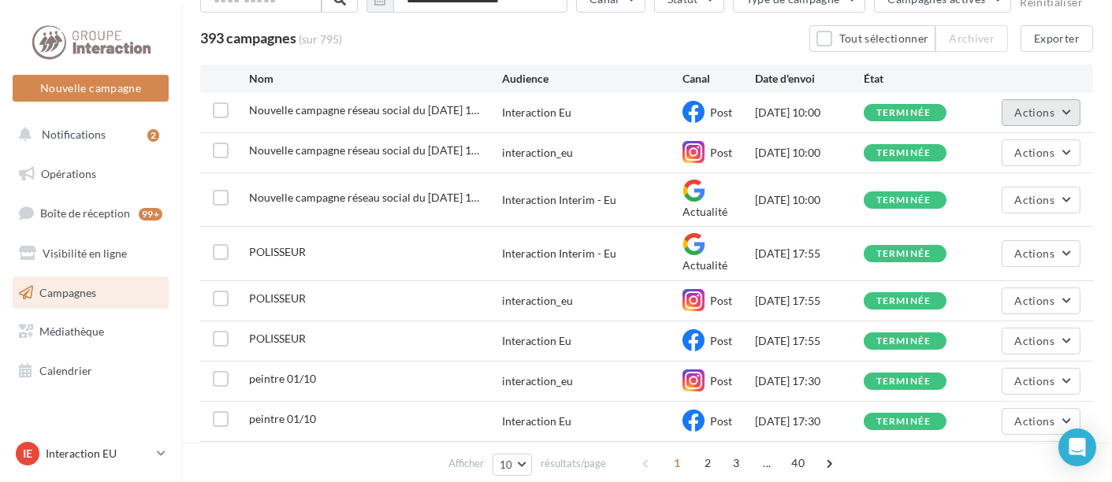
click at [1037, 107] on span "Actions" at bounding box center [1034, 112] width 39 height 13
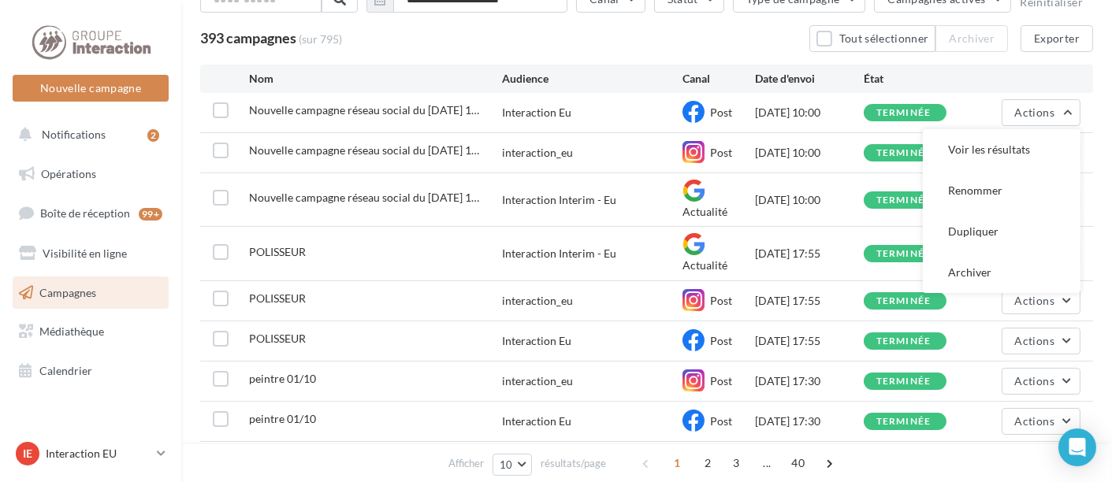
click at [660, 40] on div "393 campagnes (sur 795) Tout sélectionner Archiver Exporter" at bounding box center [646, 38] width 893 height 27
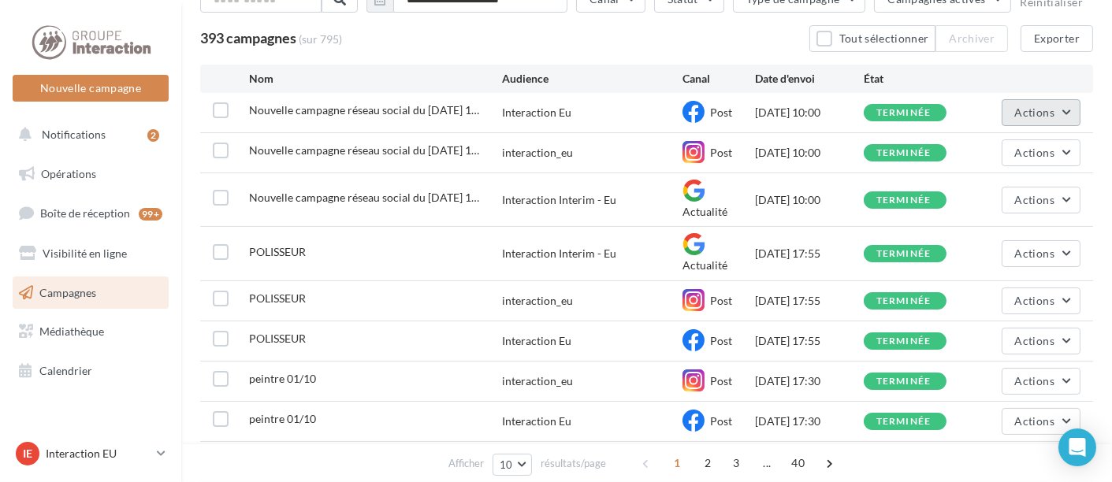
click at [1041, 122] on button "Actions" at bounding box center [1040, 112] width 79 height 27
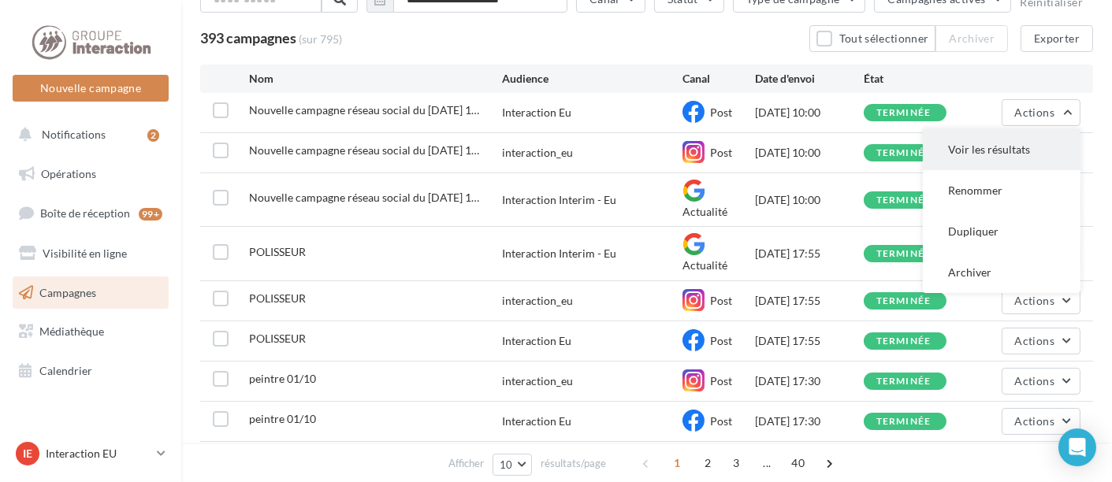
click at [1033, 147] on button "Voir les résultats" at bounding box center [1002, 149] width 158 height 41
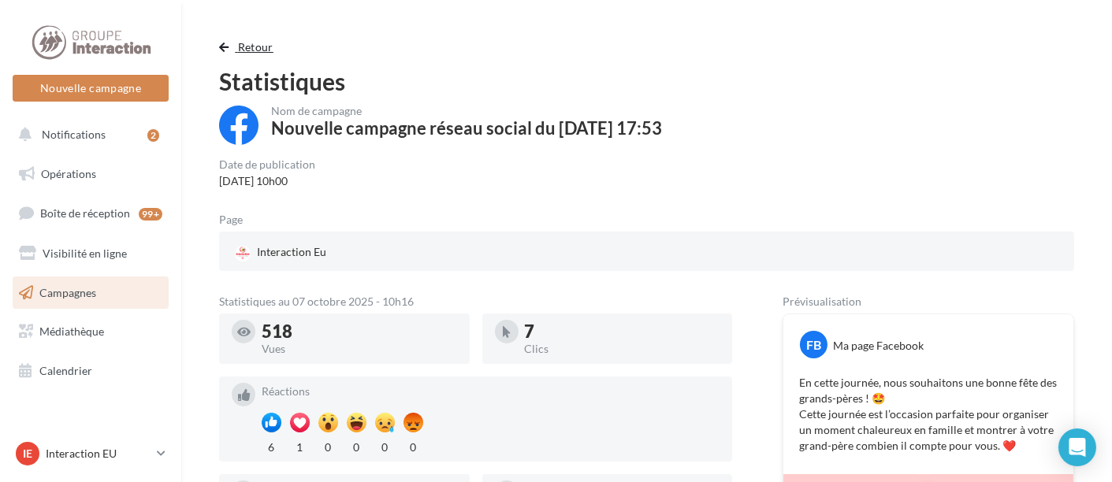
click at [219, 42] on span "button" at bounding box center [223, 47] width 9 height 11
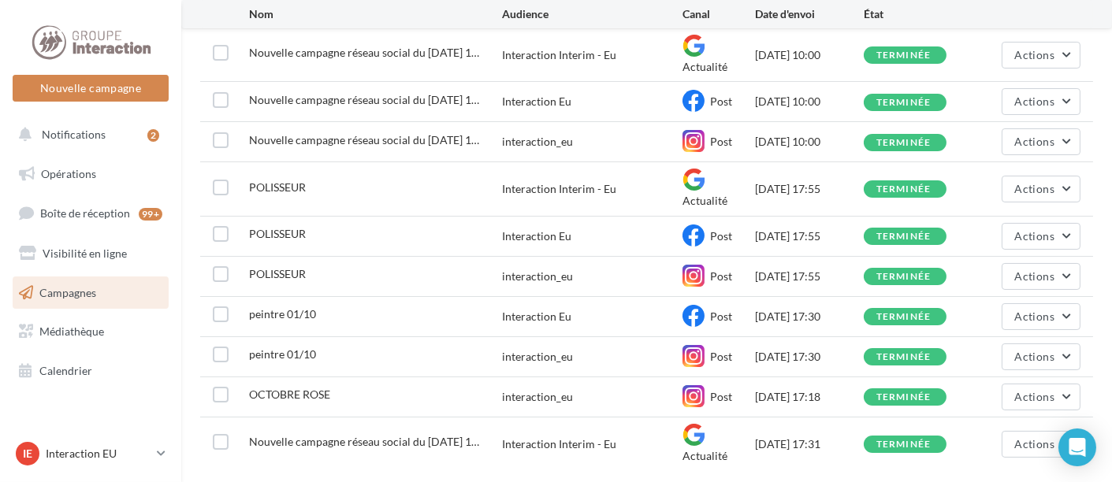
scroll to position [234, 0]
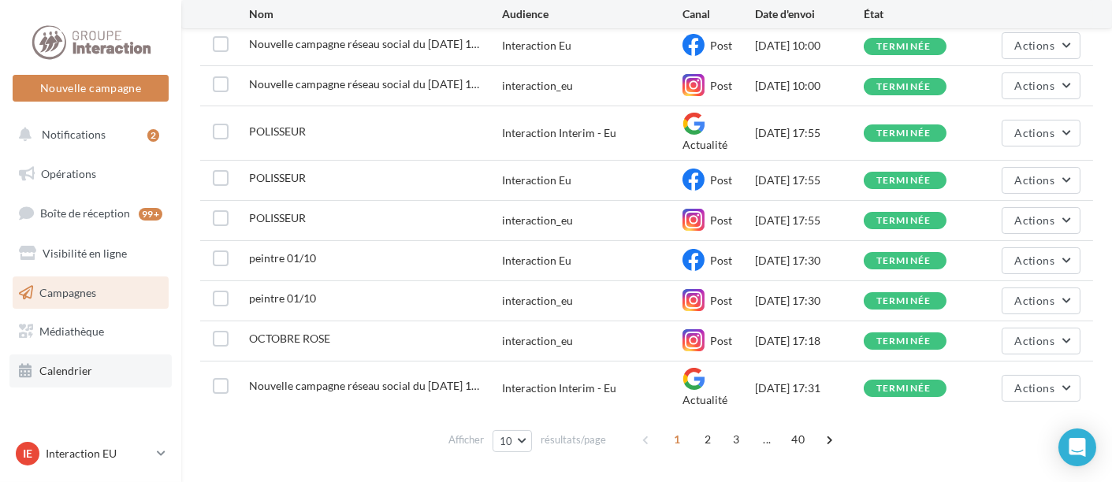
click at [100, 377] on link "Calendrier" at bounding box center [90, 371] width 162 height 33
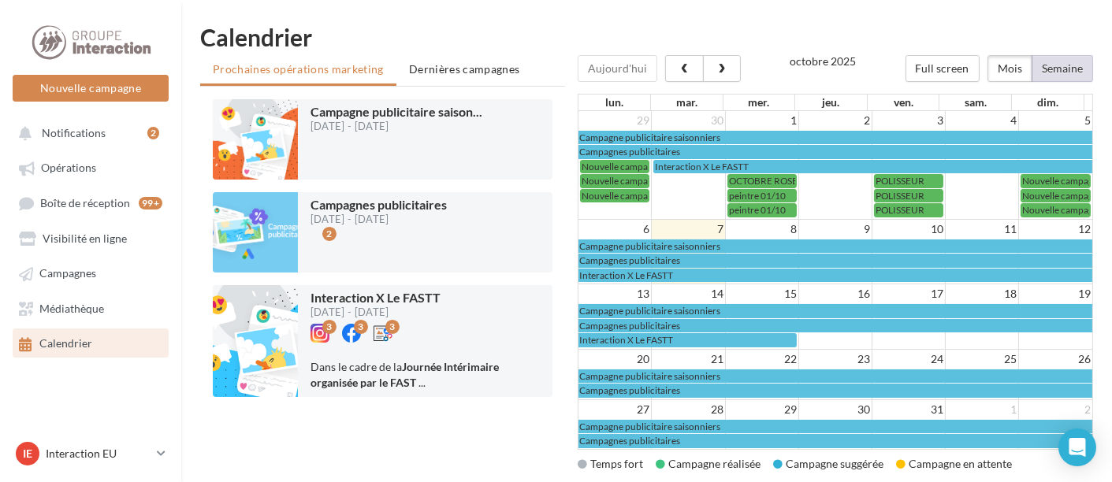
click at [1067, 58] on button "Semaine" at bounding box center [1061, 68] width 61 height 27
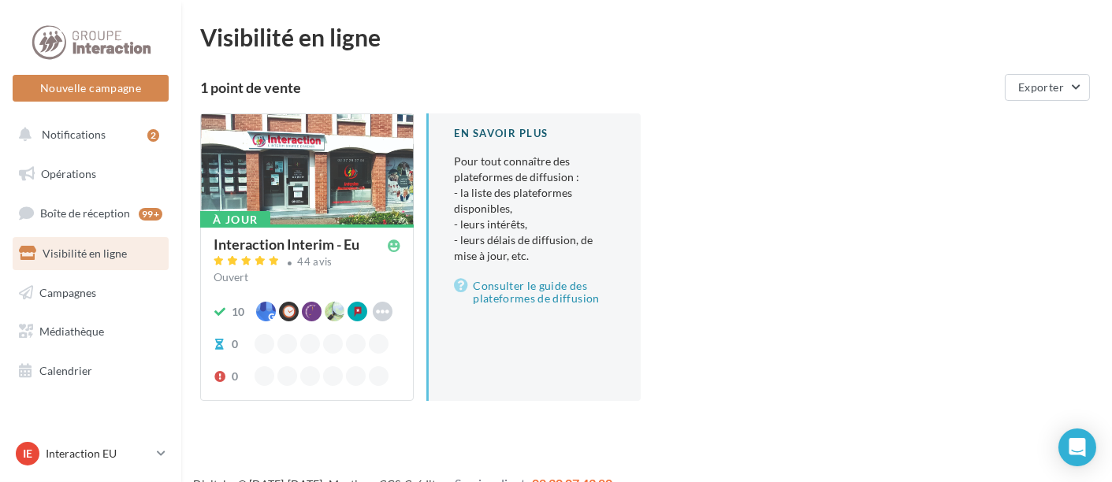
click at [316, 170] on div at bounding box center [307, 170] width 212 height 112
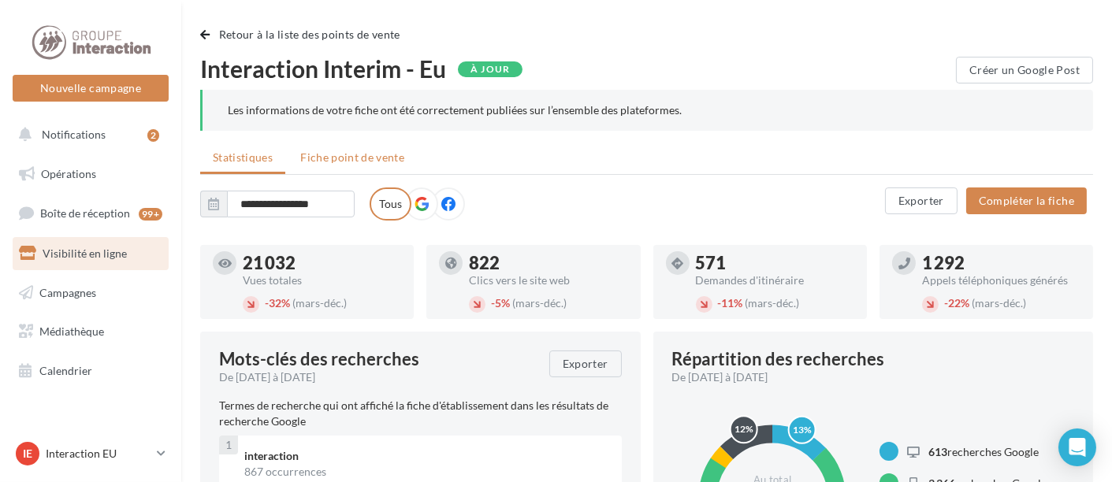
click at [333, 165] on li "Fiche point de vente" at bounding box center [352, 157] width 129 height 28
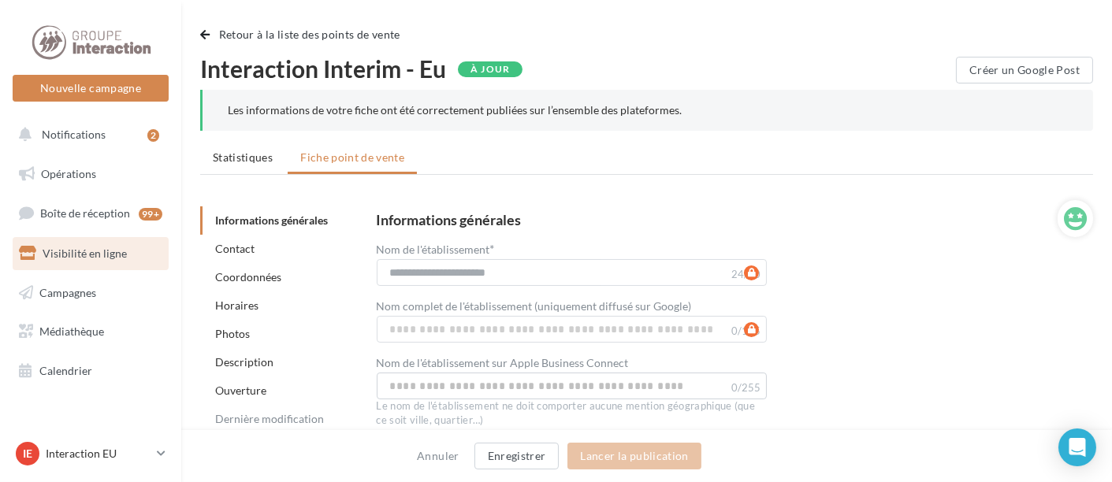
scroll to position [41, 0]
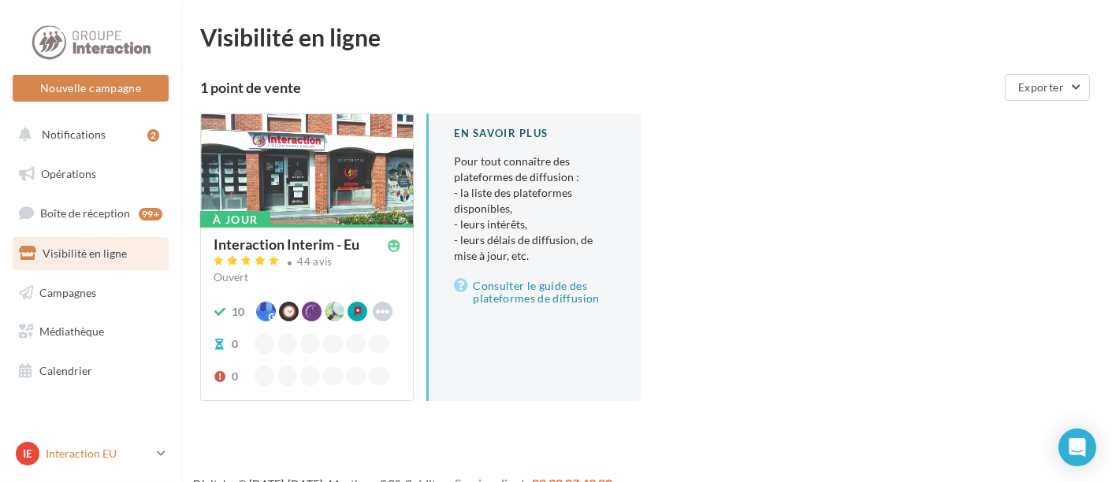
click at [162, 455] on icon at bounding box center [161, 453] width 9 height 13
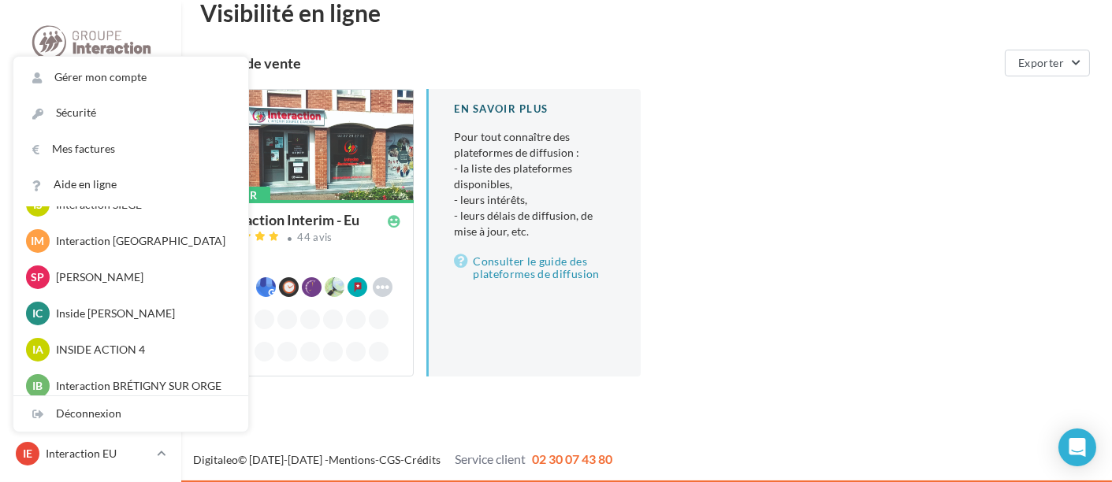
scroll to position [269, 0]
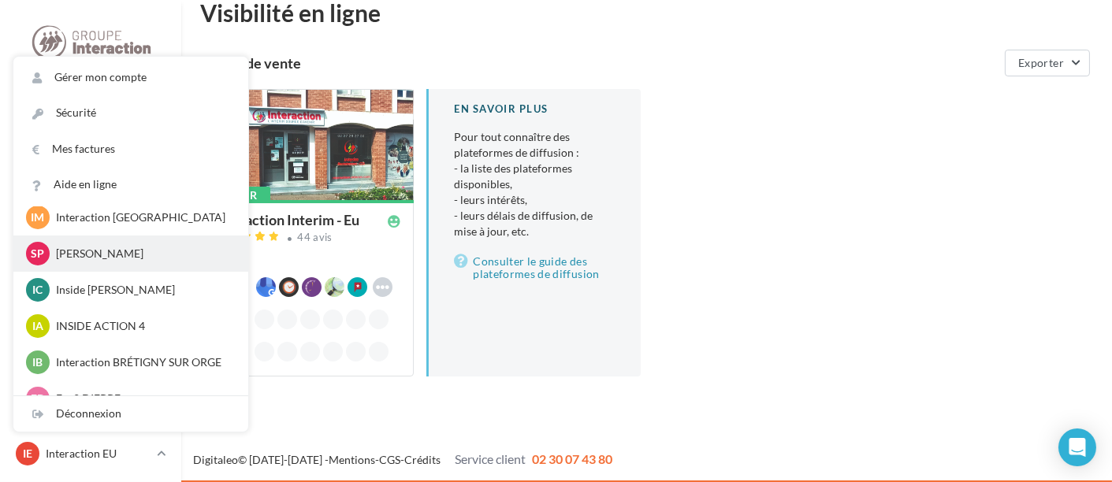
click at [123, 255] on p "[PERSON_NAME]" at bounding box center [142, 254] width 173 height 16
